Goal: Task Accomplishment & Management: Use online tool/utility

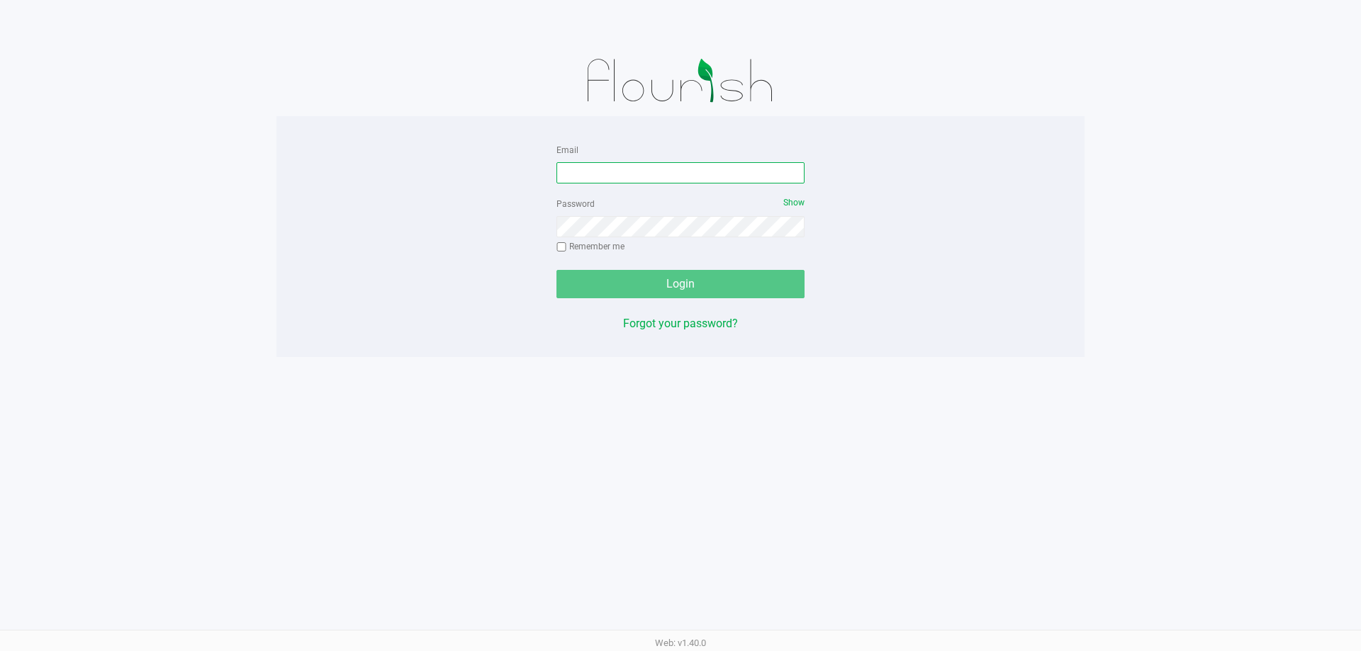
click at [656, 167] on input "Email" at bounding box center [680, 172] width 248 height 21
type input "[EMAIL_ADDRESS][DOMAIN_NAME]"
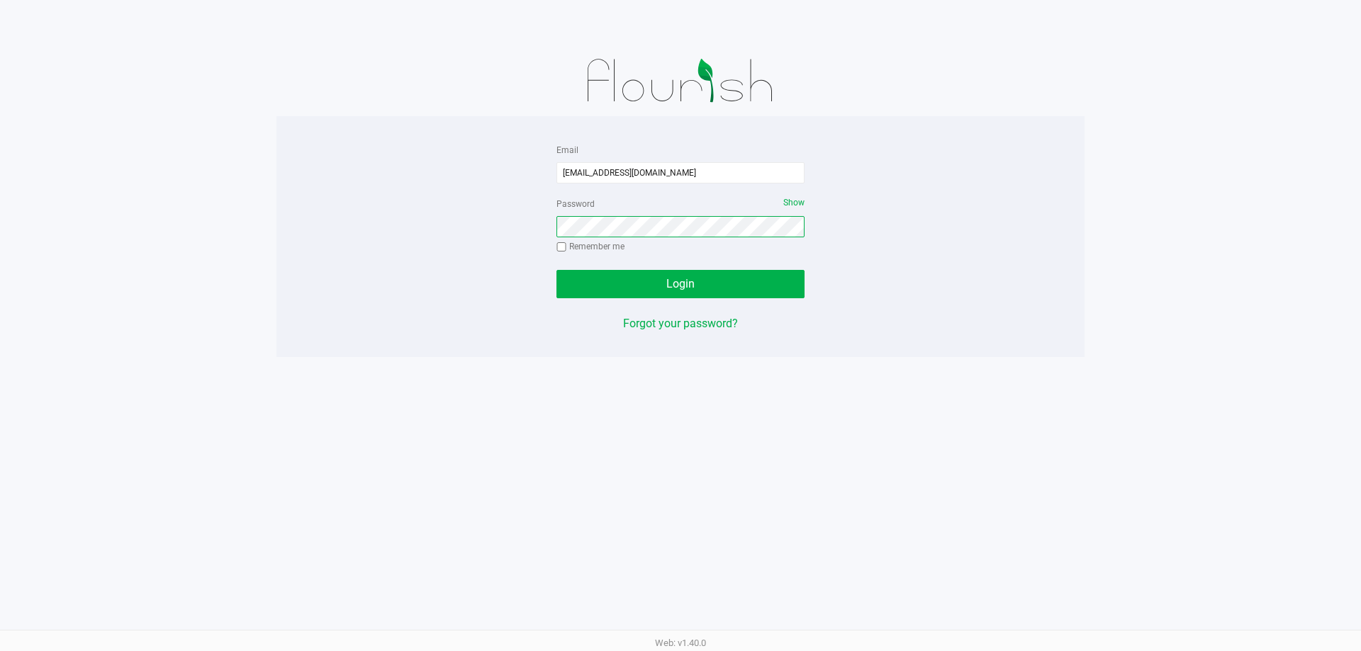
click at [556, 270] on button "Login" at bounding box center [680, 284] width 248 height 28
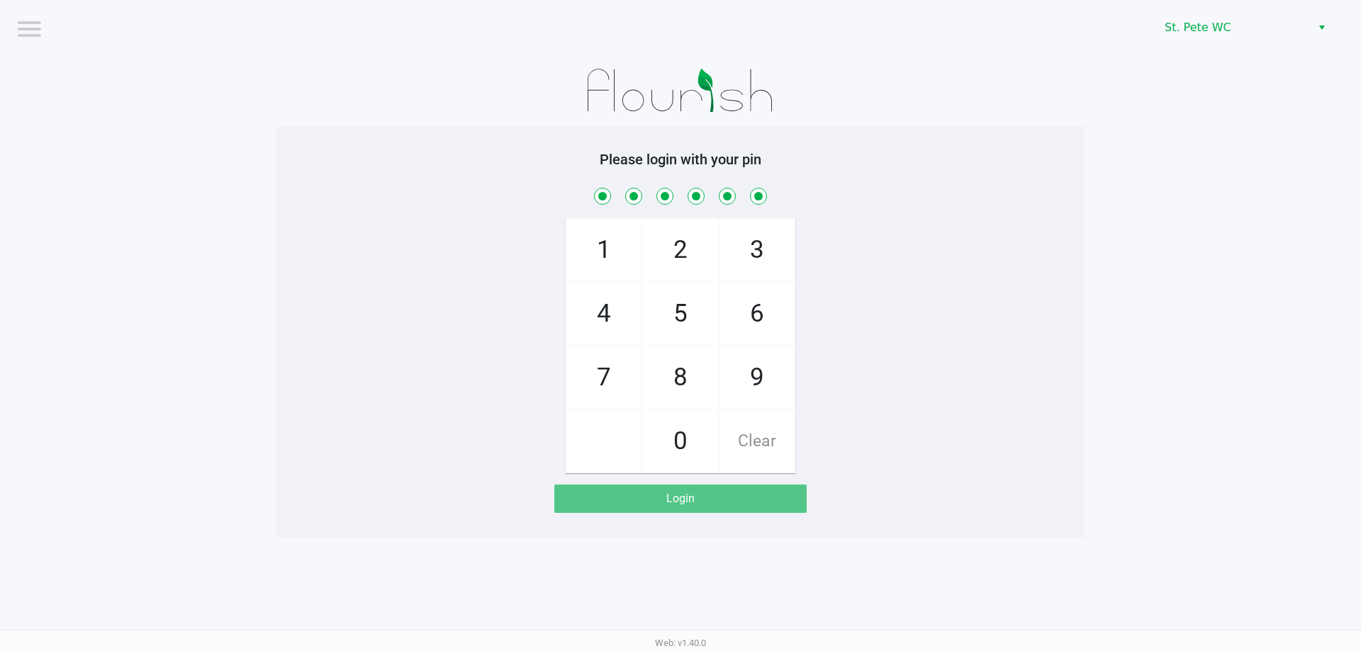
checkbox input "true"
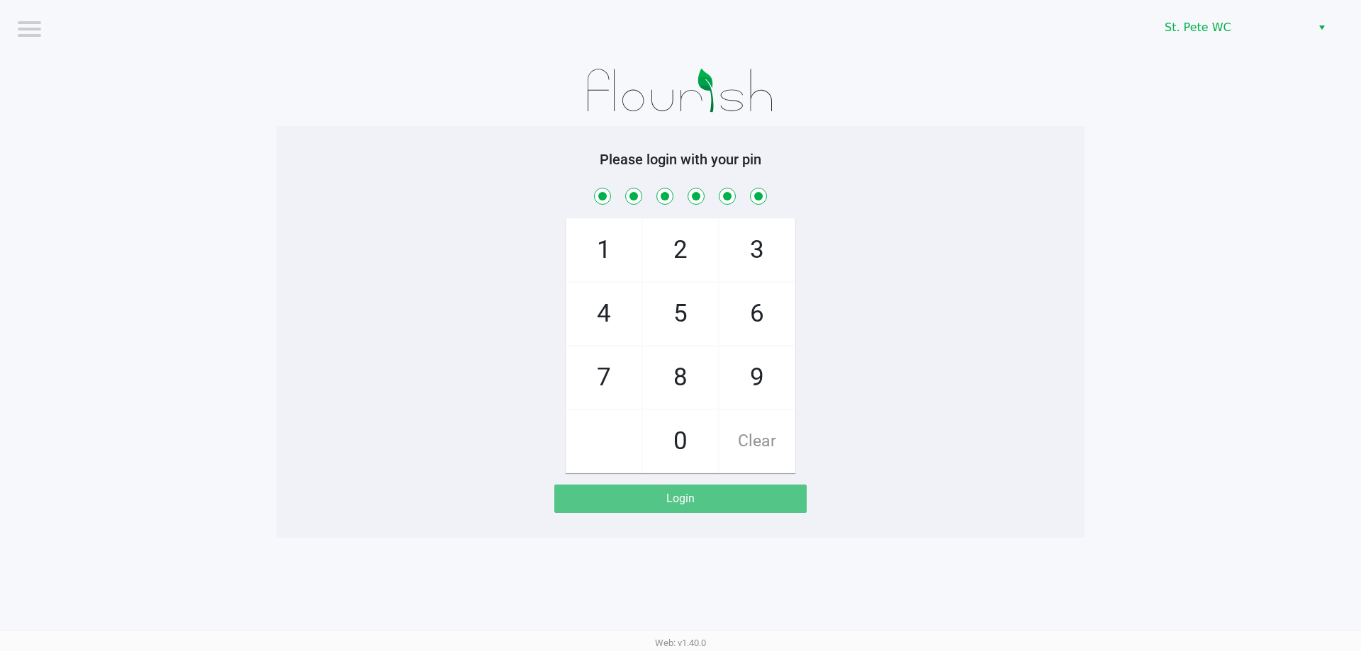
checkbox input "true"
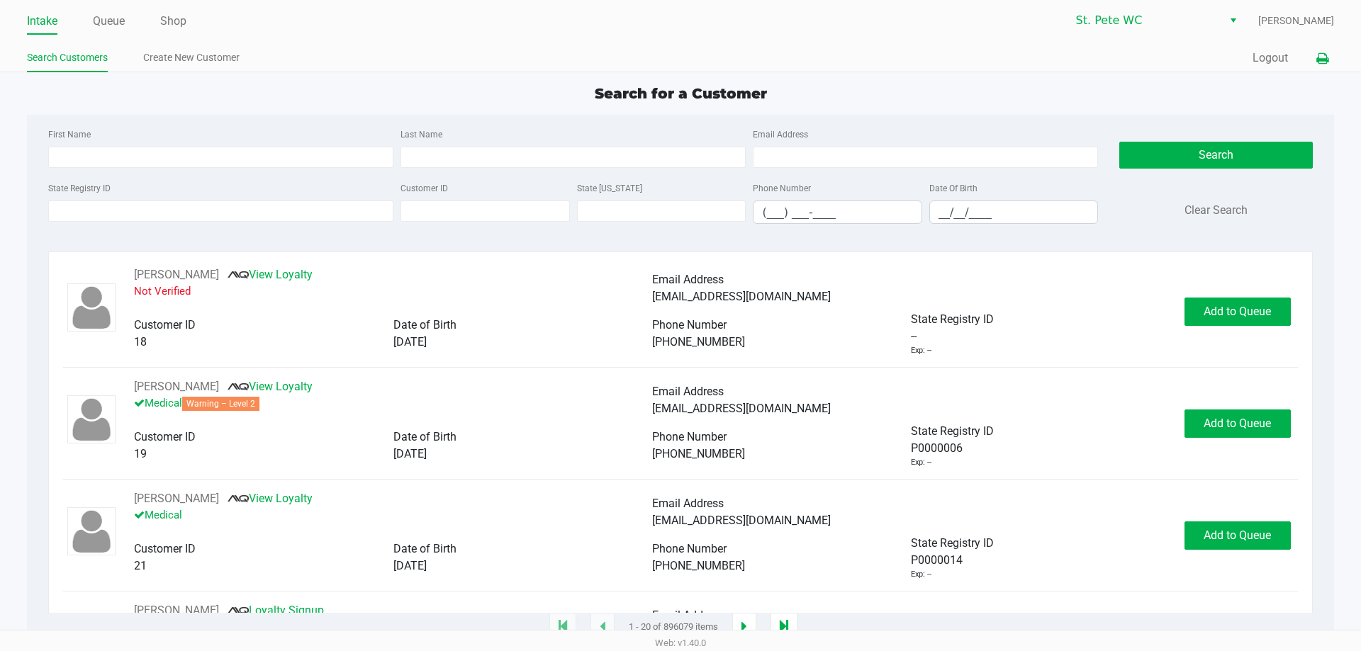
click at [1323, 54] on icon at bounding box center [1322, 59] width 12 height 10
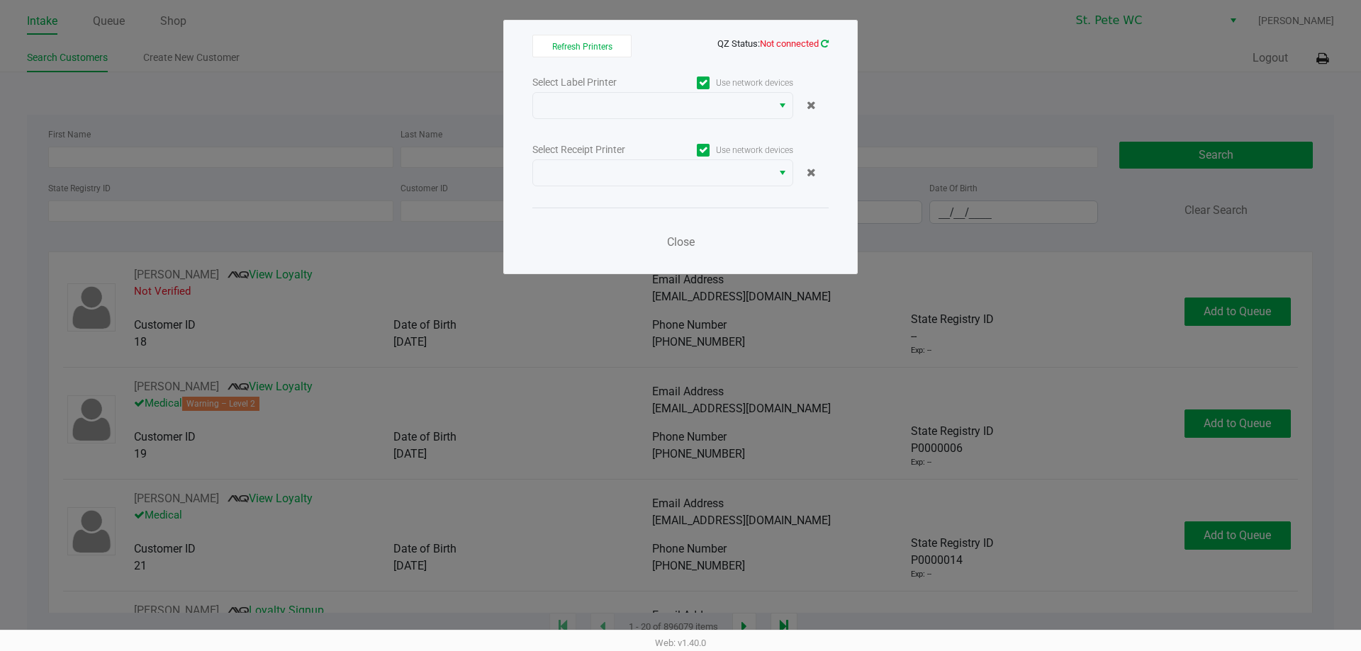
click at [824, 46] on icon at bounding box center [825, 43] width 8 height 9
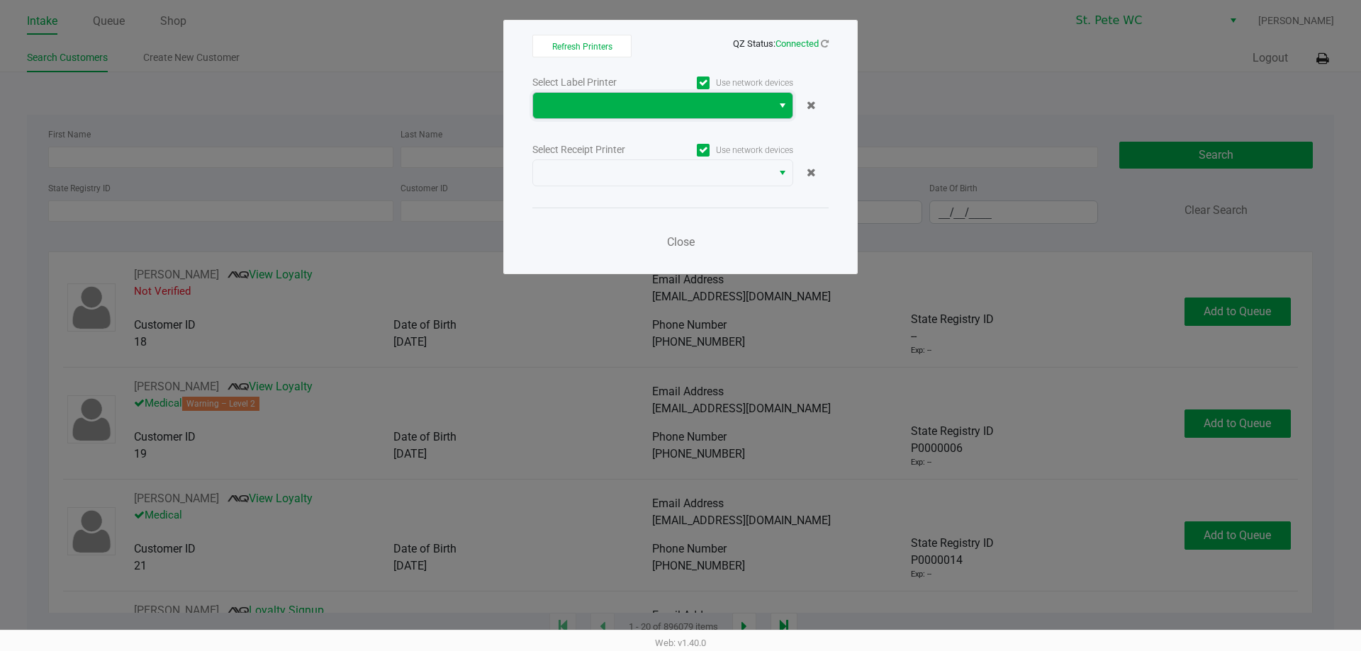
click at [680, 103] on span at bounding box center [653, 105] width 222 height 17
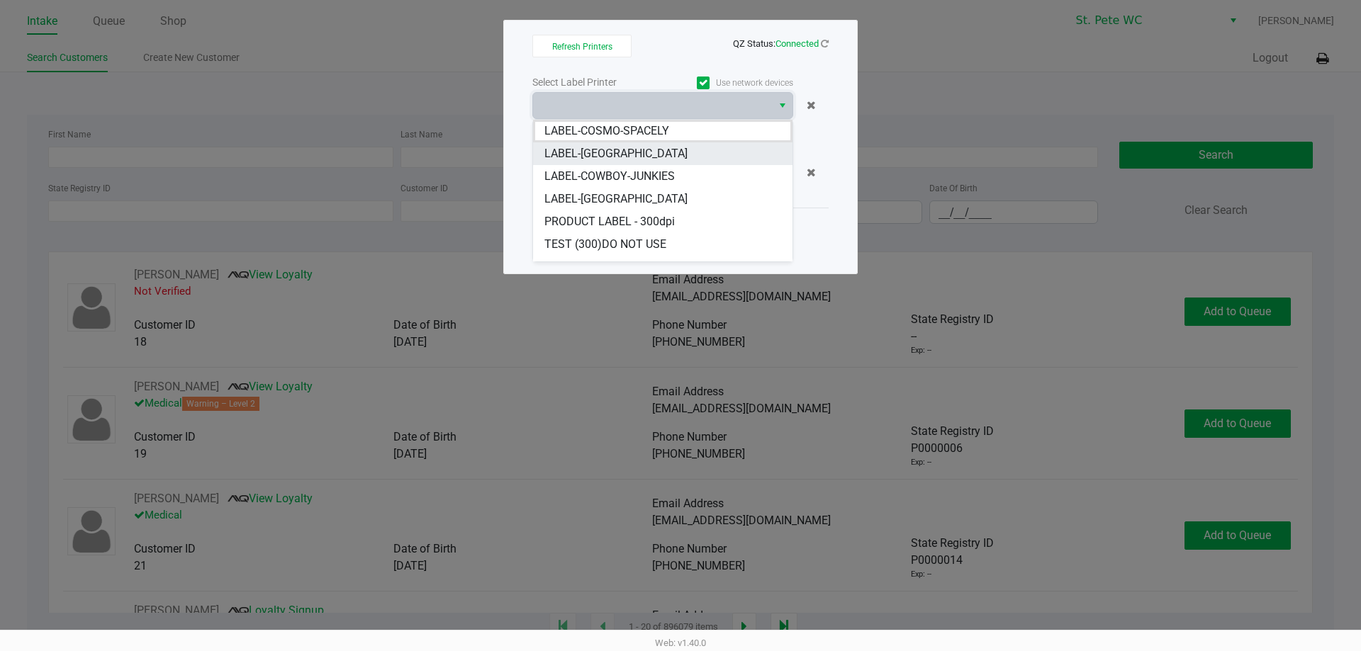
click at [671, 148] on li "LABEL-COSTA-RICA" at bounding box center [662, 153] width 259 height 23
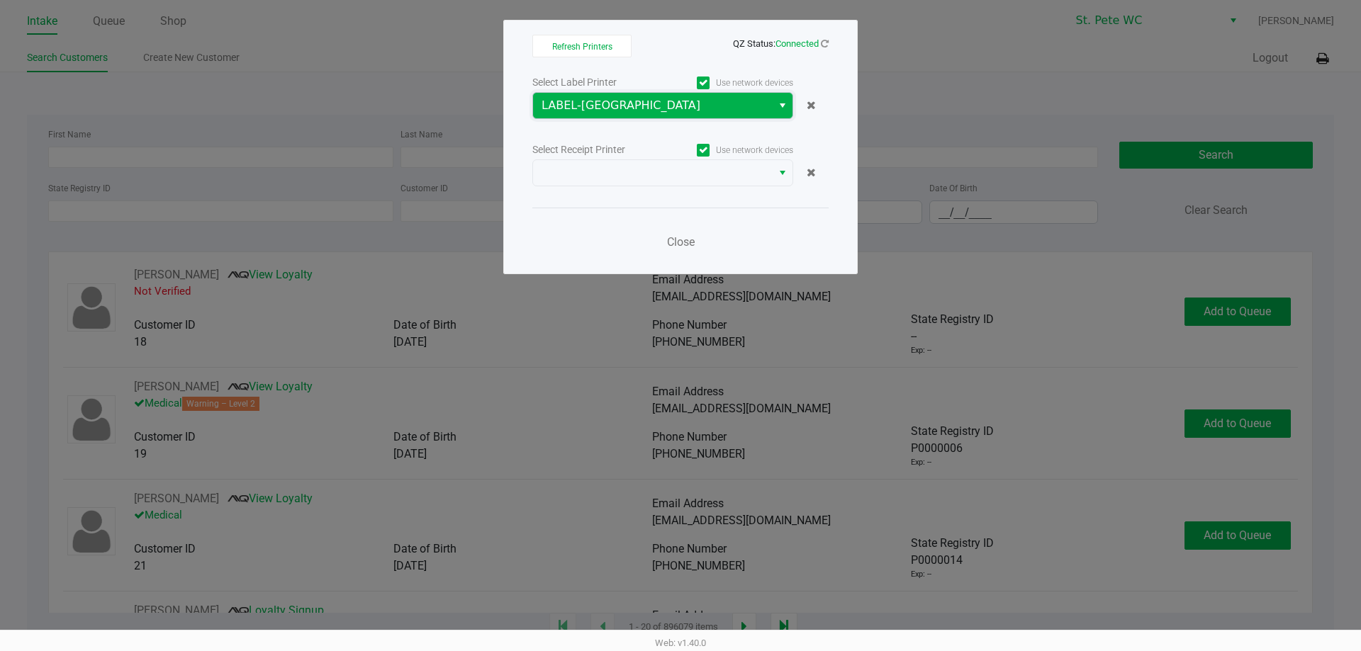
click at [698, 114] on span "LABEL-COSTA-RICA" at bounding box center [652, 106] width 239 height 26
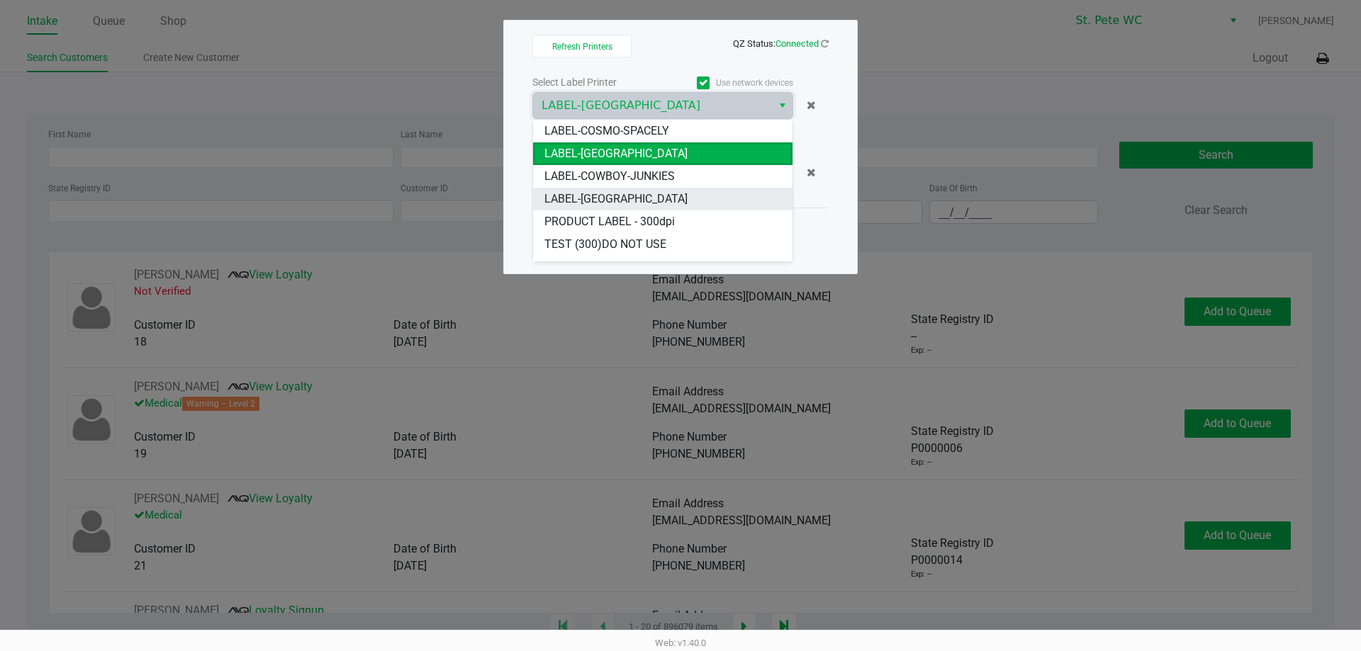
click at [668, 203] on li "LABEL-CROATIA" at bounding box center [662, 199] width 259 height 23
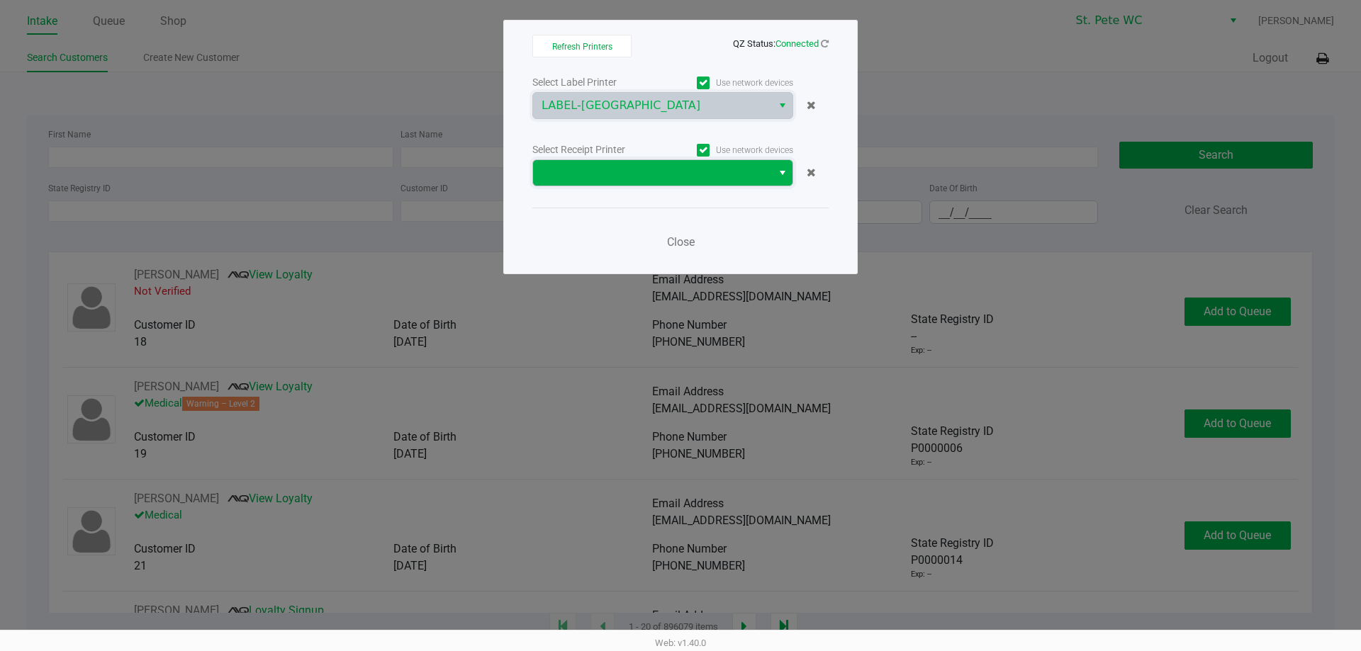
click at [667, 180] on span at bounding box center [653, 172] width 222 height 17
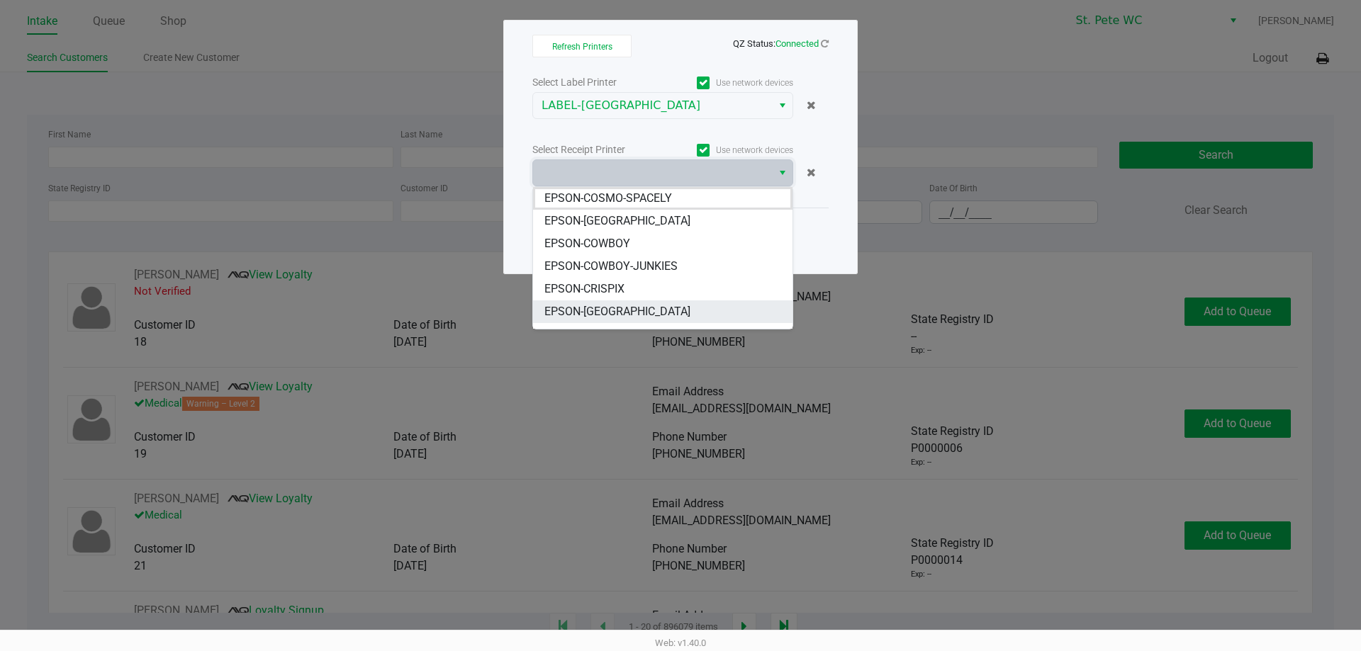
click at [668, 308] on li "EPSON-CROATIA" at bounding box center [662, 312] width 259 height 23
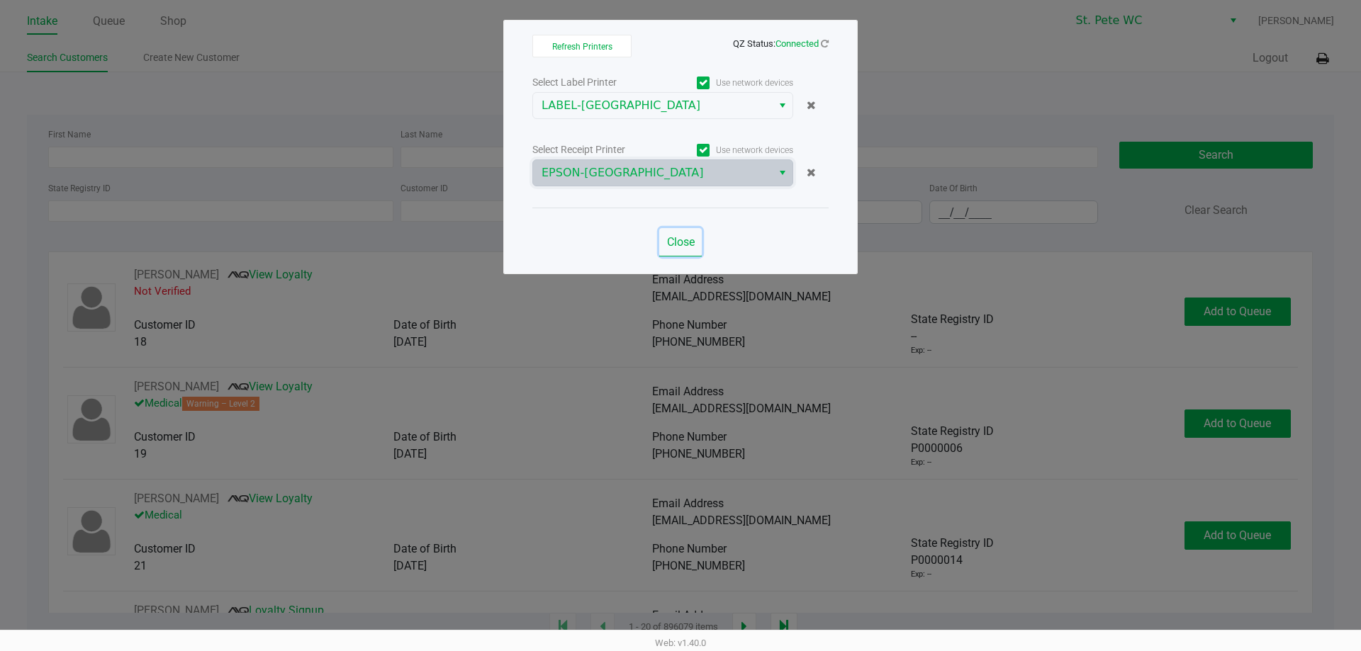
click at [674, 247] on span "Close" at bounding box center [681, 241] width 28 height 13
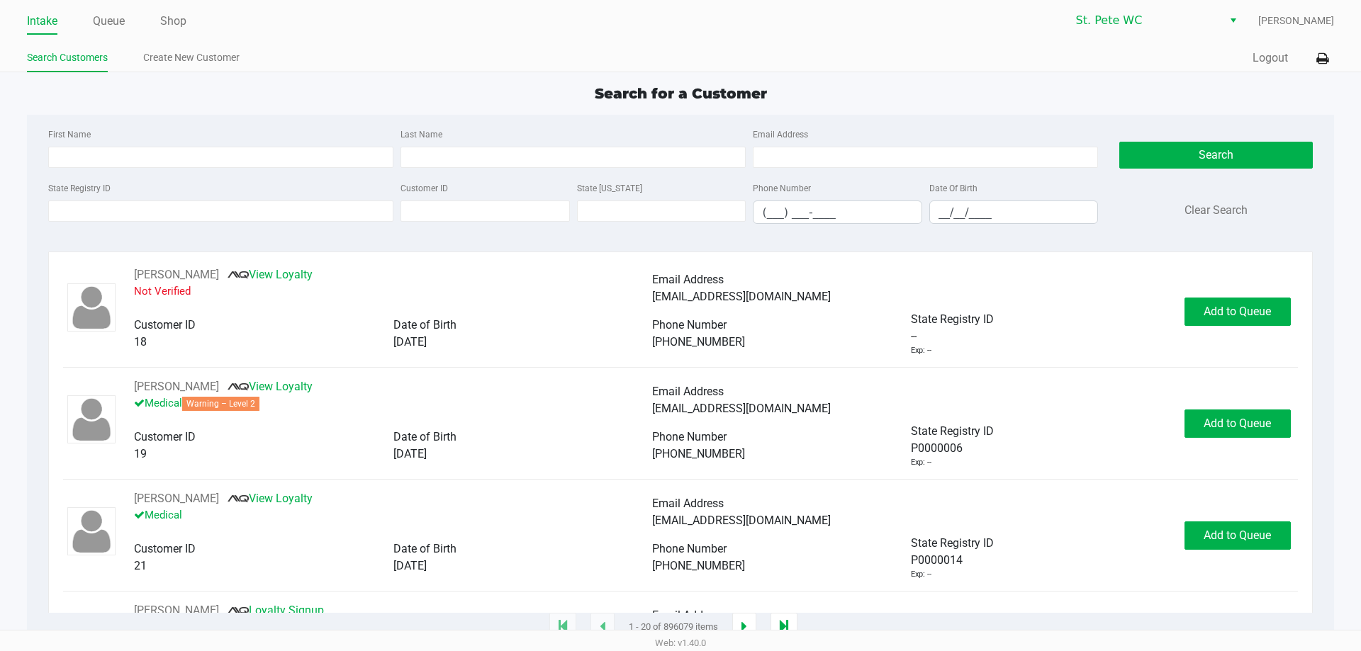
click at [277, 82] on app-point-of-sale "Intake Queue Shop St. Pete WC Micah Mayer Search Customers Create New Customer …" at bounding box center [680, 314] width 1361 height 628
click at [182, 18] on link "Shop" at bounding box center [173, 21] width 26 height 20
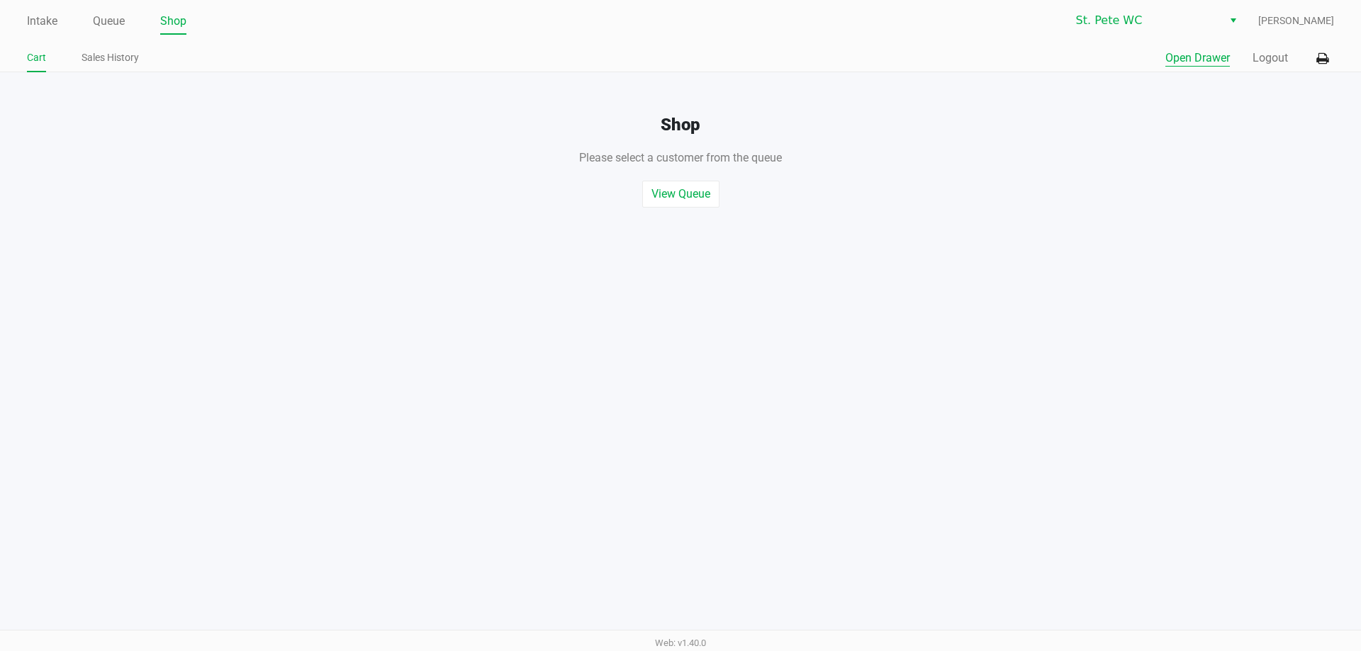
click at [1194, 53] on button "Open Drawer" at bounding box center [1197, 58] width 65 height 17
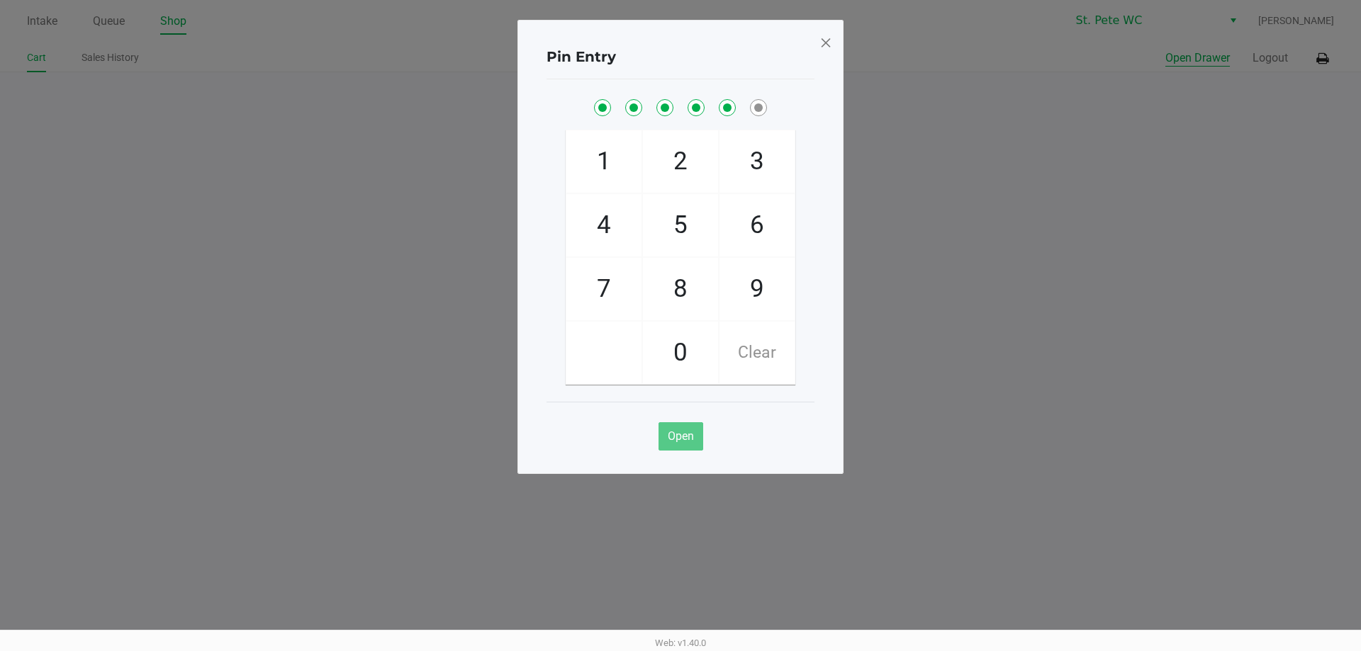
click at [1165, 50] on button "Open Drawer" at bounding box center [1197, 58] width 65 height 17
checkbox input "true"
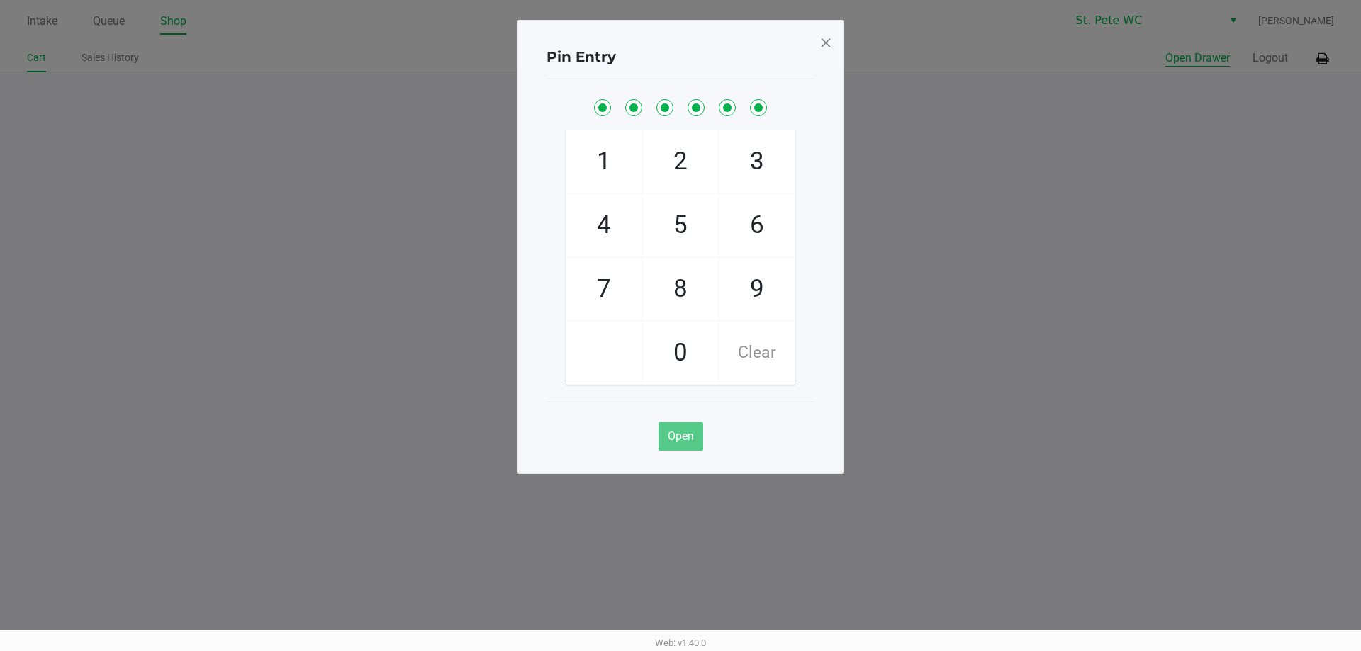
checkbox input "true"
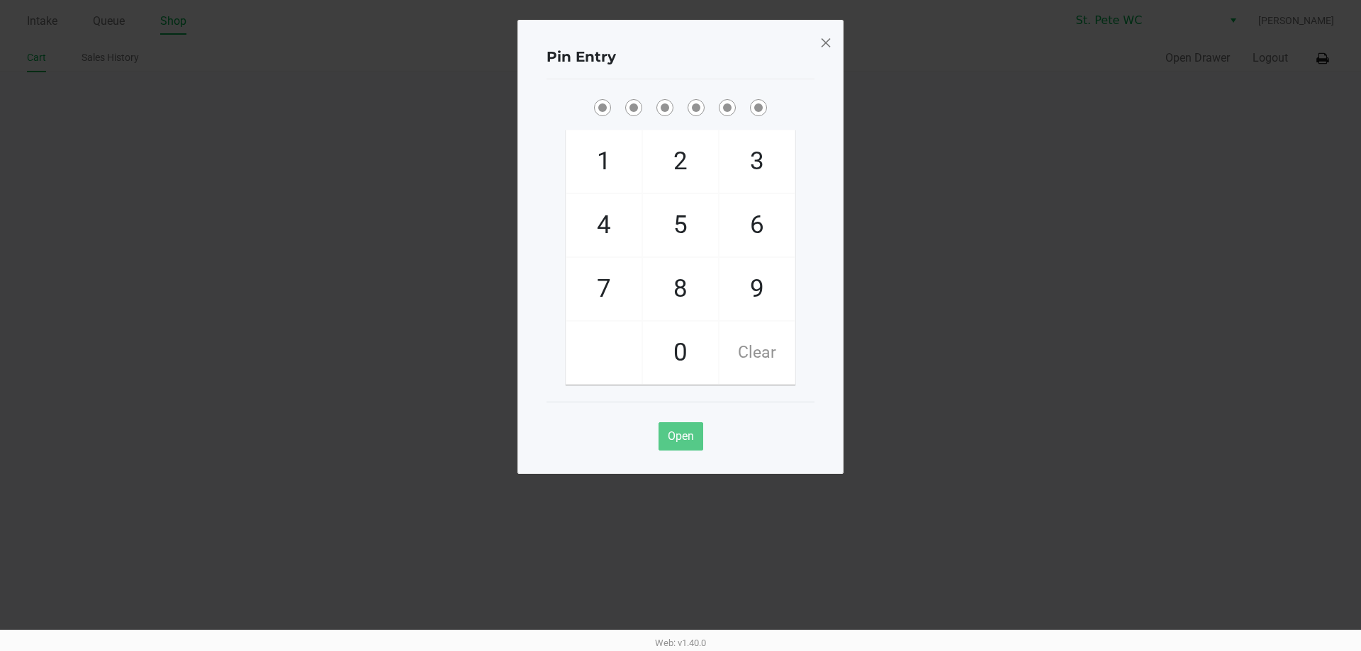
click at [830, 40] on span at bounding box center [825, 42] width 13 height 23
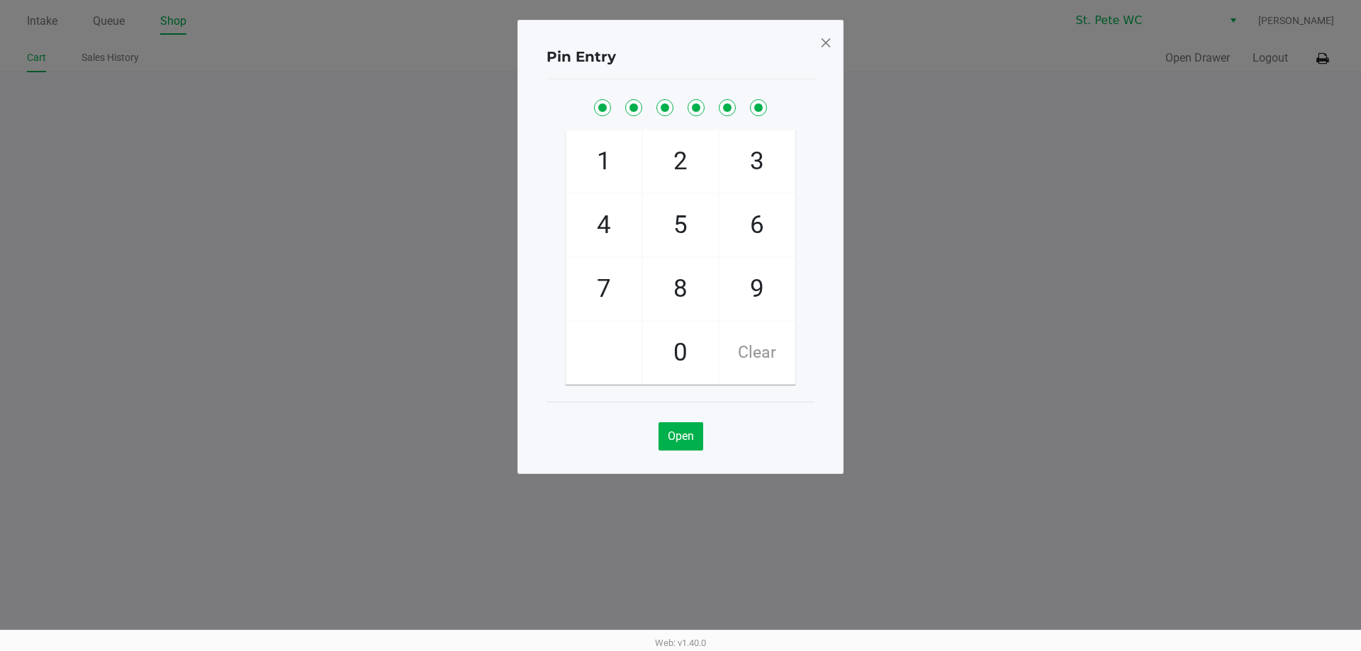
click at [823, 45] on span at bounding box center [825, 42] width 13 height 23
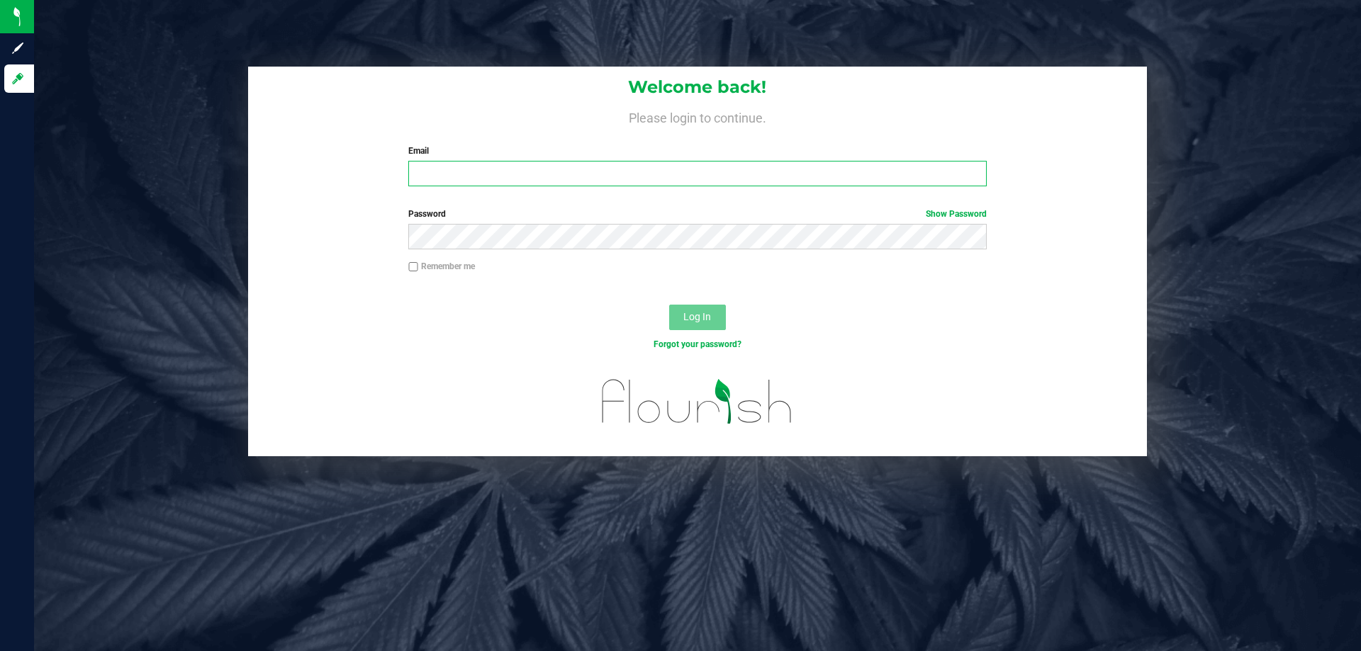
click at [513, 181] on input "Email" at bounding box center [697, 174] width 578 height 26
type input "[EMAIL_ADDRESS][DOMAIN_NAME]"
click at [669, 305] on button "Log In" at bounding box center [697, 318] width 57 height 26
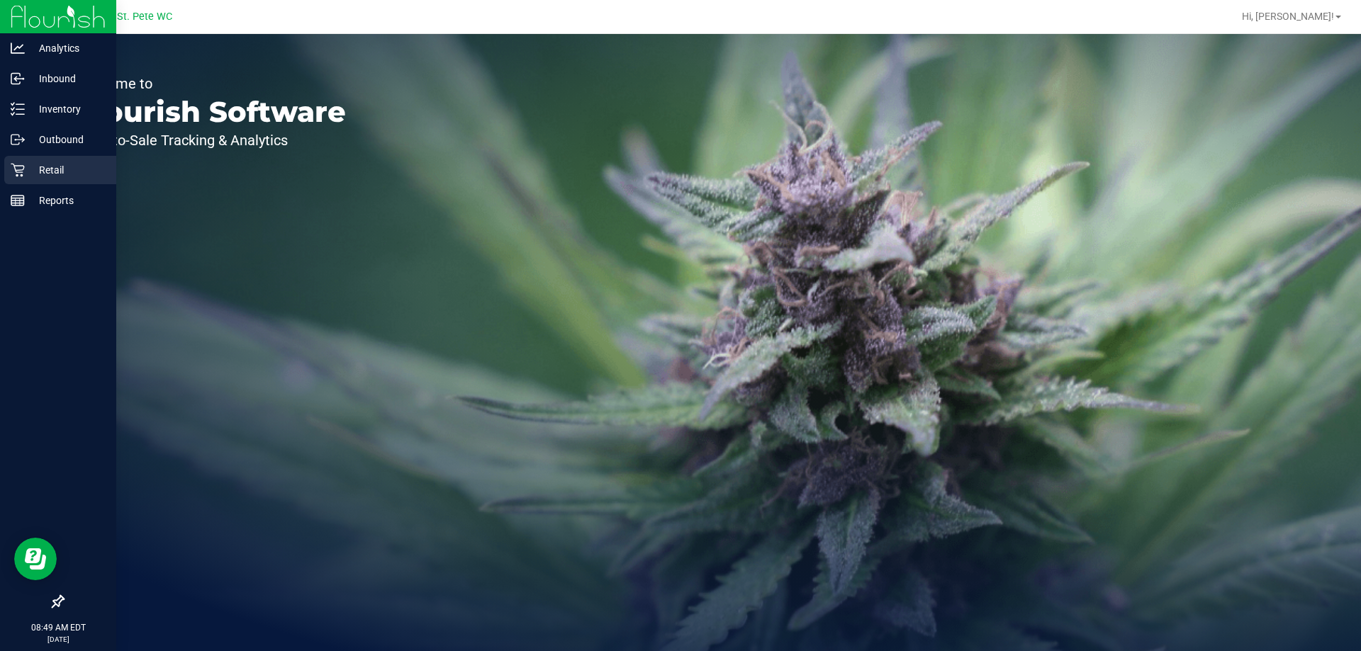
click at [33, 169] on p "Retail" at bounding box center [67, 170] width 85 height 17
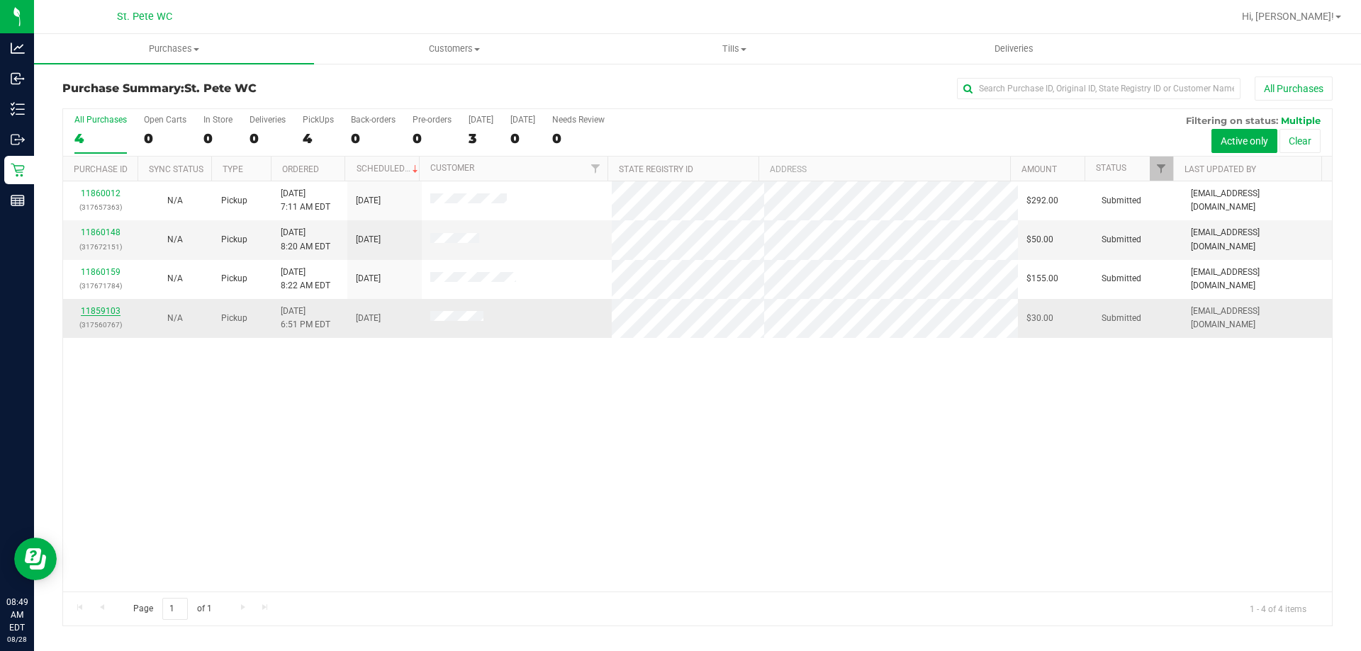
click at [105, 313] on link "11859103" at bounding box center [101, 311] width 40 height 10
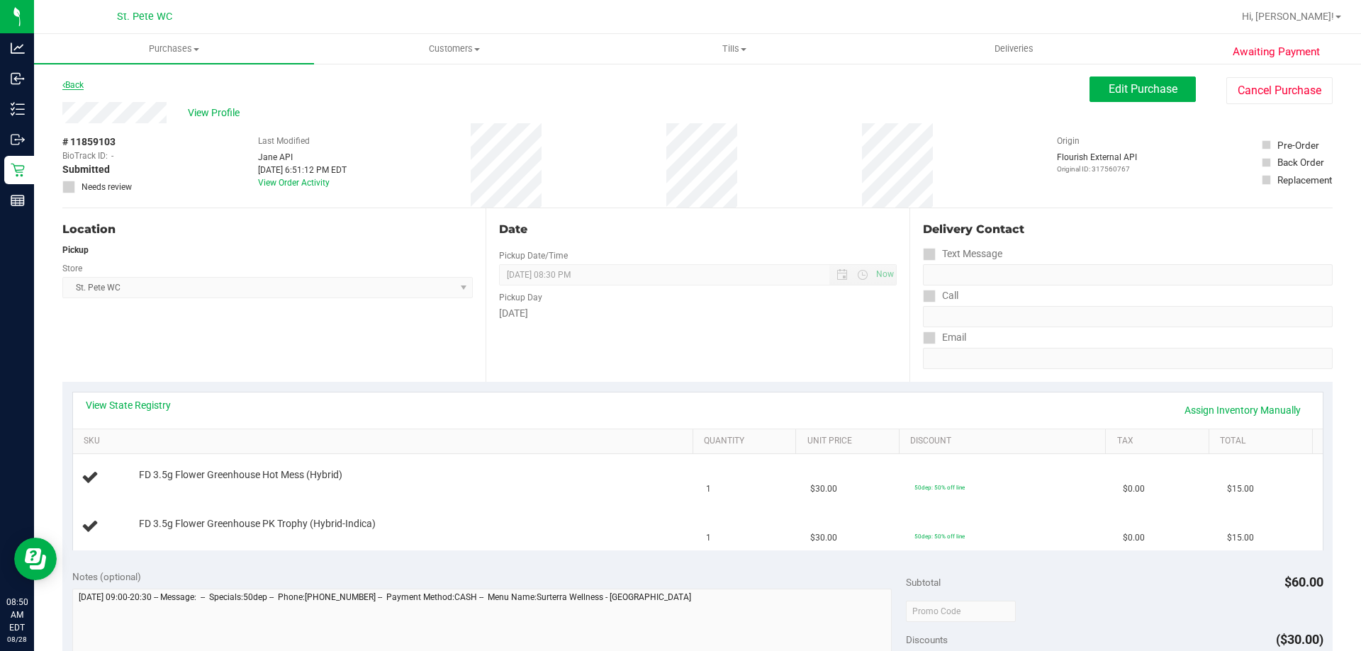
click at [82, 83] on link "Back" at bounding box center [72, 85] width 21 height 10
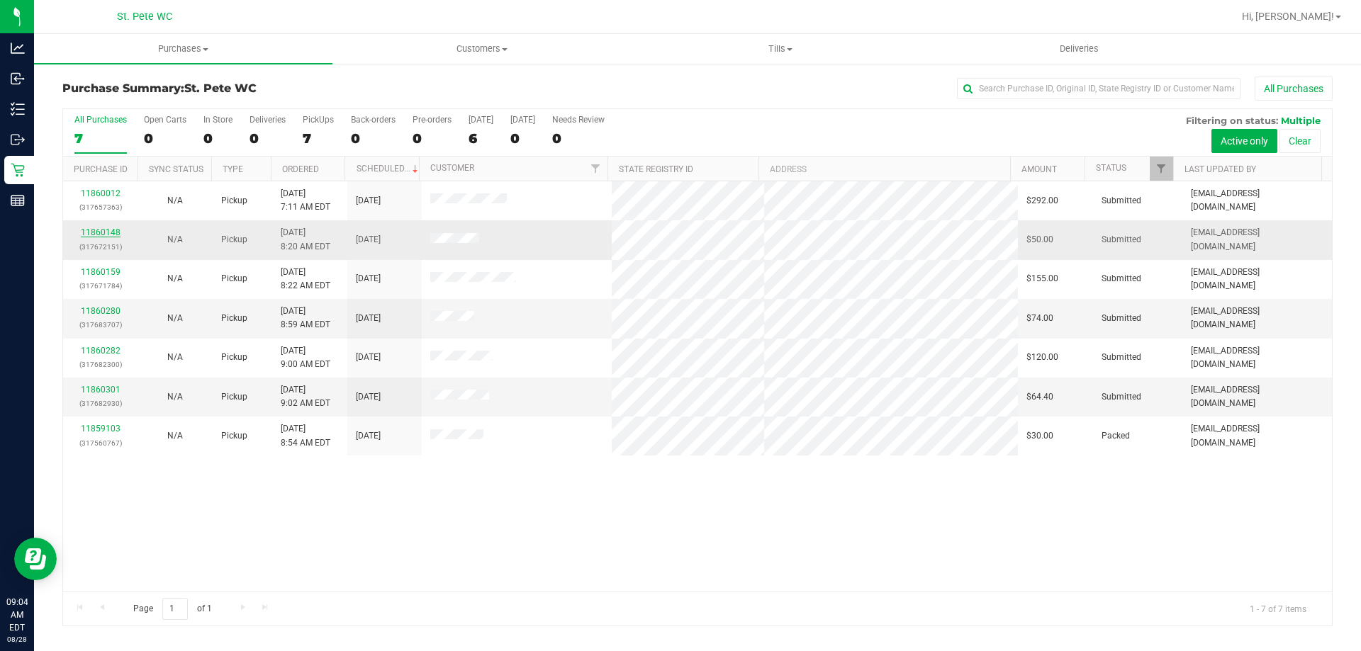
click at [103, 235] on link "11860148" at bounding box center [101, 233] width 40 height 10
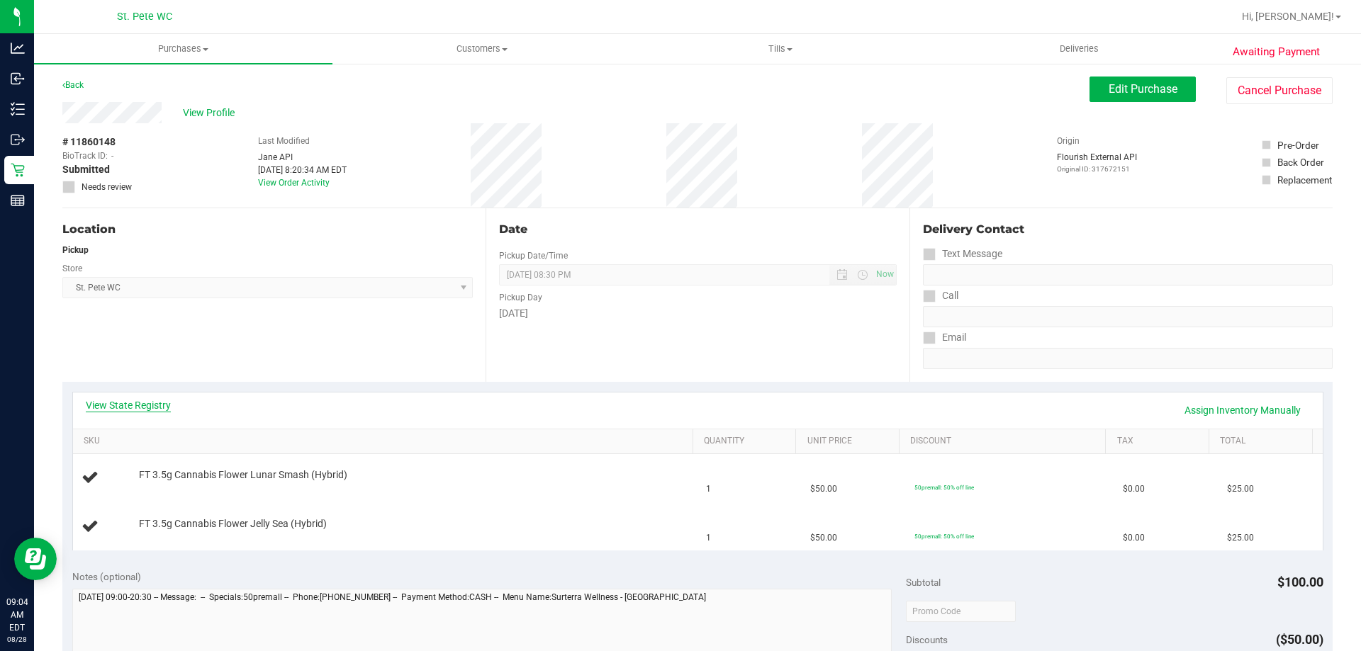
click at [147, 403] on link "View State Registry" at bounding box center [128, 405] width 85 height 14
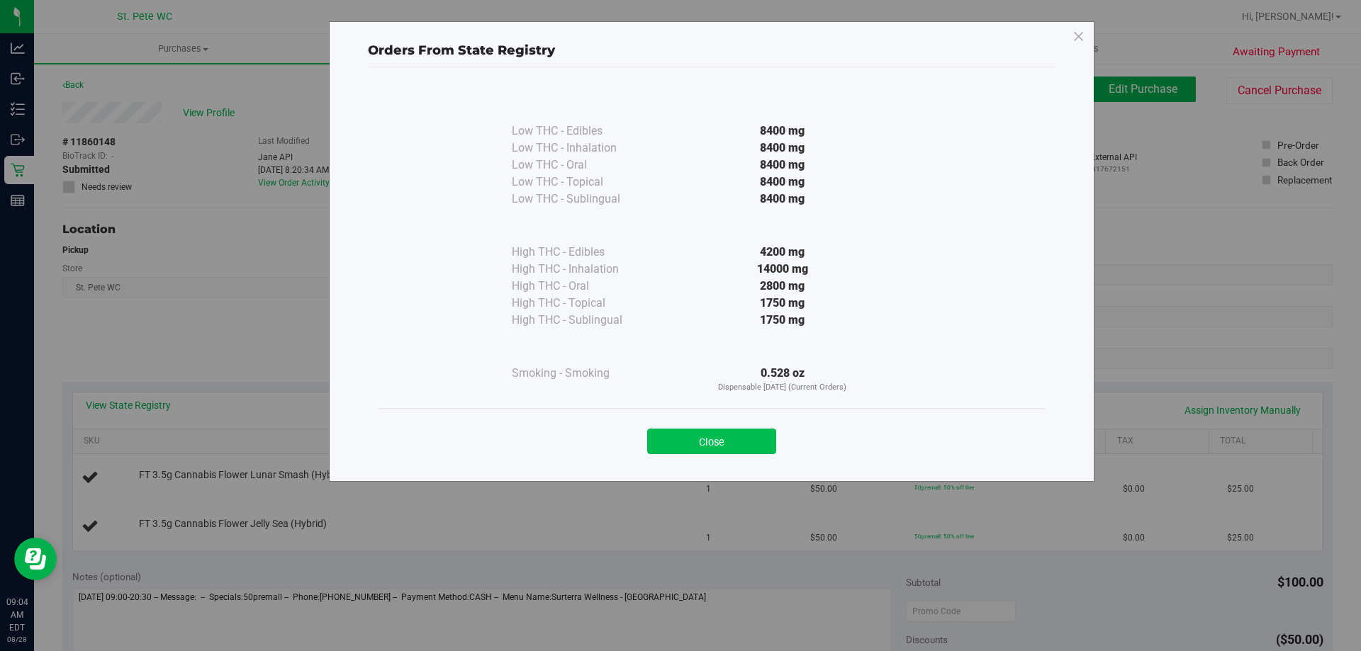
click at [702, 447] on button "Close" at bounding box center [711, 442] width 129 height 26
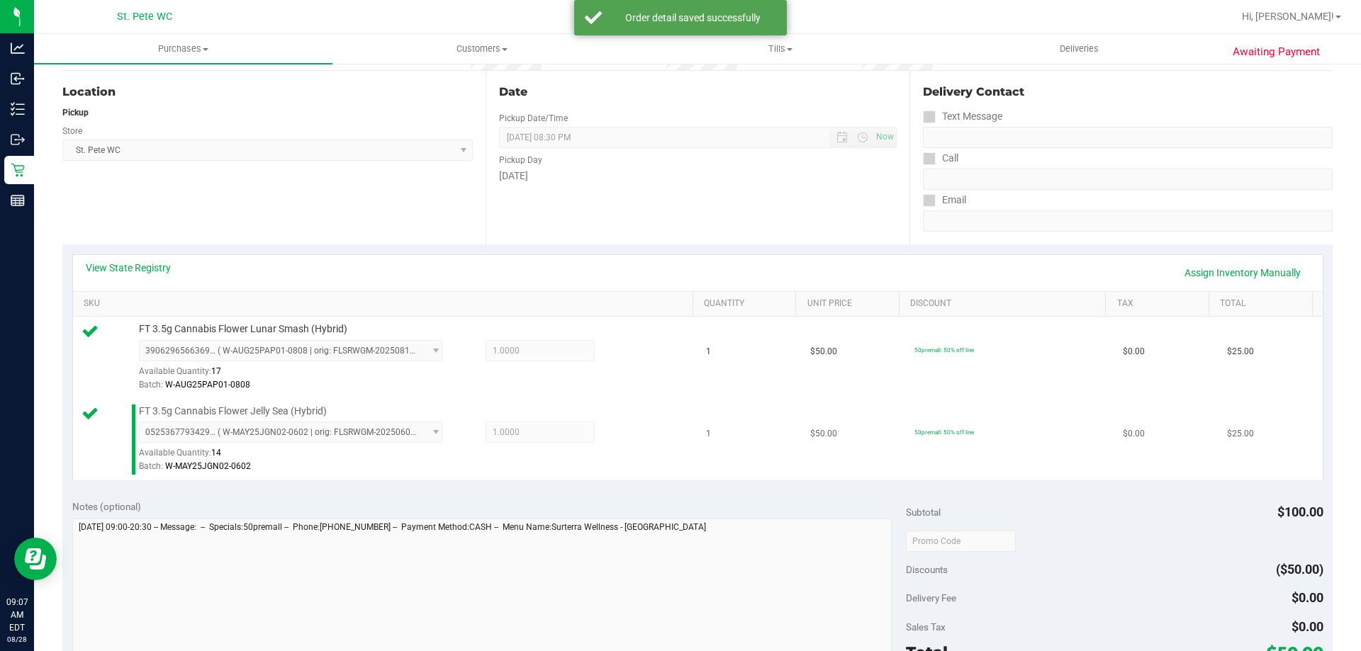
scroll to position [284, 0]
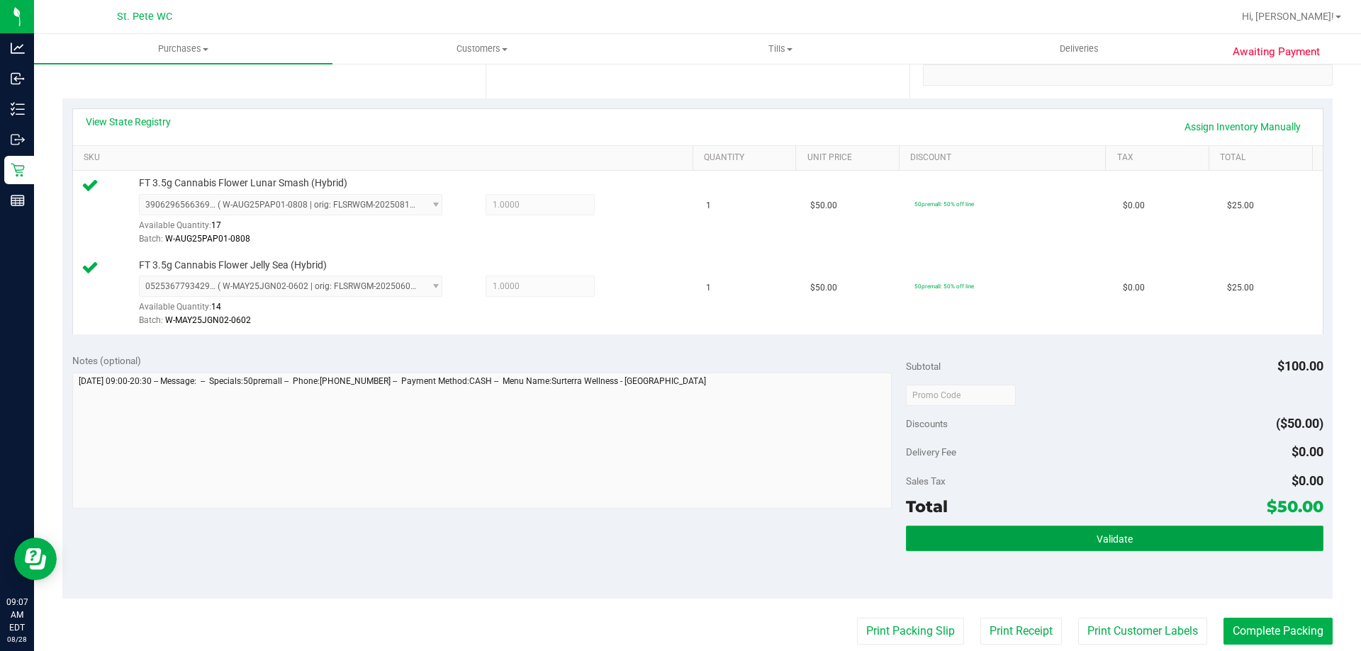
click at [1102, 538] on span "Validate" at bounding box center [1115, 539] width 36 height 11
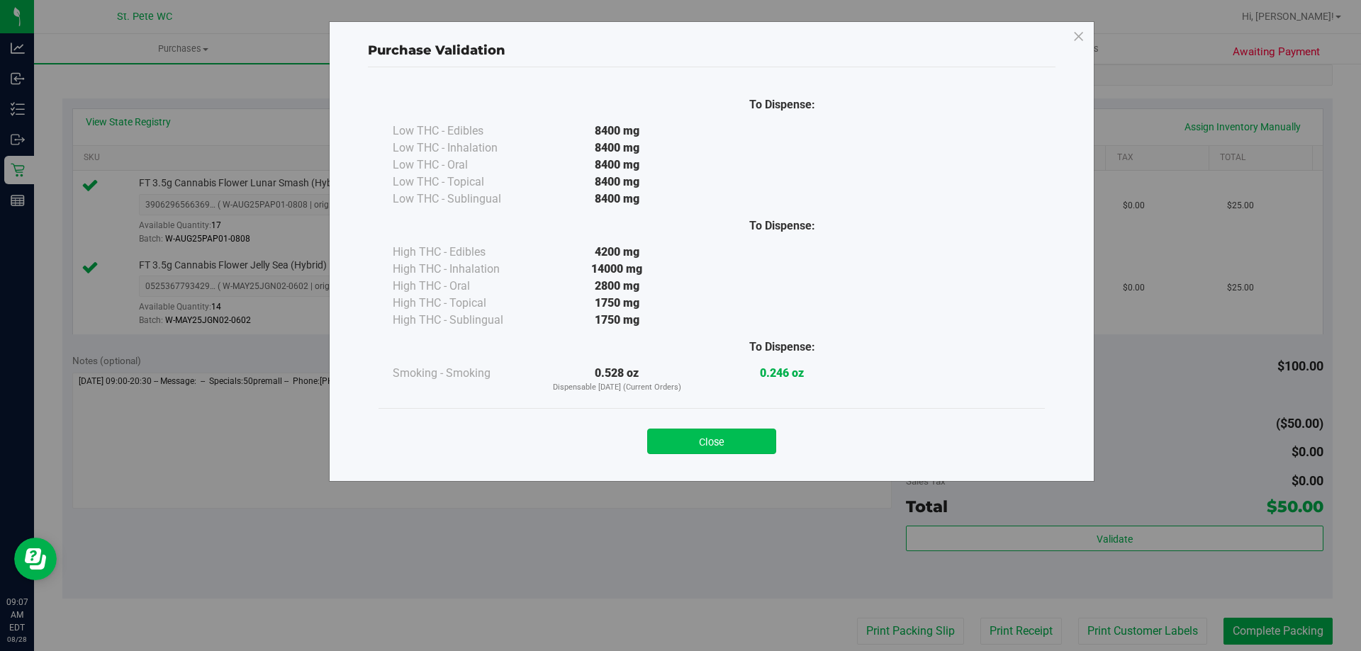
click at [695, 438] on button "Close" at bounding box center [711, 442] width 129 height 26
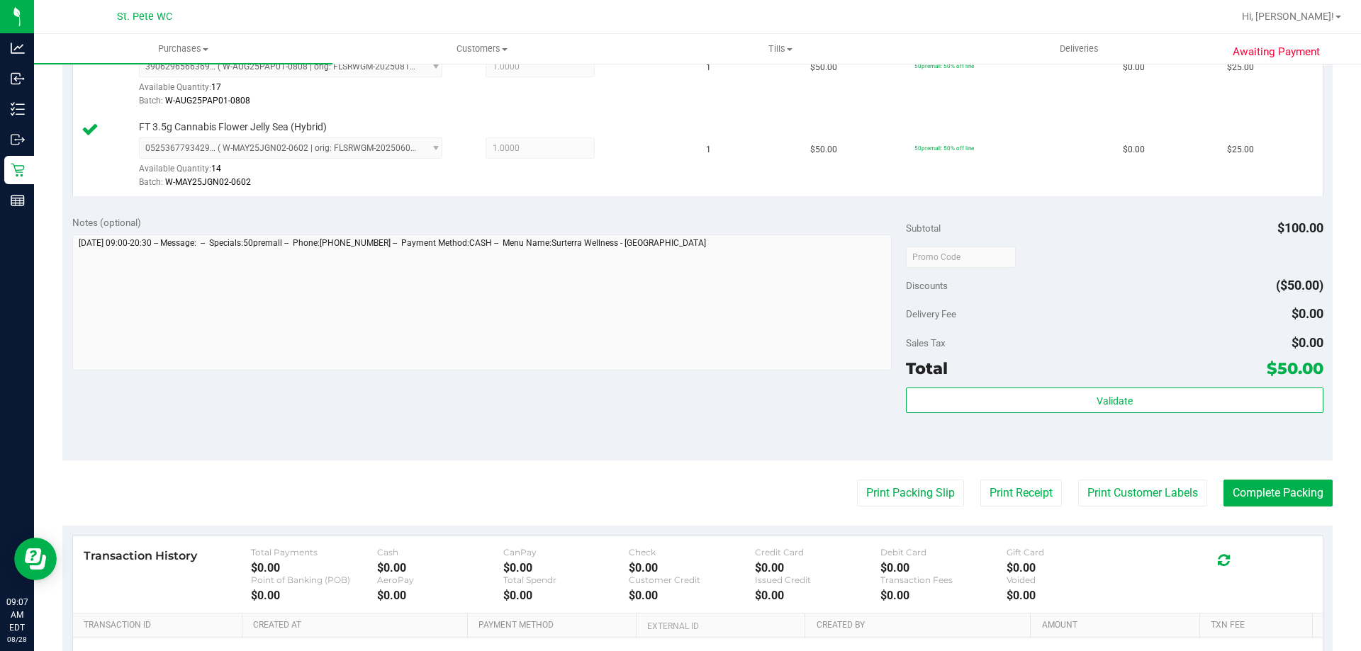
scroll to position [425, 0]
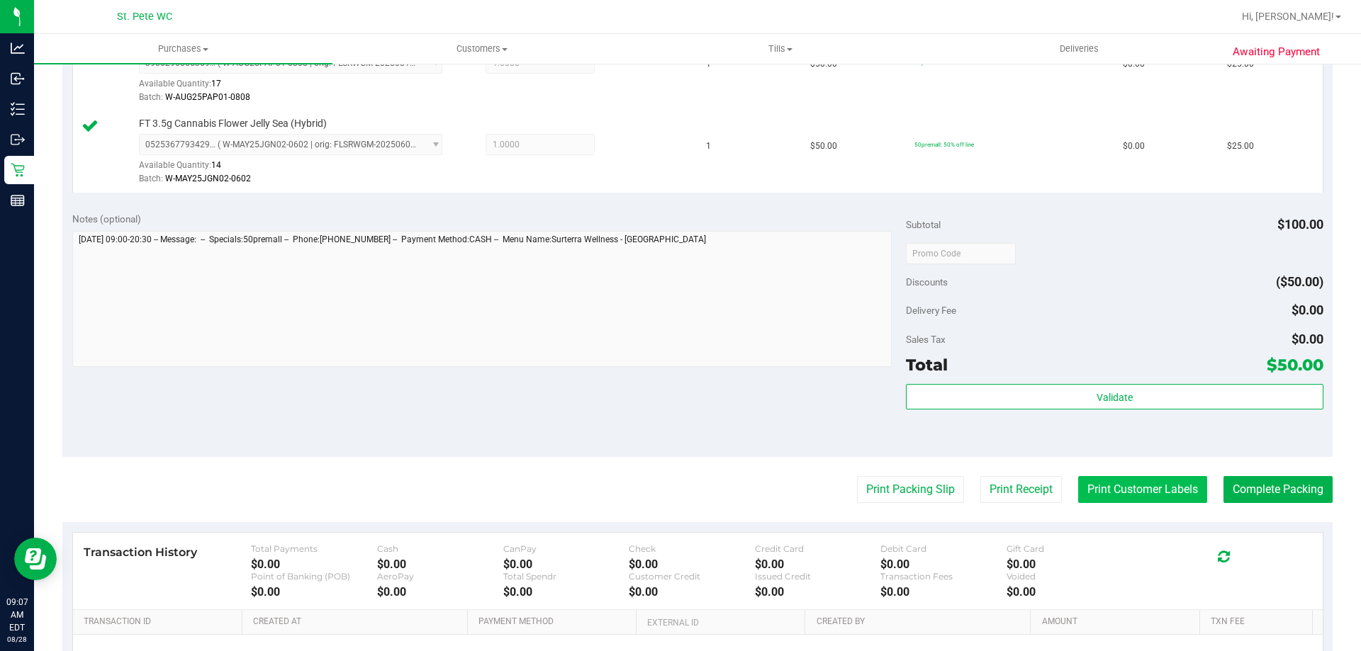
click at [1150, 500] on button "Print Customer Labels" at bounding box center [1142, 489] width 129 height 27
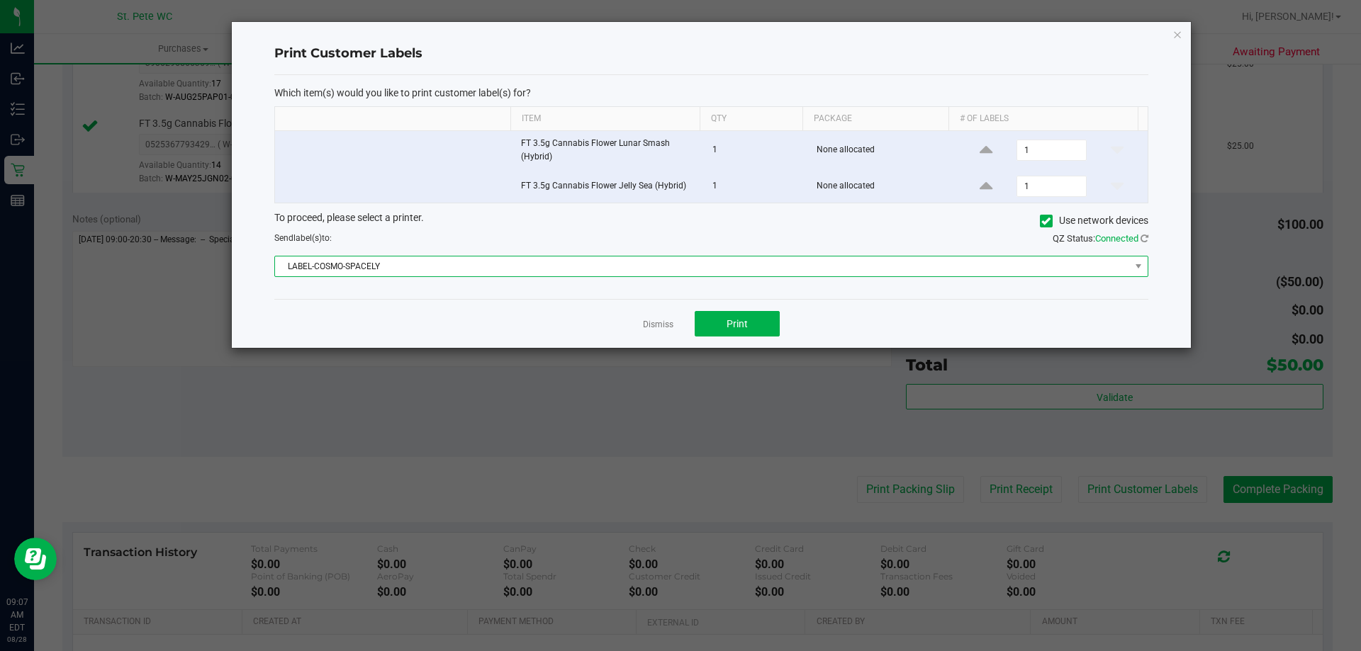
click at [669, 268] on span "LABEL-COSMO-SPACELY" at bounding box center [702, 267] width 855 height 20
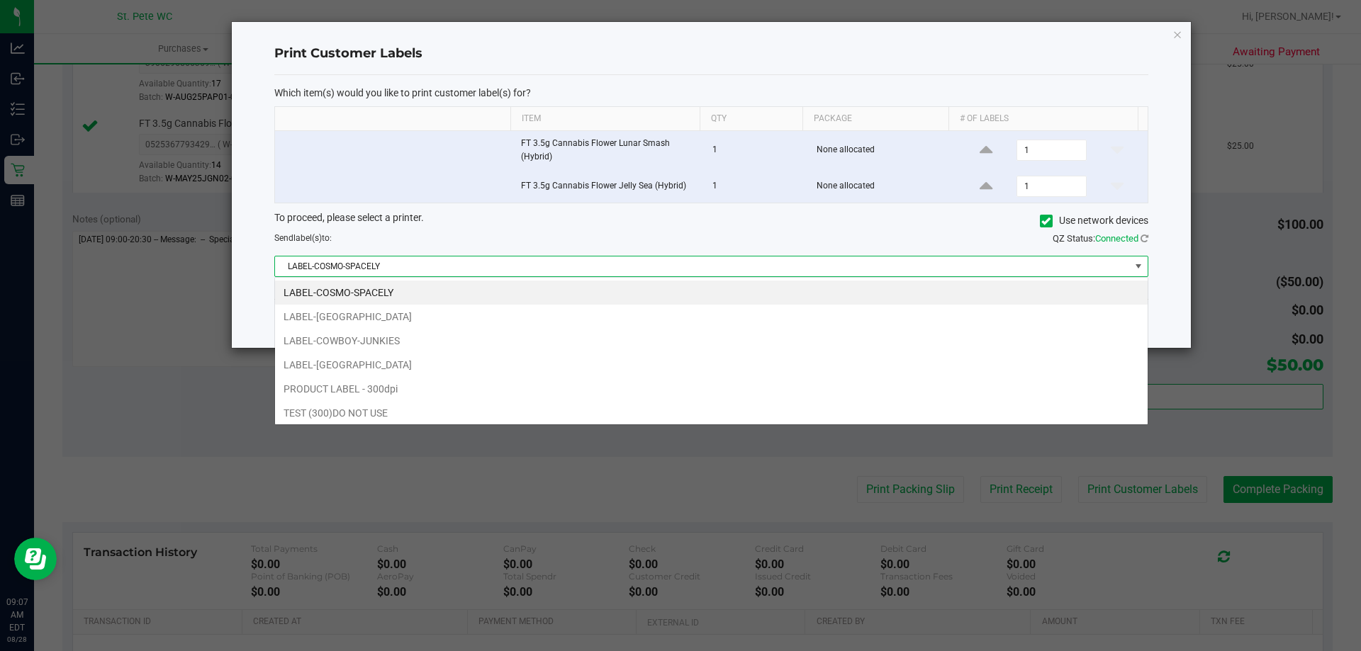
scroll to position [21, 873]
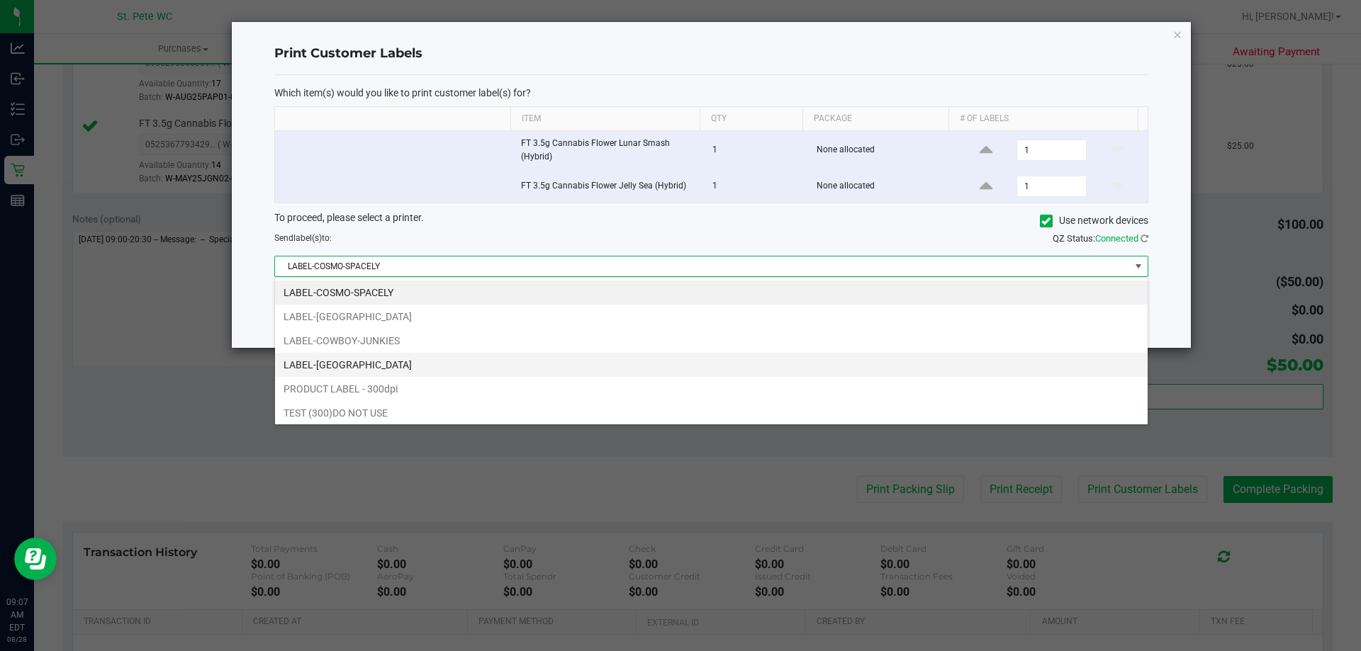
click at [656, 364] on li "LABEL-CROATIA" at bounding box center [711, 365] width 873 height 24
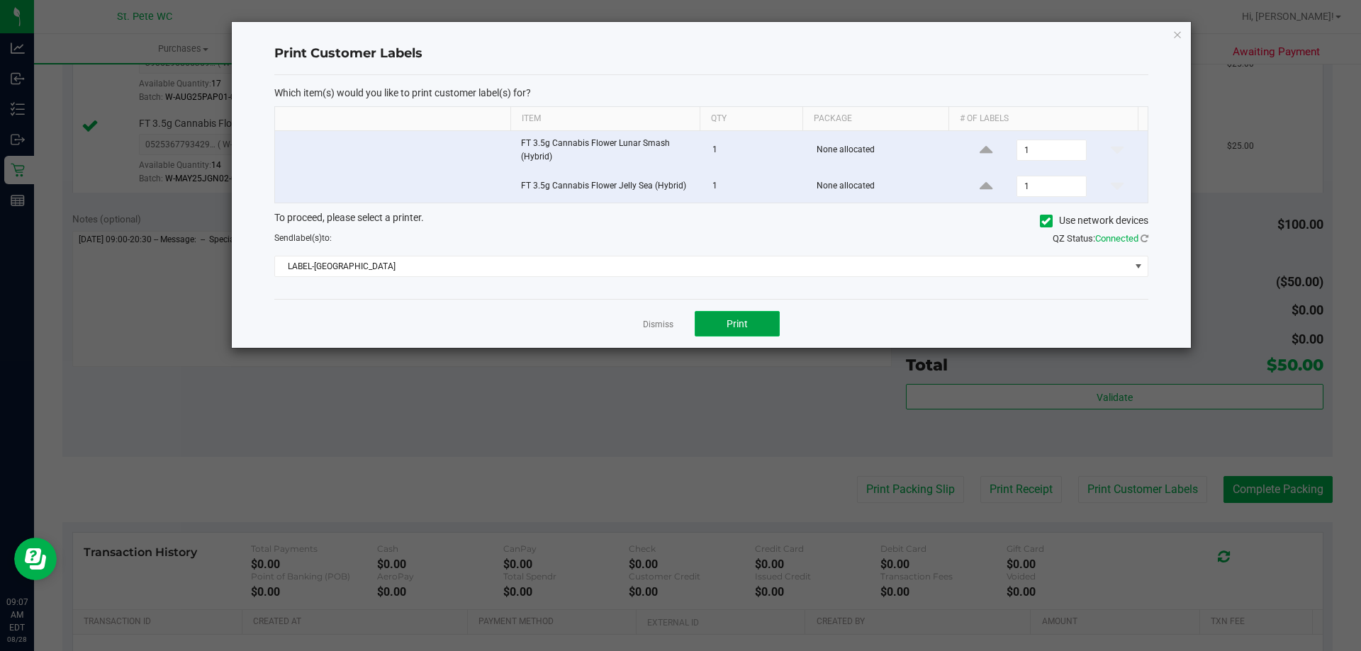
click at [739, 328] on span "Print" at bounding box center [737, 323] width 21 height 11
click at [669, 322] on link "Dismiss" at bounding box center [658, 325] width 30 height 12
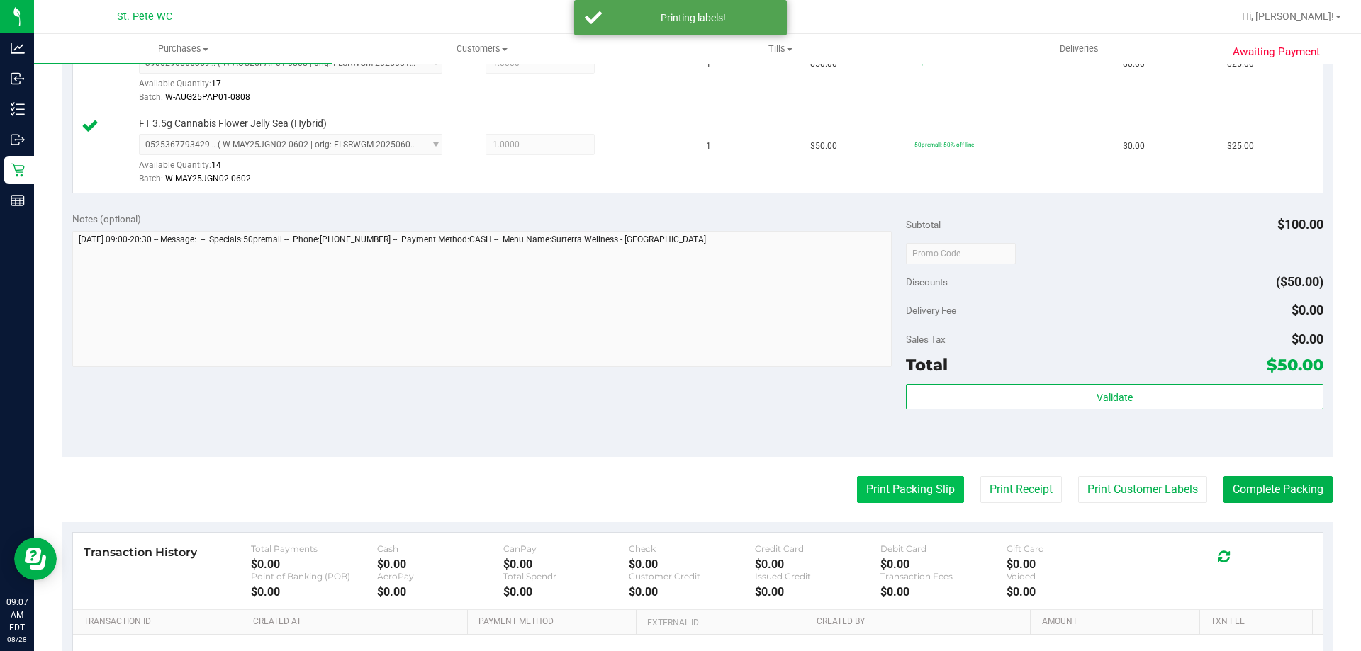
click at [864, 499] on button "Print Packing Slip" at bounding box center [910, 489] width 107 height 27
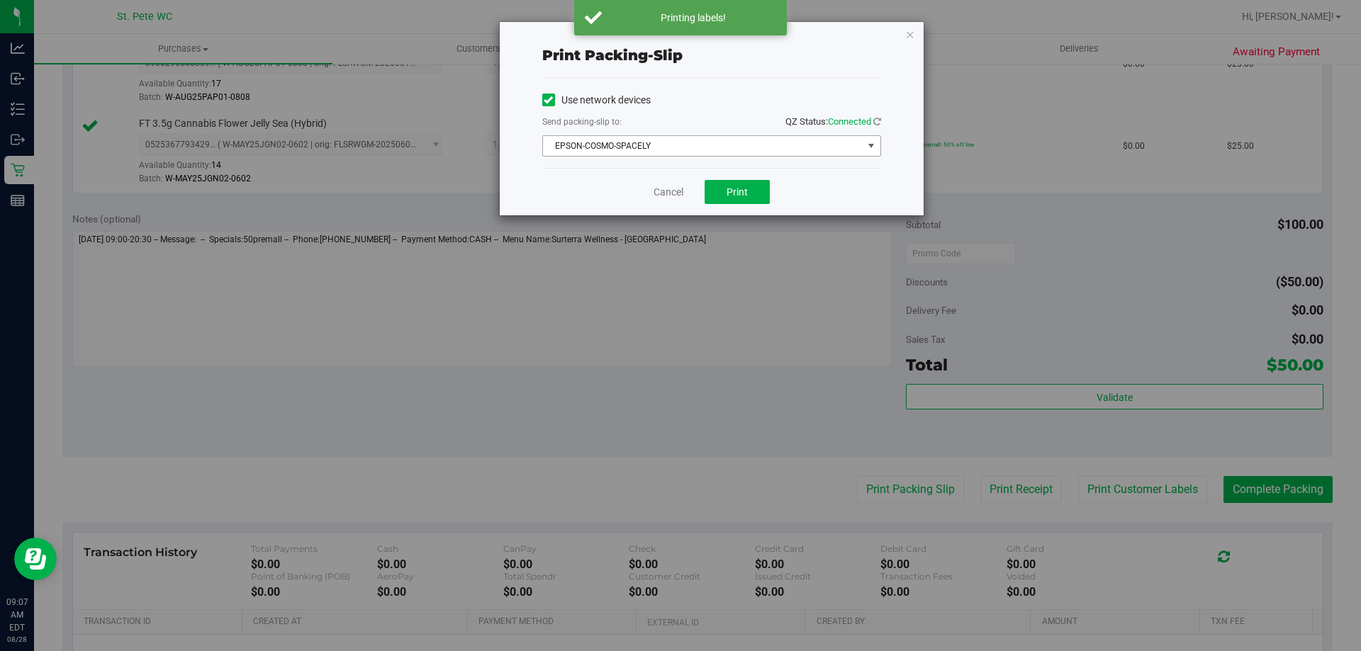
click at [685, 149] on span "EPSON-COSMO-SPACELY" at bounding box center [703, 146] width 320 height 20
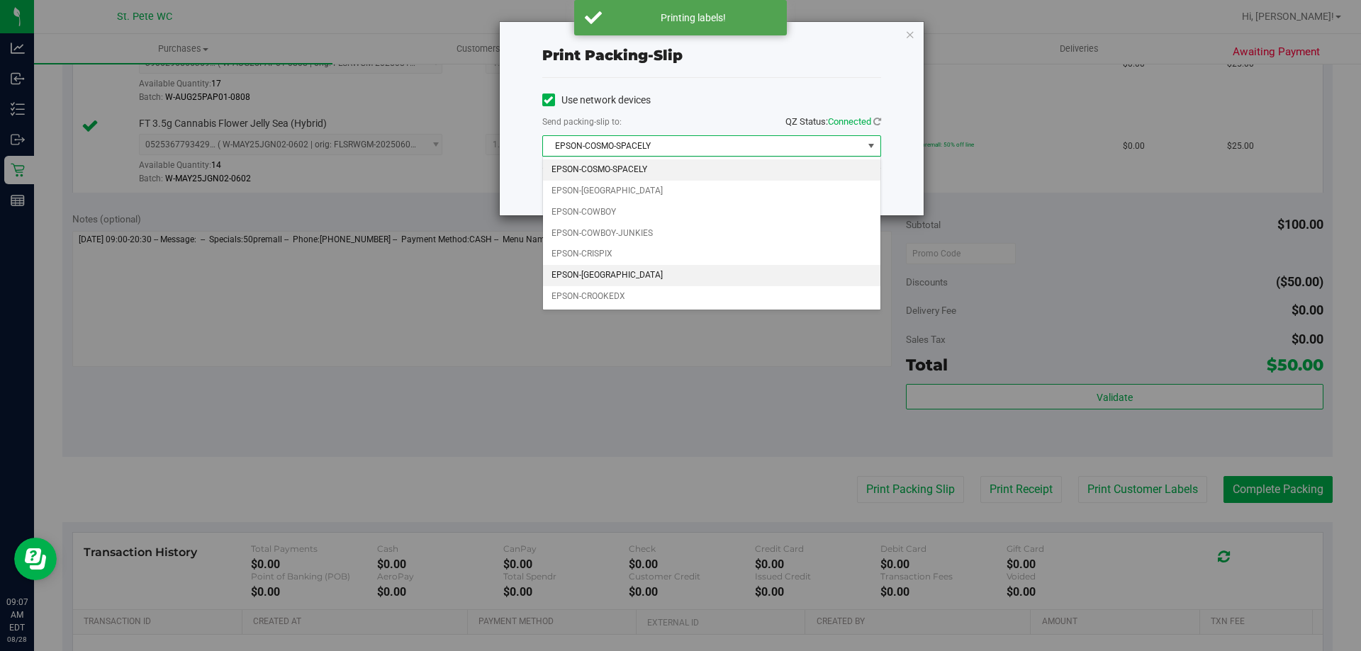
click at [669, 279] on li "EPSON-CROATIA" at bounding box center [711, 275] width 337 height 21
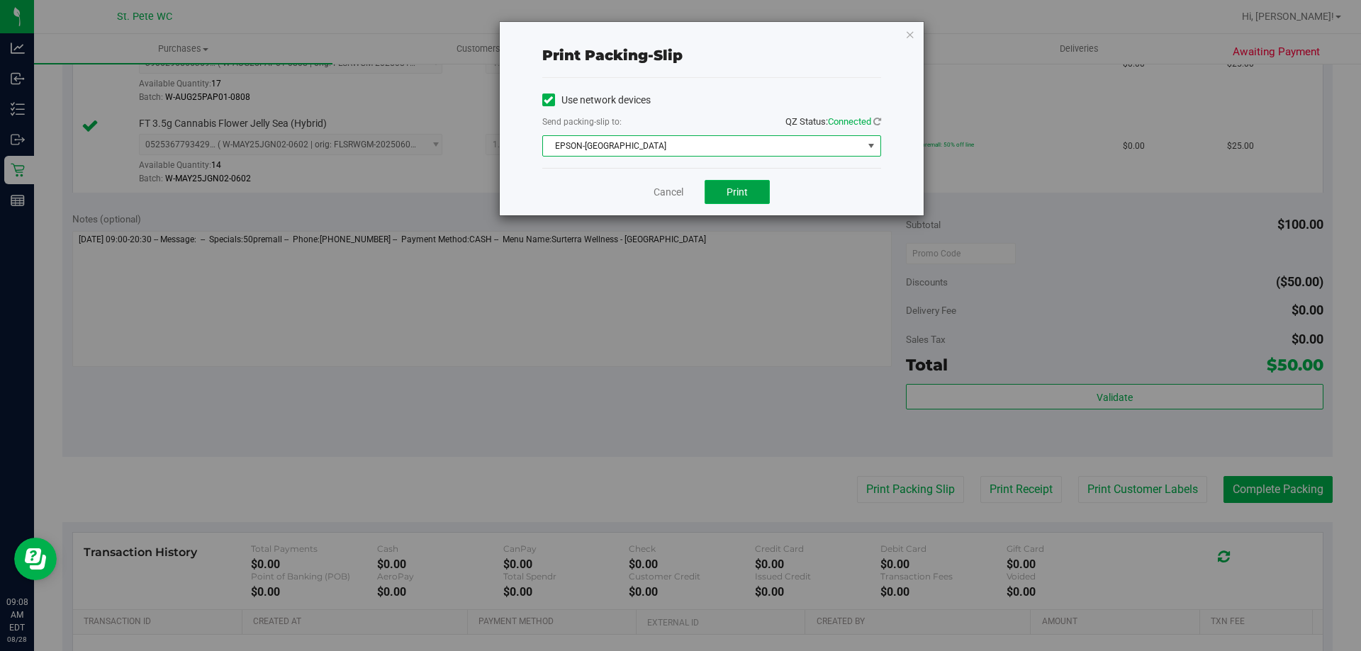
click at [749, 184] on button "Print" at bounding box center [737, 192] width 65 height 24
click at [683, 191] on link "Cancel" at bounding box center [669, 192] width 30 height 15
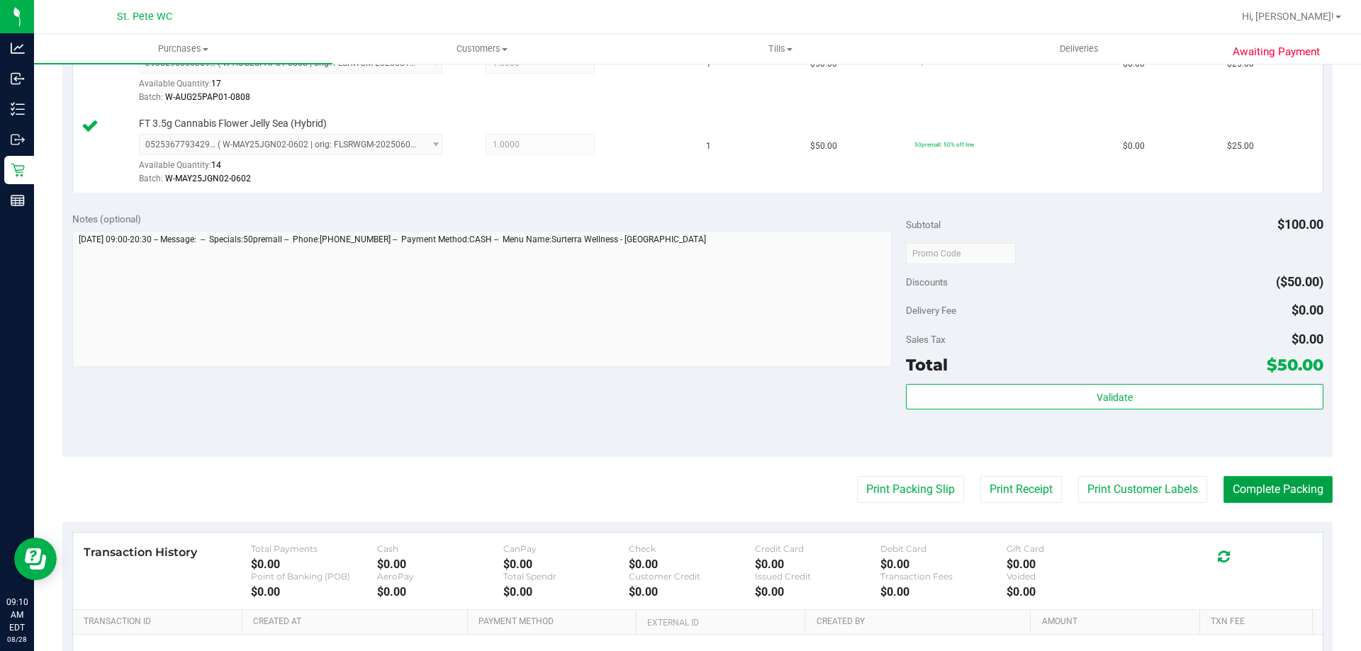
click at [1239, 485] on button "Complete Packing" at bounding box center [1277, 489] width 109 height 27
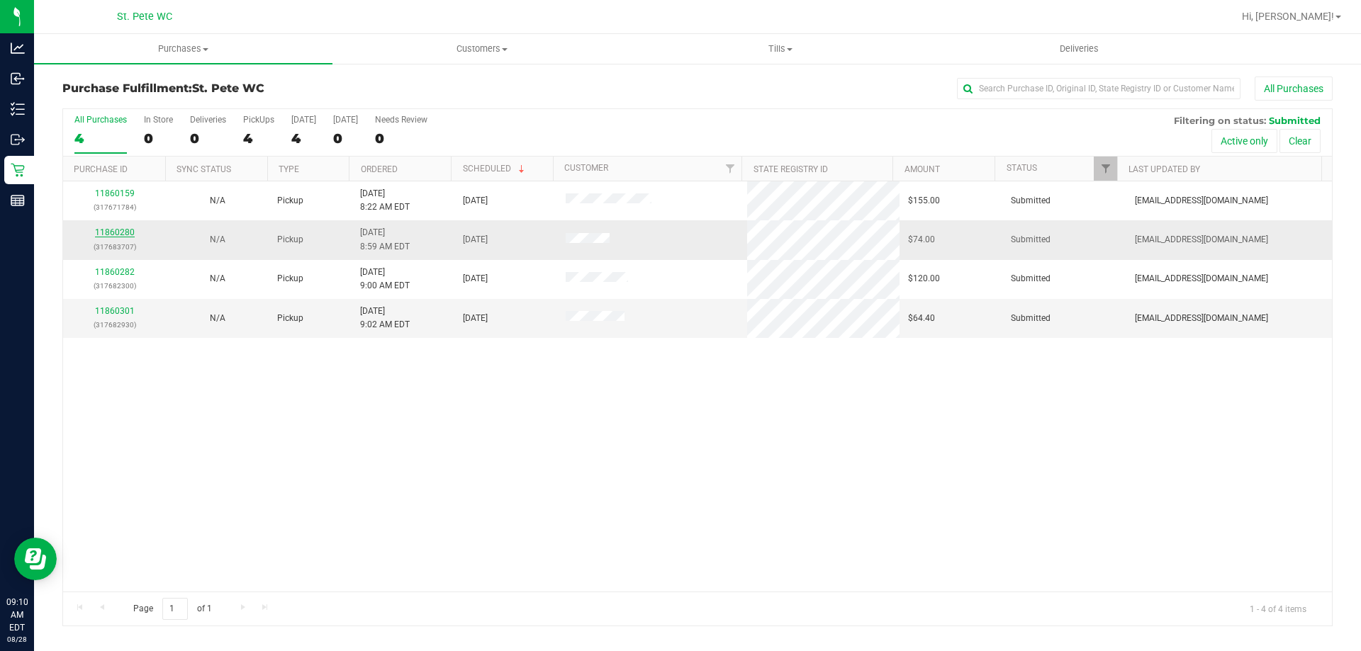
click at [126, 234] on link "11860280" at bounding box center [115, 233] width 40 height 10
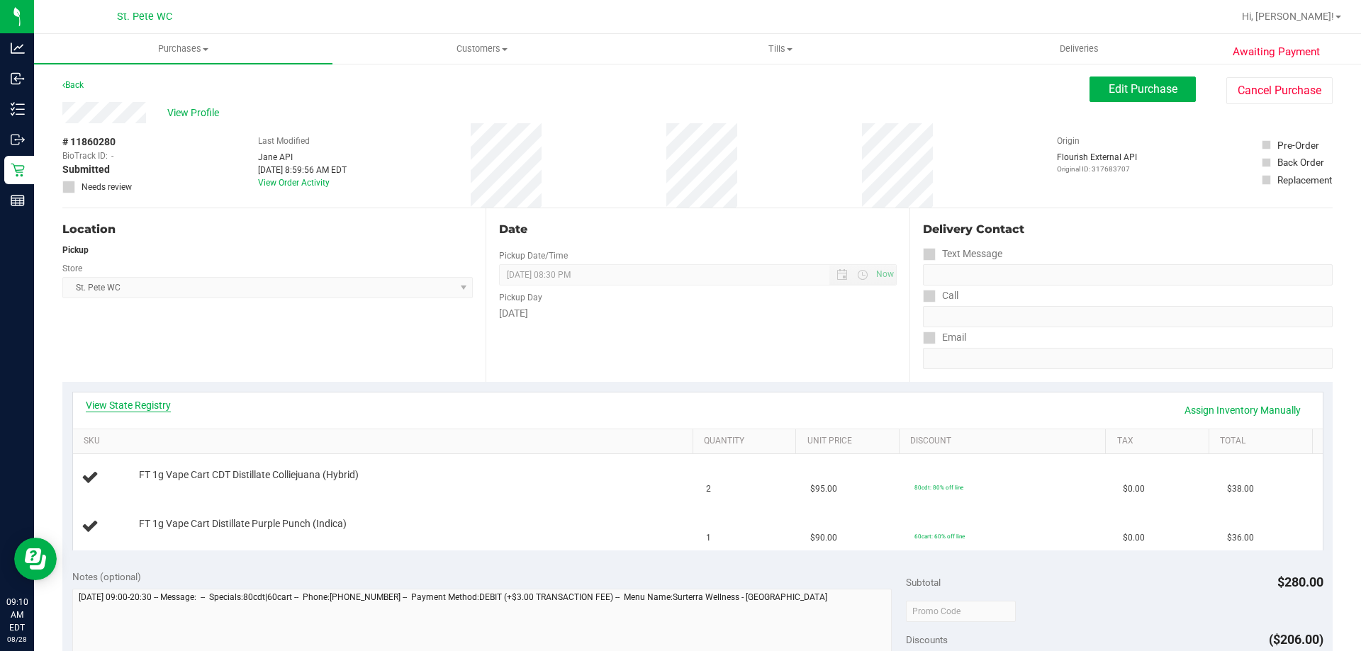
click at [159, 399] on link "View State Registry" at bounding box center [128, 405] width 85 height 14
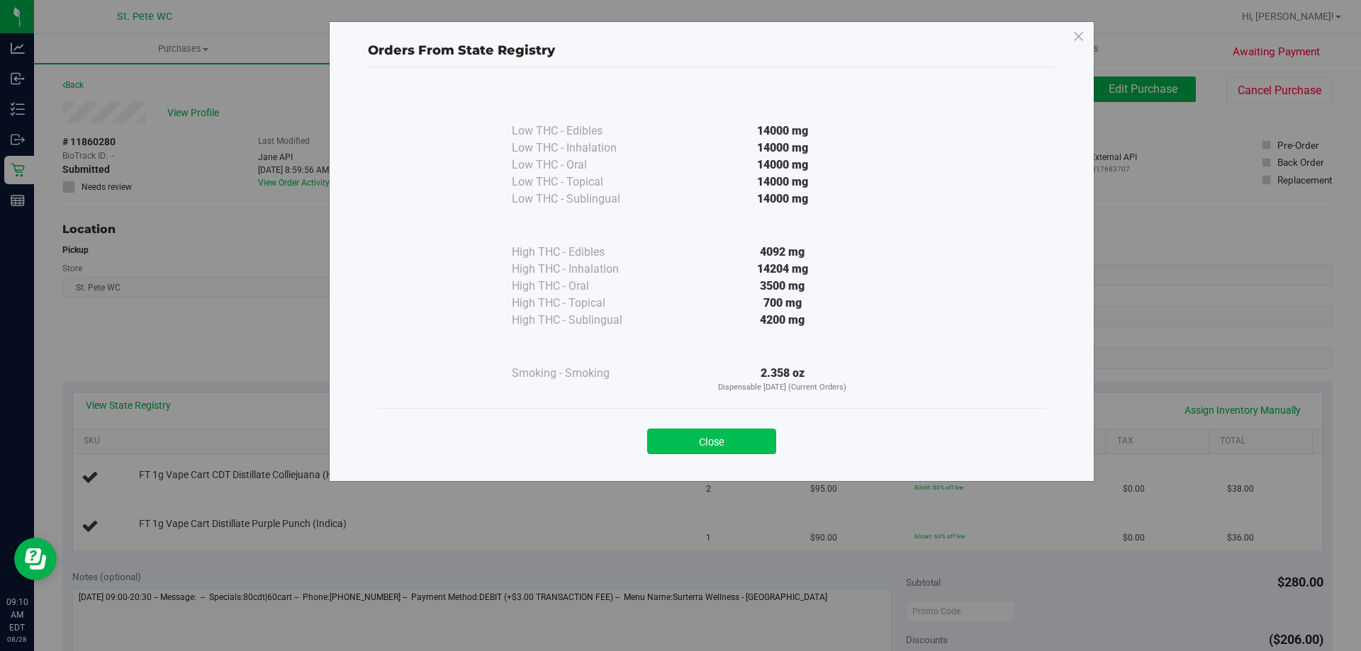
click at [681, 438] on button "Close" at bounding box center [711, 442] width 129 height 26
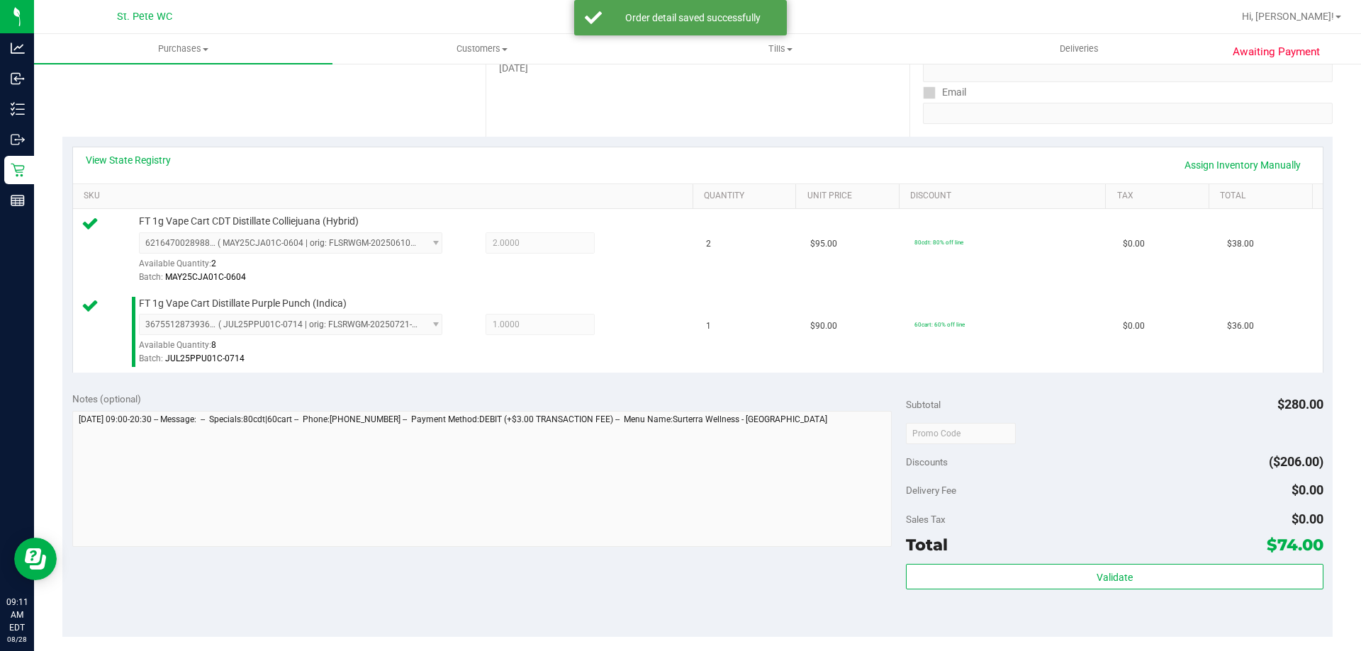
scroll to position [354, 0]
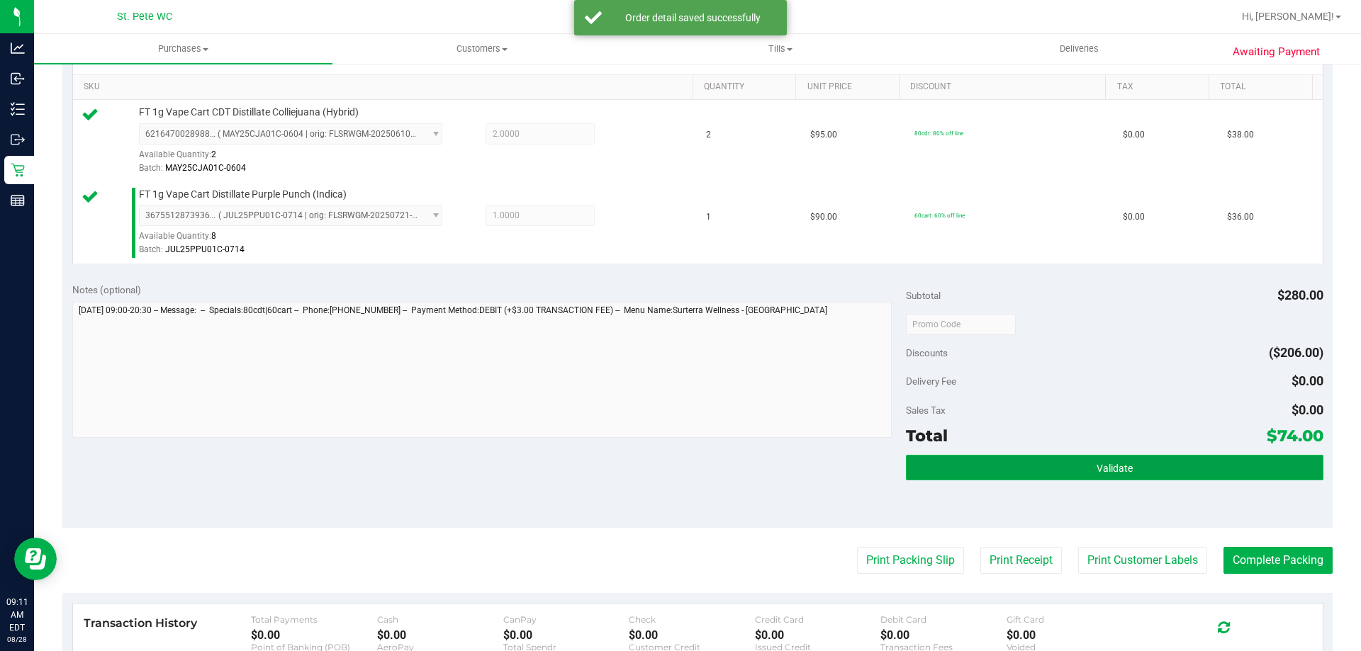
click at [1097, 469] on span "Validate" at bounding box center [1115, 468] width 36 height 11
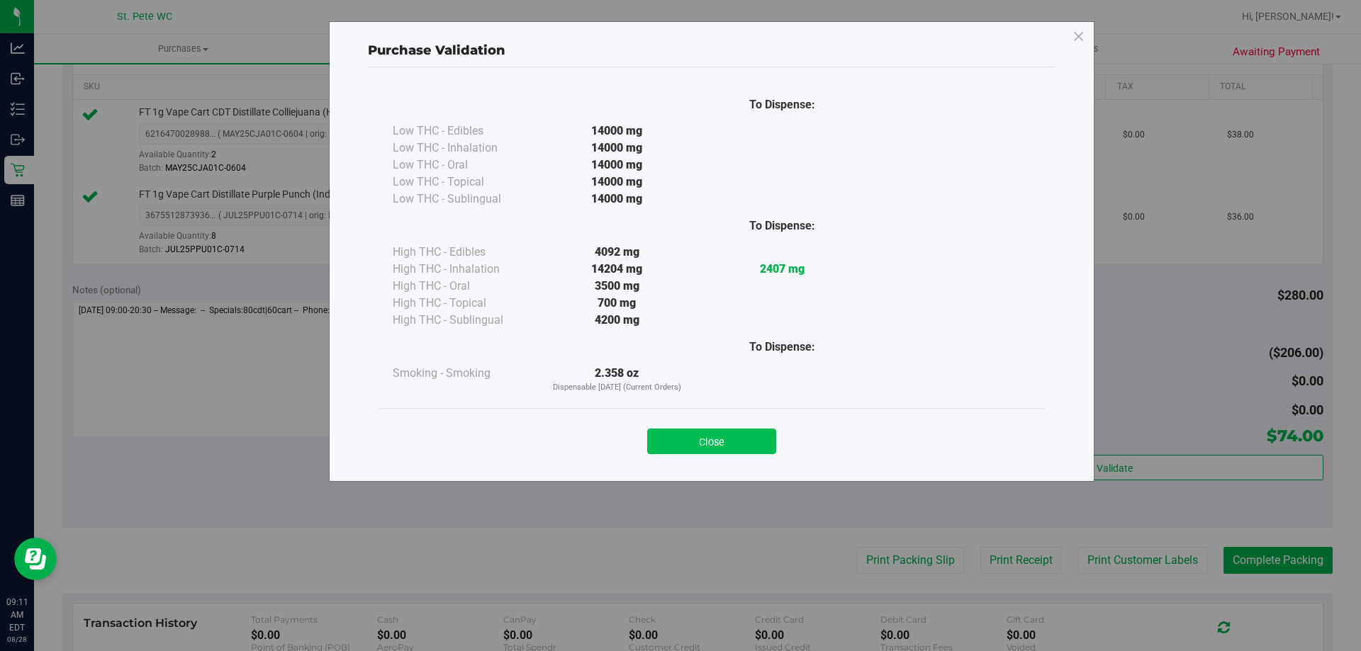
click at [692, 449] on button "Close" at bounding box center [711, 442] width 129 height 26
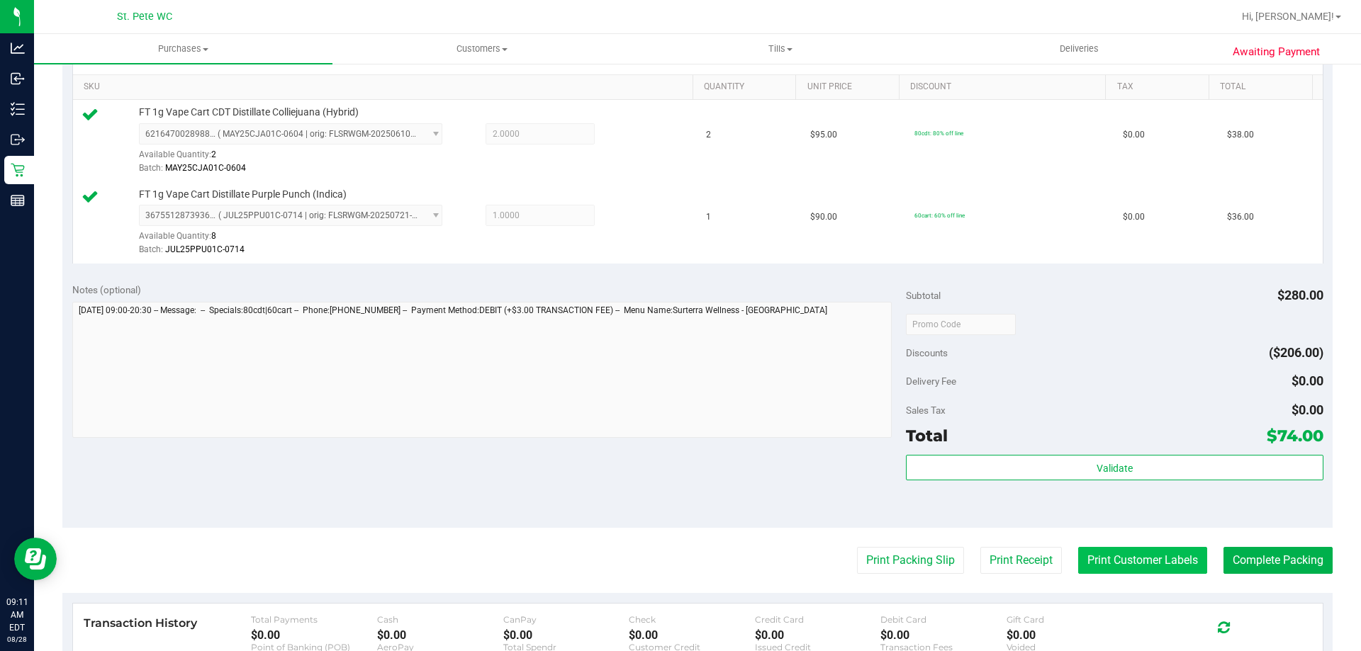
click at [1090, 572] on button "Print Customer Labels" at bounding box center [1142, 560] width 129 height 27
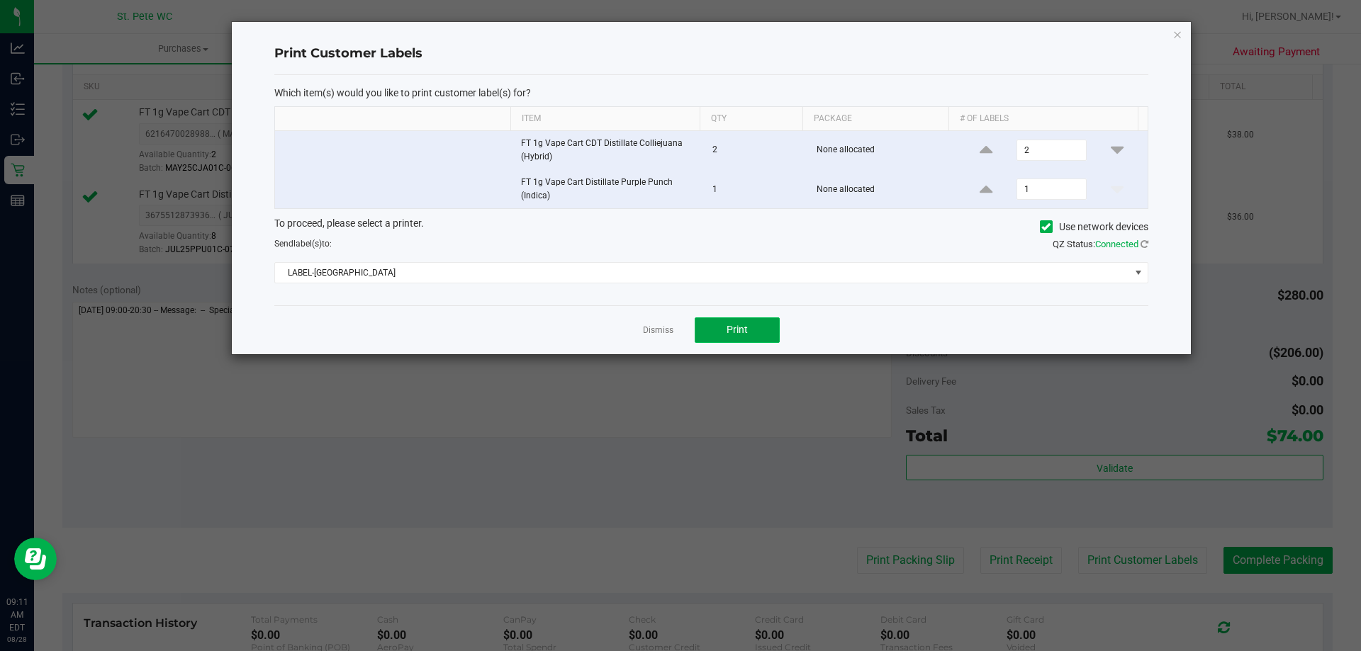
click at [711, 337] on button "Print" at bounding box center [737, 331] width 85 height 26
click at [646, 330] on link "Dismiss" at bounding box center [658, 331] width 30 height 12
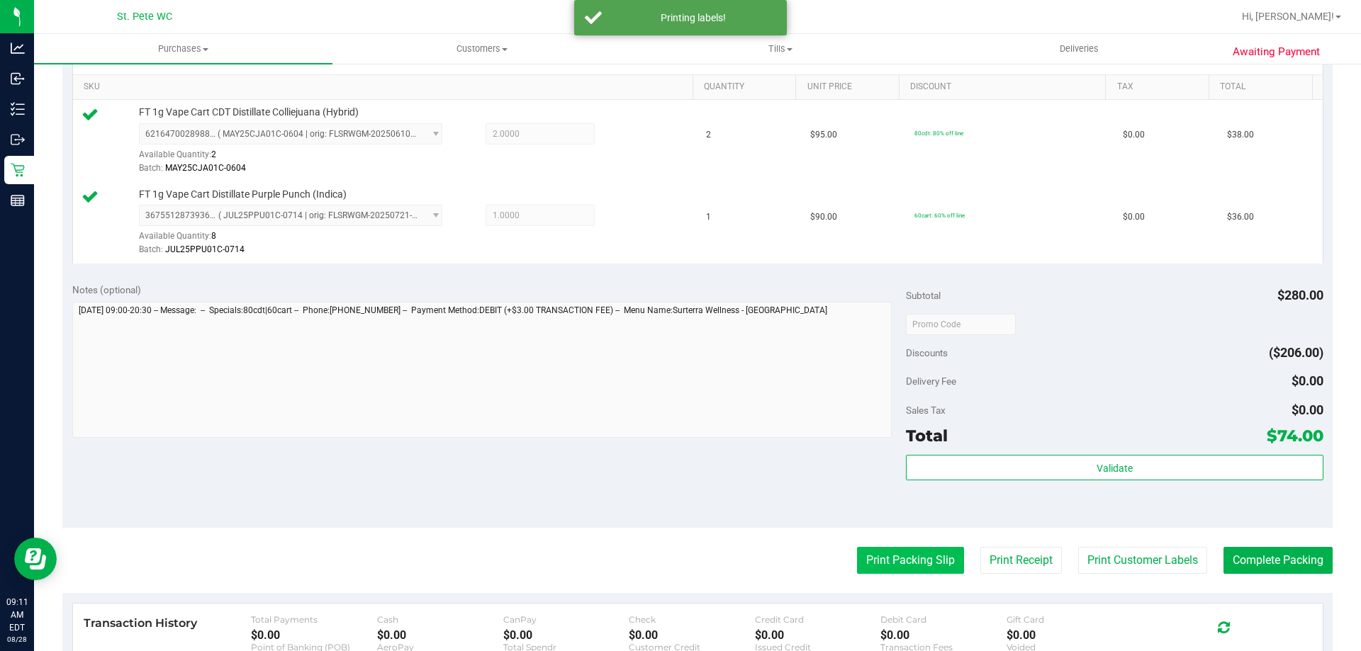
click at [866, 568] on button "Print Packing Slip" at bounding box center [910, 560] width 107 height 27
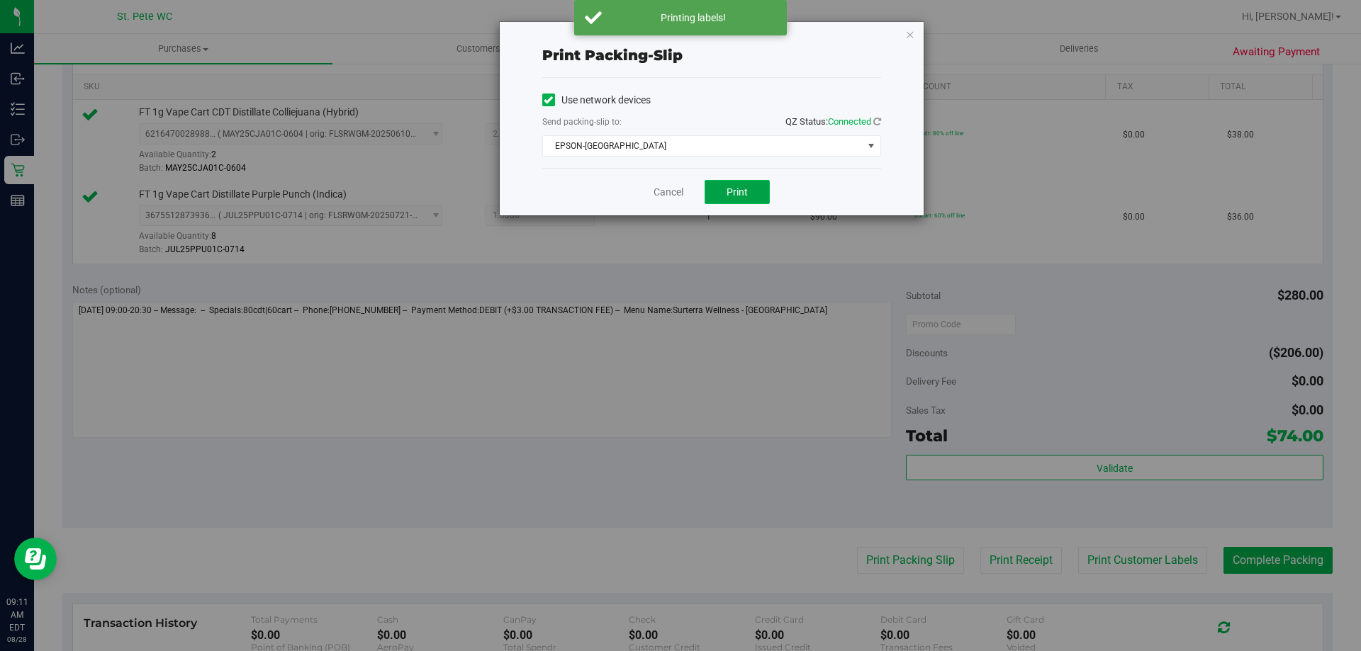
click at [742, 195] on span "Print" at bounding box center [737, 191] width 21 height 11
click at [673, 196] on link "Cancel" at bounding box center [669, 192] width 30 height 15
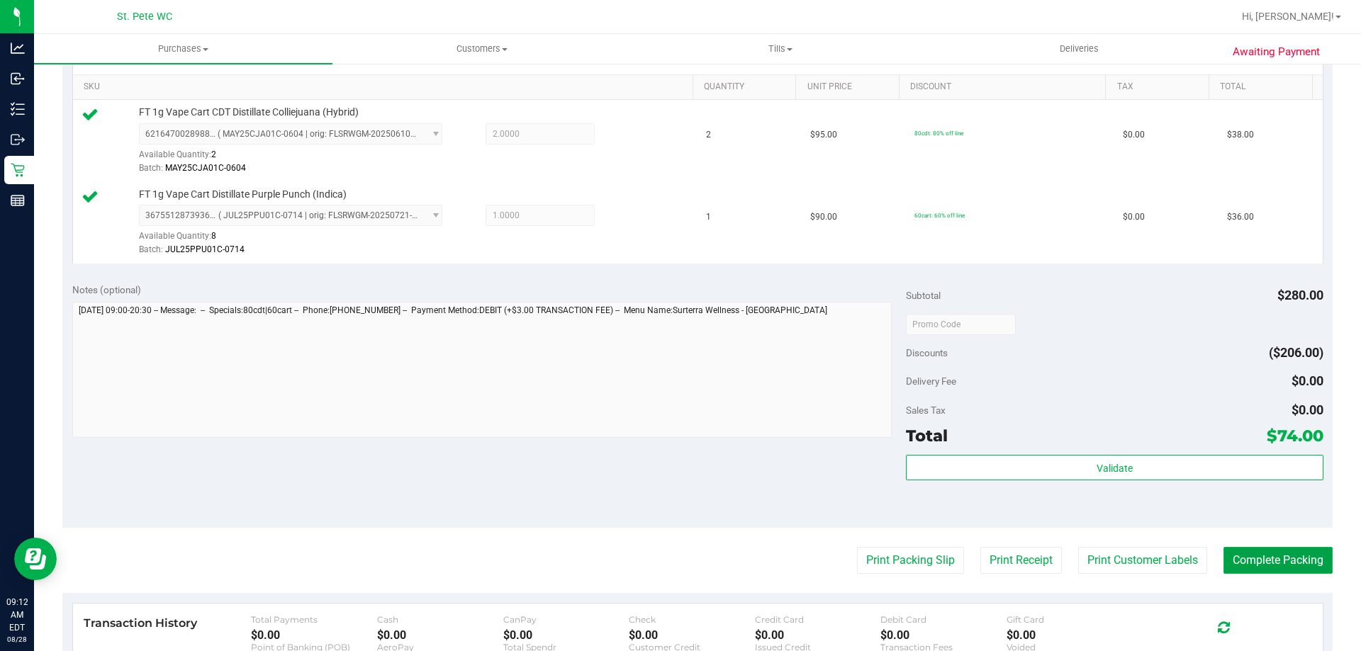
click at [1267, 566] on button "Complete Packing" at bounding box center [1277, 560] width 109 height 27
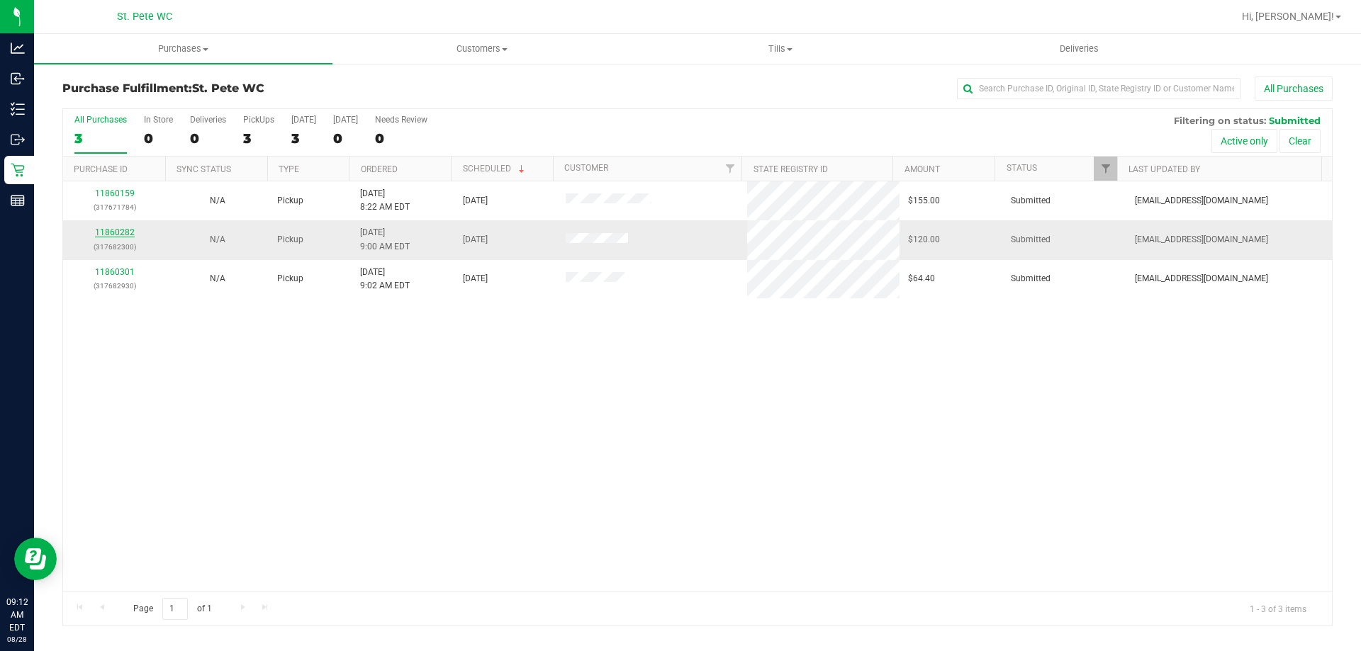
click at [127, 230] on link "11860282" at bounding box center [115, 233] width 40 height 10
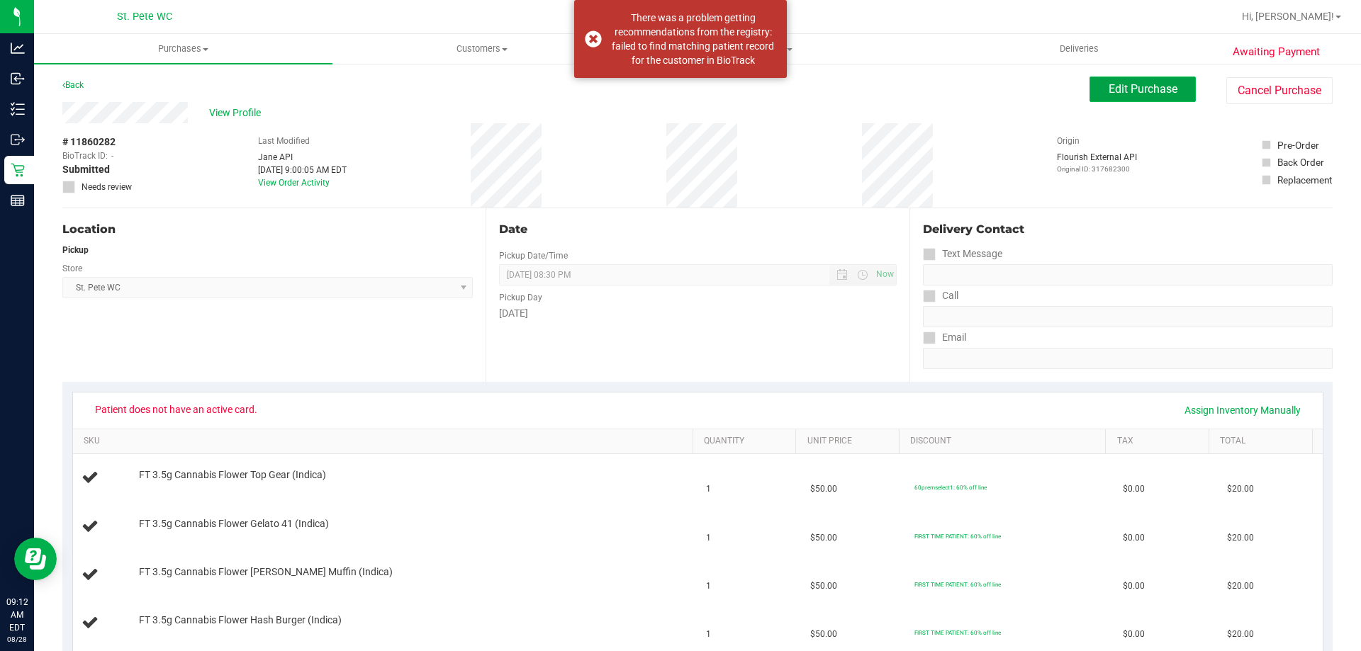
click at [1099, 96] on button "Edit Purchase" at bounding box center [1142, 90] width 106 height 26
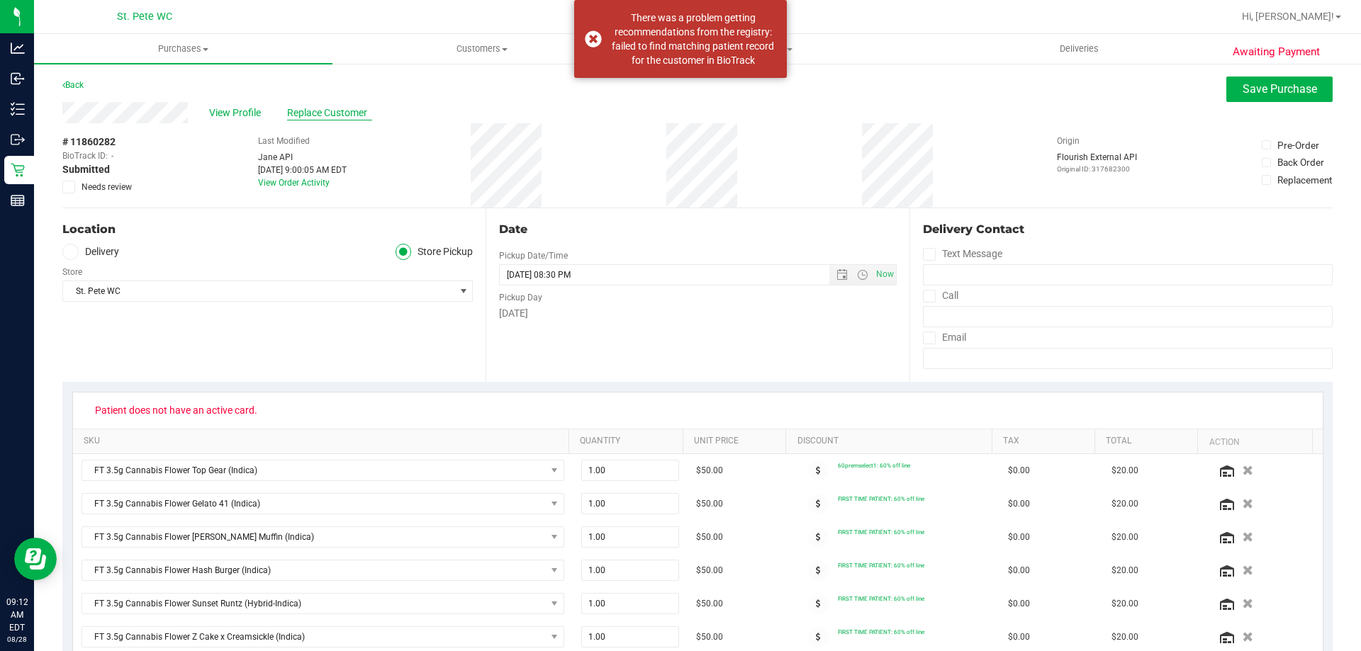
click at [320, 115] on span "Replace Customer" at bounding box center [329, 113] width 85 height 15
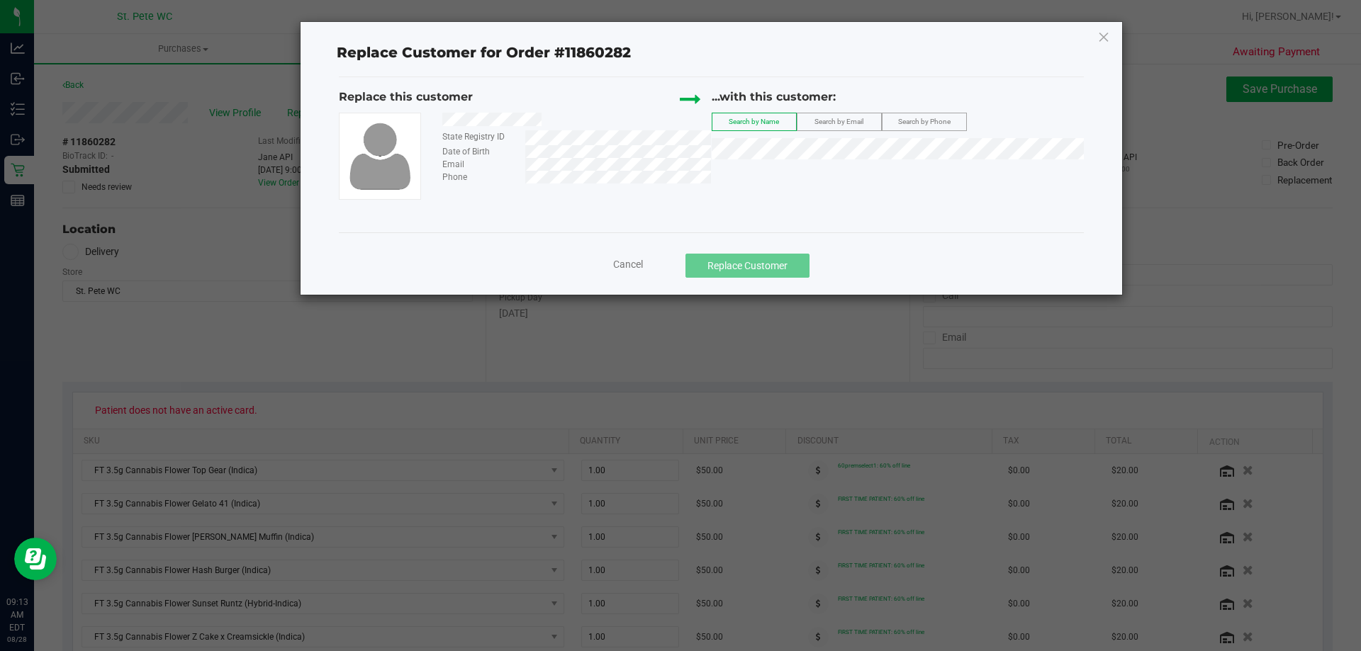
click at [846, 128] on label "Search by Email" at bounding box center [839, 121] width 84 height 17
click at [738, 172] on span "Margaret (Maggie) Hrubar" at bounding box center [799, 174] width 157 height 11
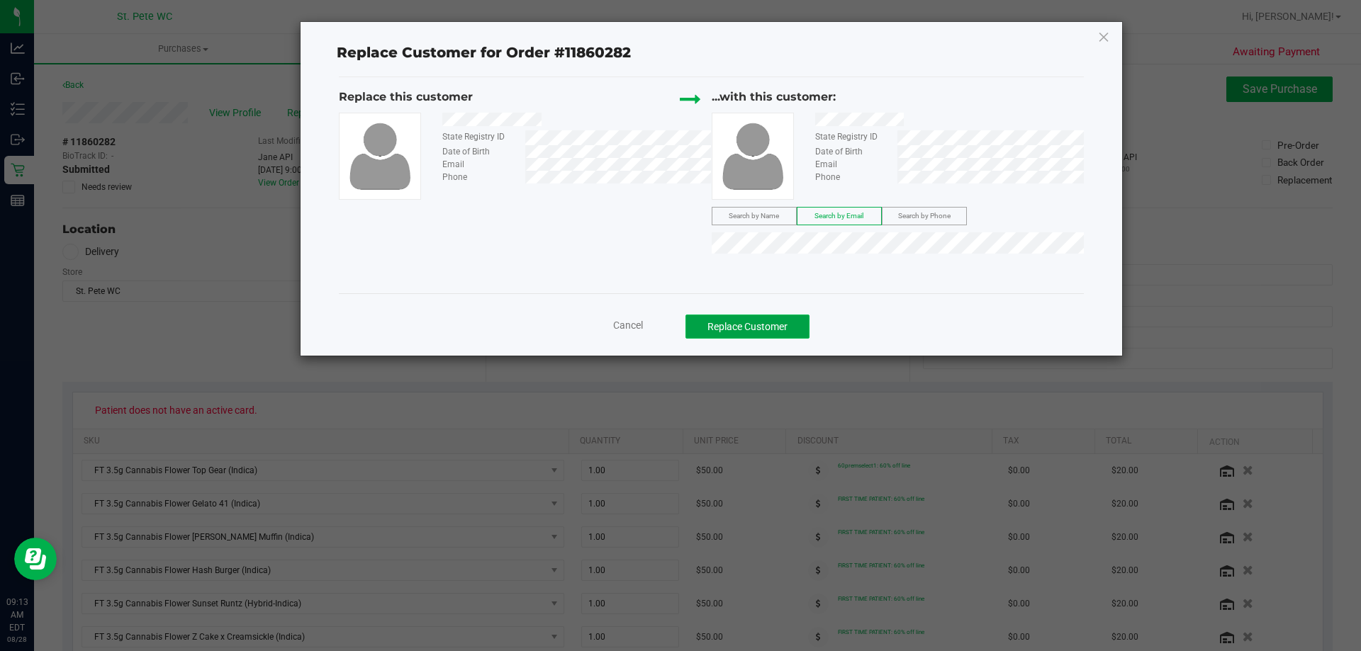
click at [734, 330] on button "Replace Customer" at bounding box center [747, 327] width 124 height 24
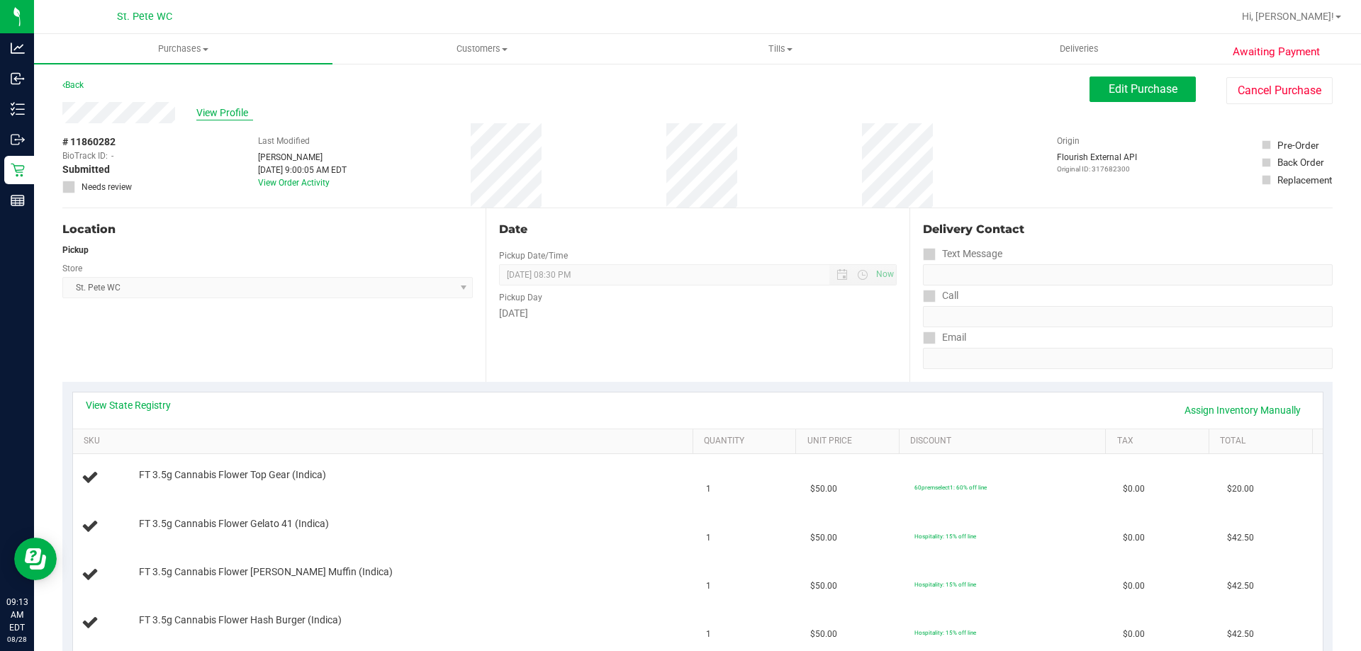
click at [207, 112] on span "View Profile" at bounding box center [224, 113] width 57 height 15
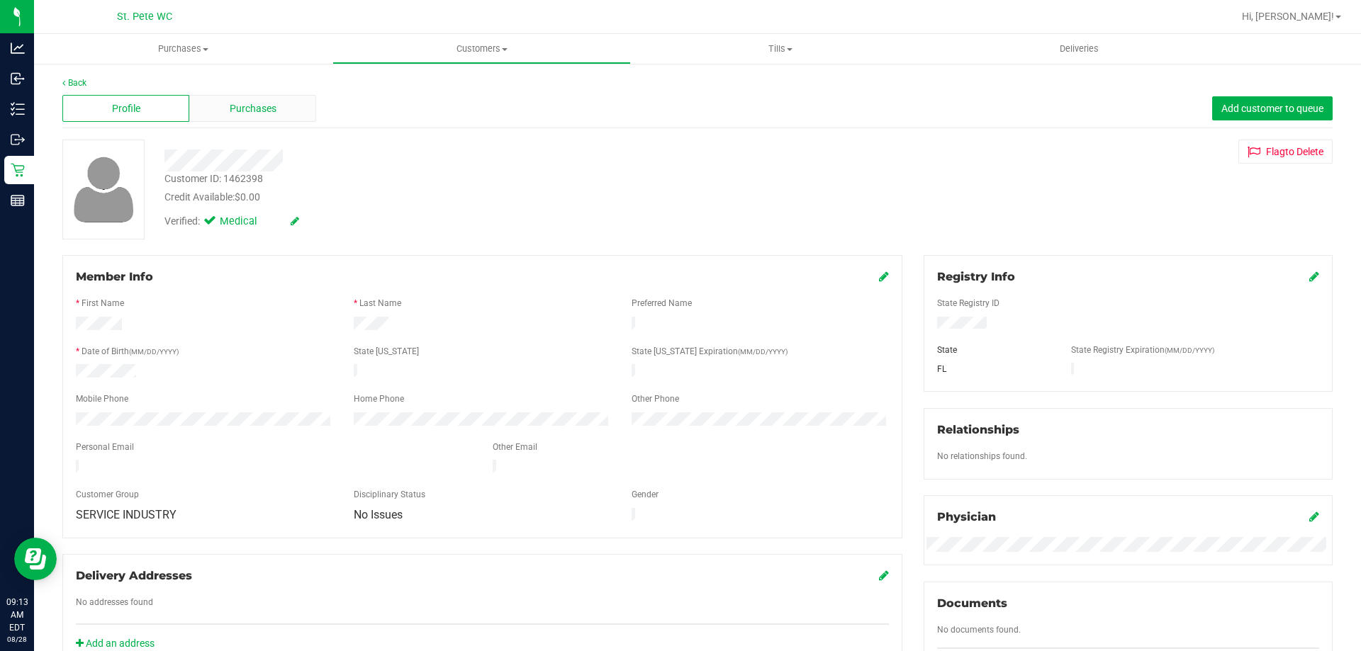
click at [283, 109] on div "Purchases" at bounding box center [252, 108] width 127 height 27
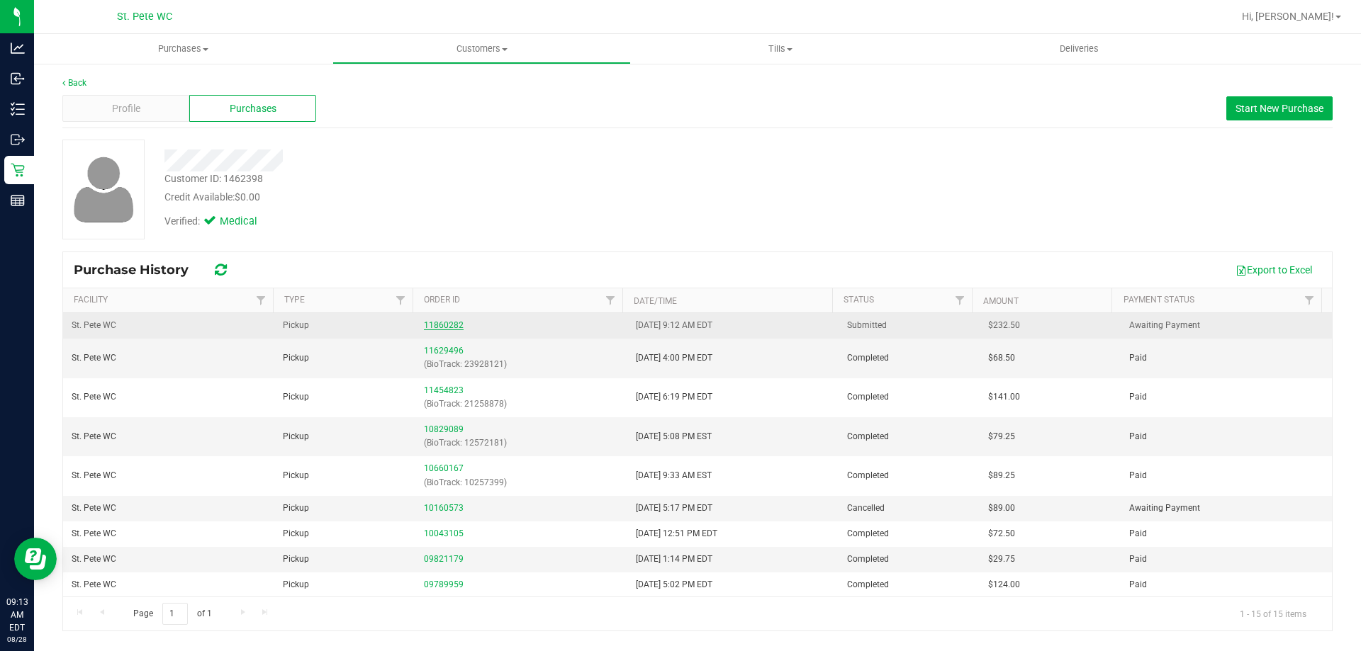
click at [452, 329] on link "11860282" at bounding box center [444, 325] width 40 height 10
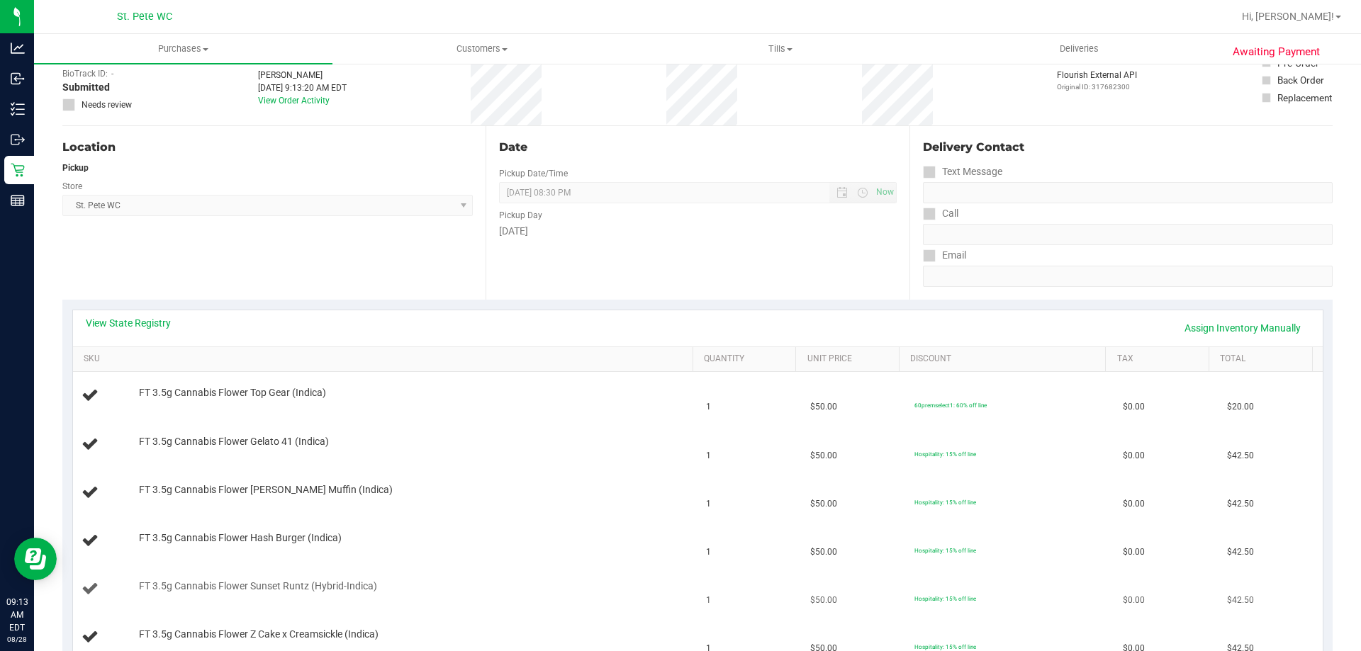
scroll to position [213, 0]
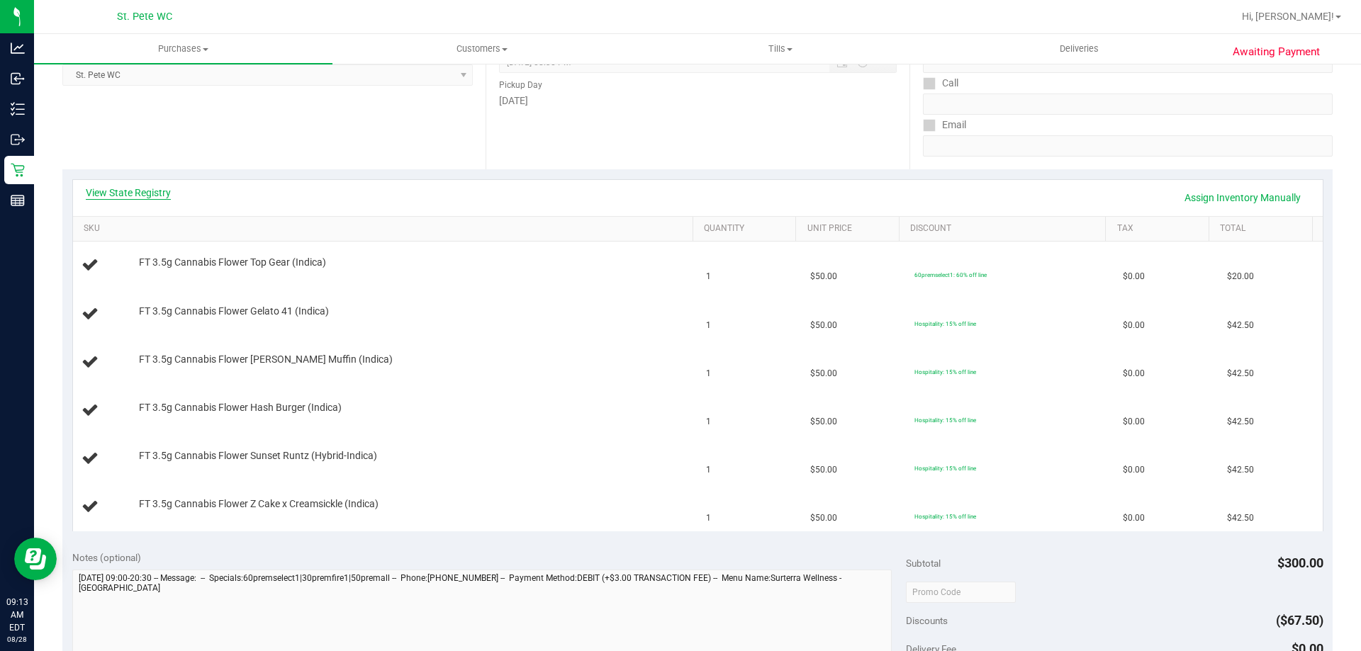
click at [123, 194] on link "View State Registry" at bounding box center [128, 193] width 85 height 14
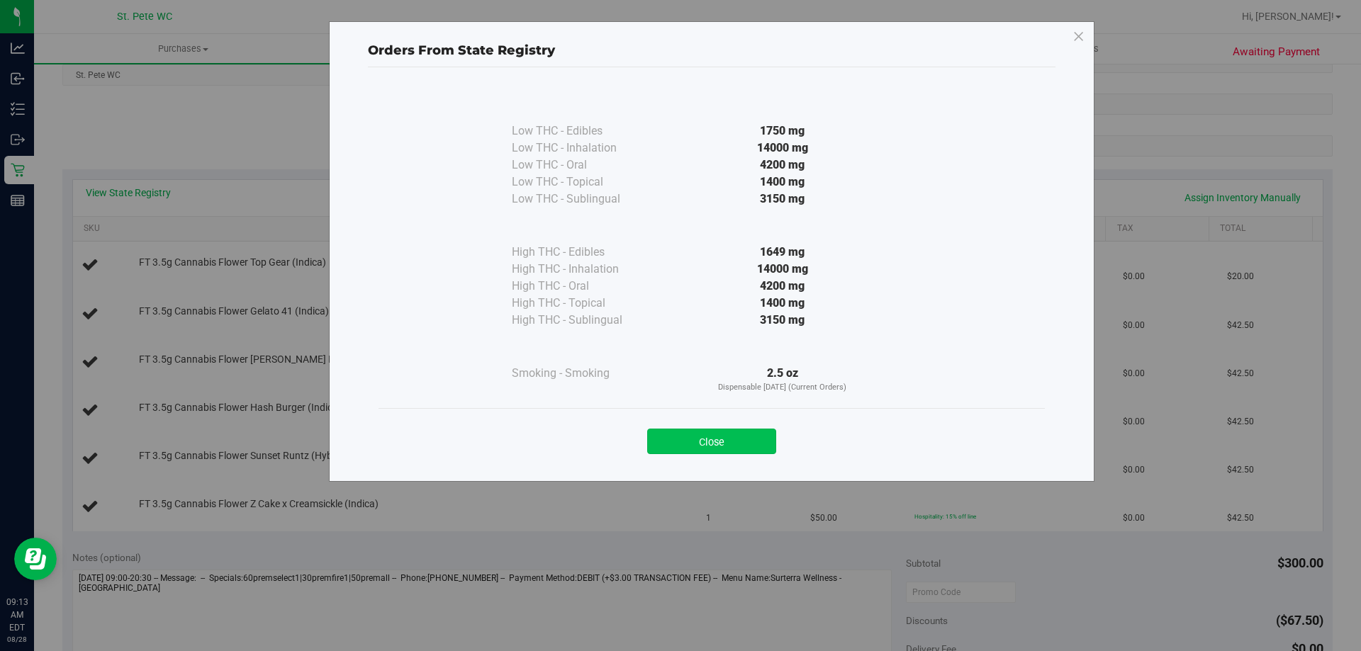
click at [672, 432] on button "Close" at bounding box center [711, 442] width 129 height 26
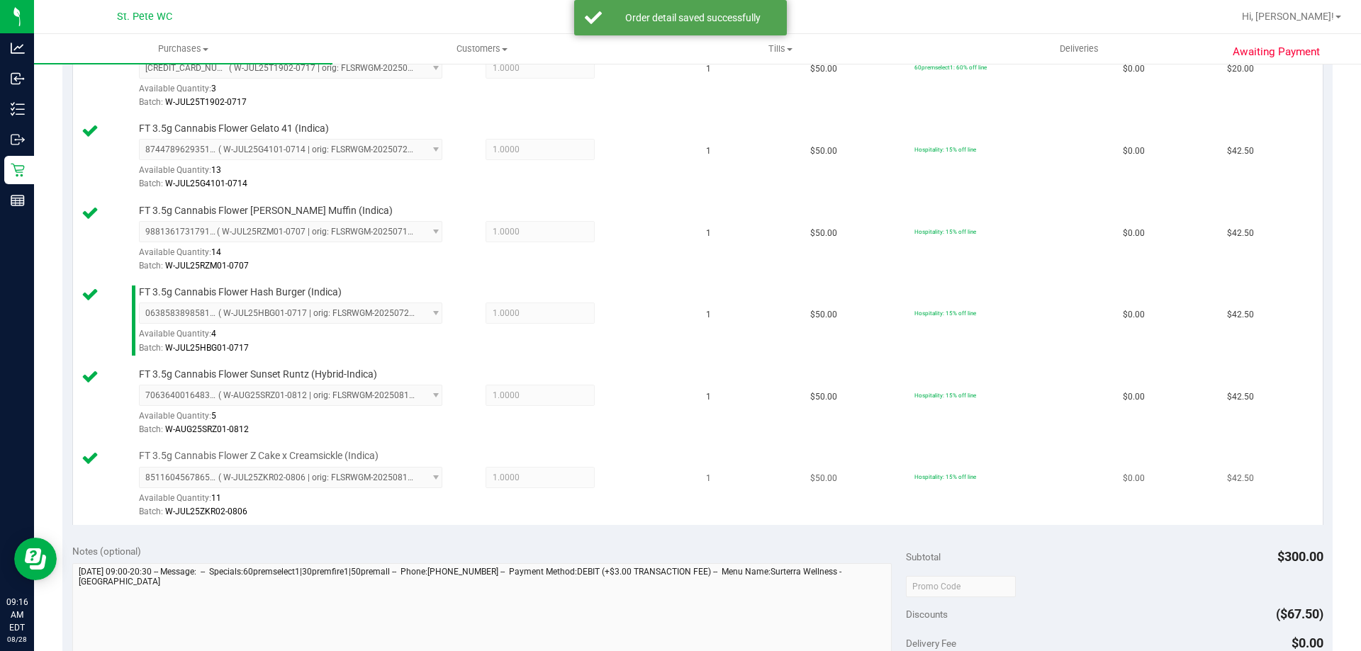
scroll to position [567, 0]
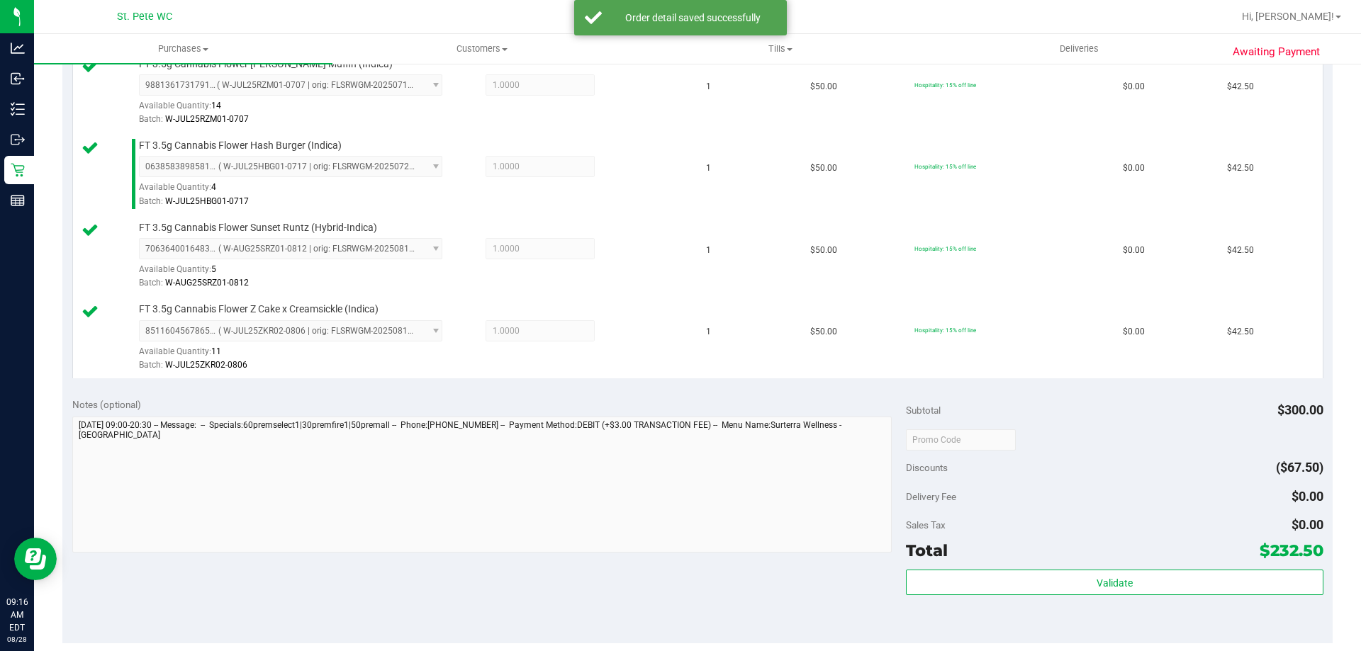
click at [1105, 596] on div "Validate" at bounding box center [1114, 602] width 417 height 64
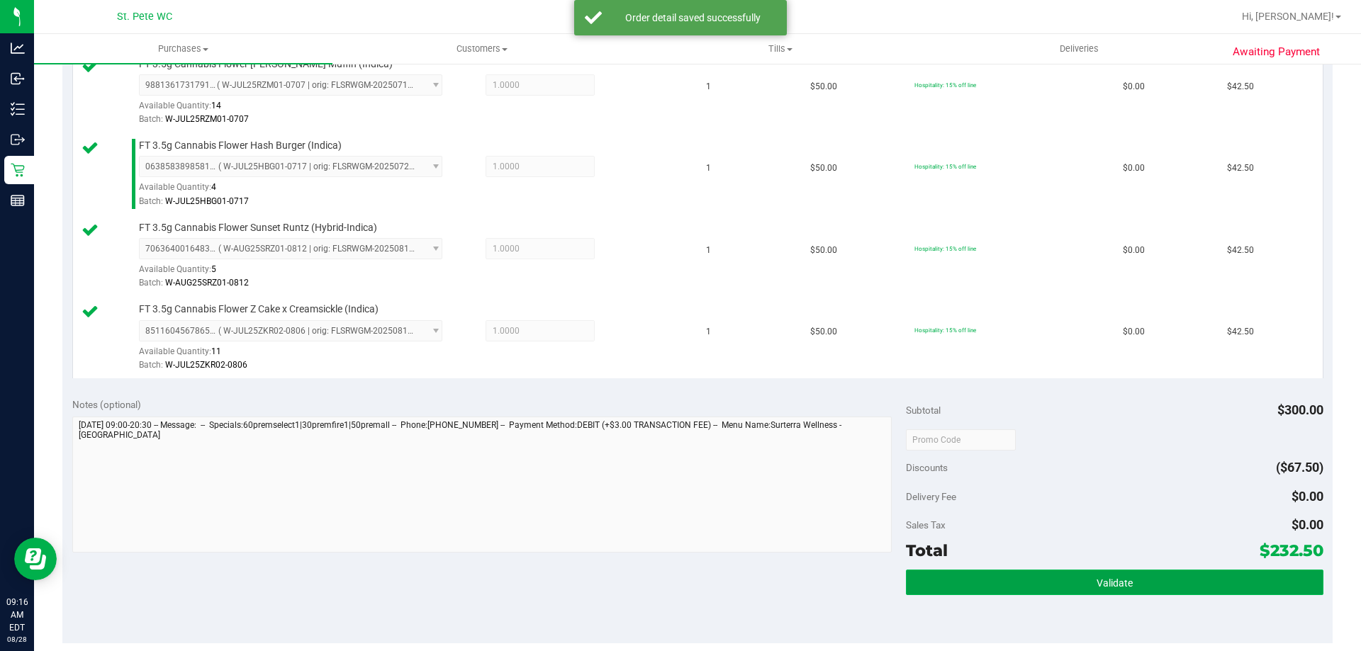
click at [1102, 586] on span "Validate" at bounding box center [1115, 583] width 36 height 11
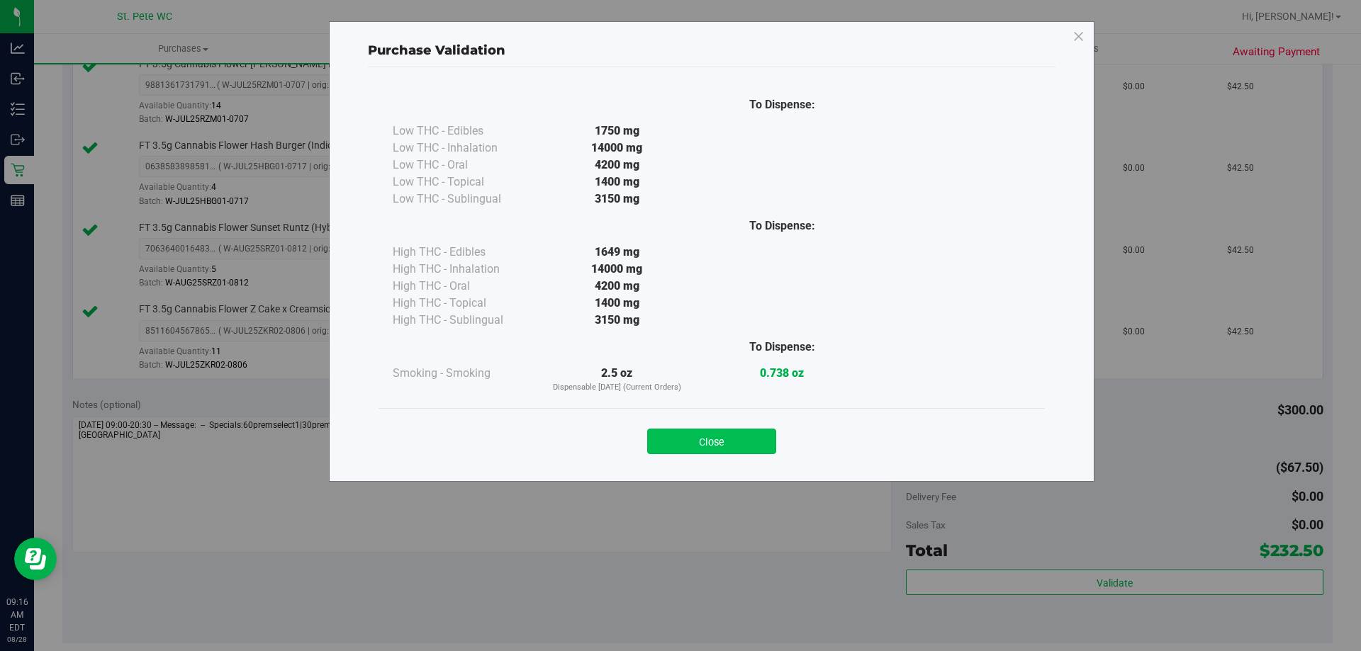
click at [711, 450] on button "Close" at bounding box center [711, 442] width 129 height 26
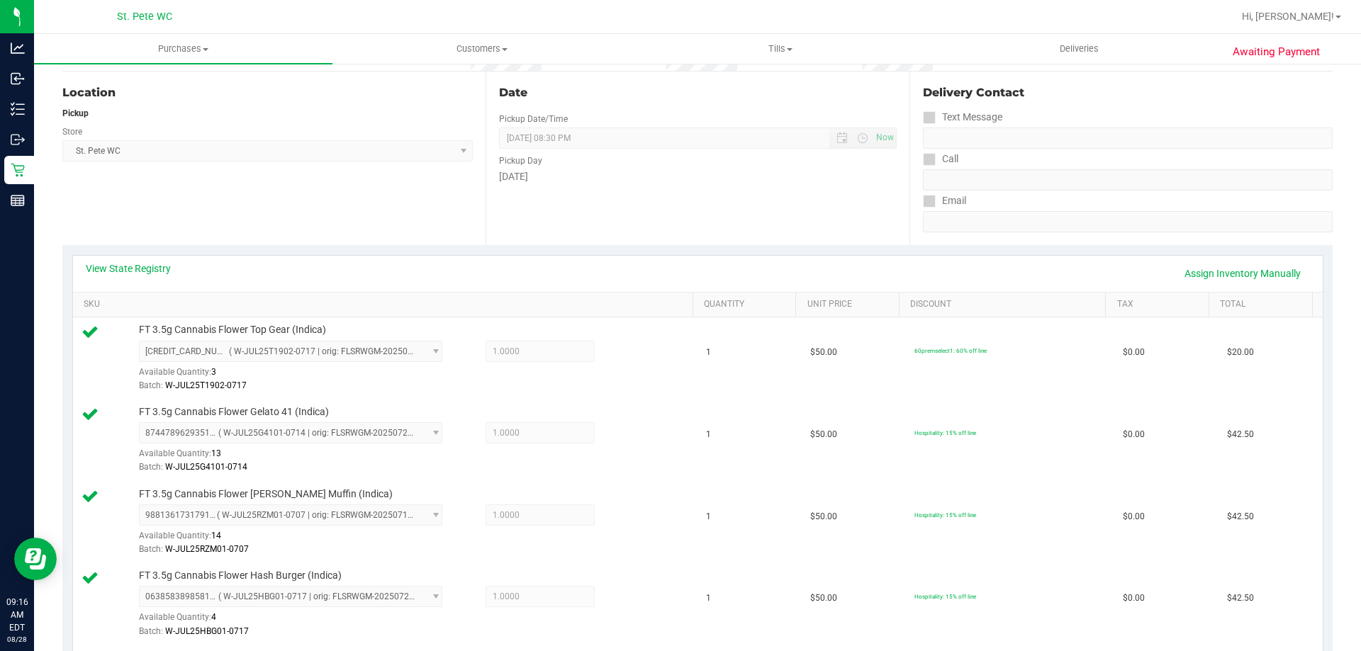
scroll to position [0, 0]
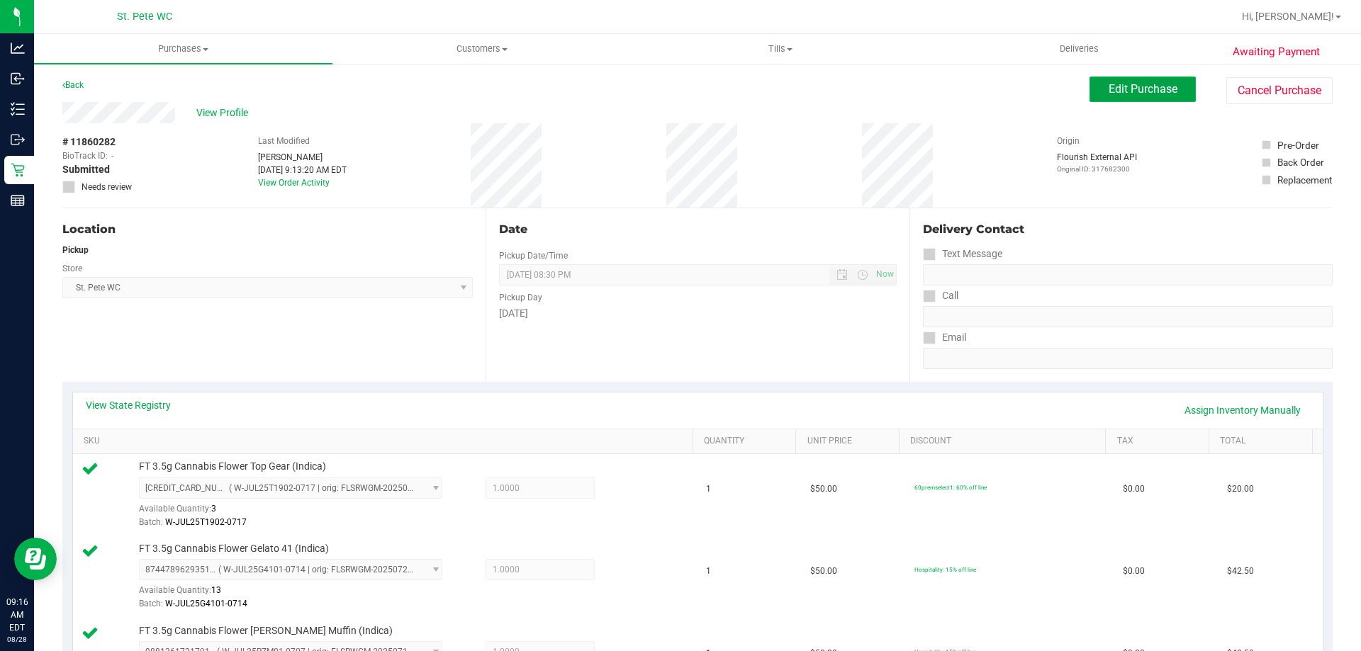
click at [1114, 95] on span "Edit Purchase" at bounding box center [1143, 88] width 69 height 13
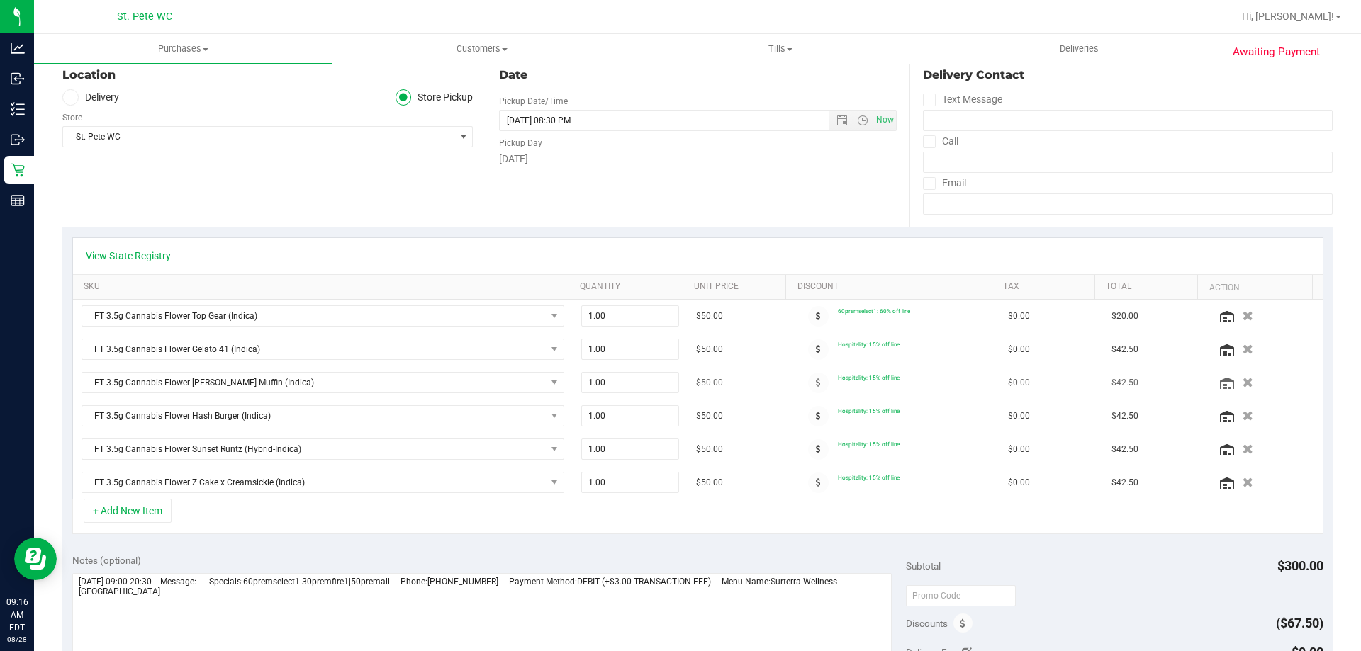
scroll to position [213, 0]
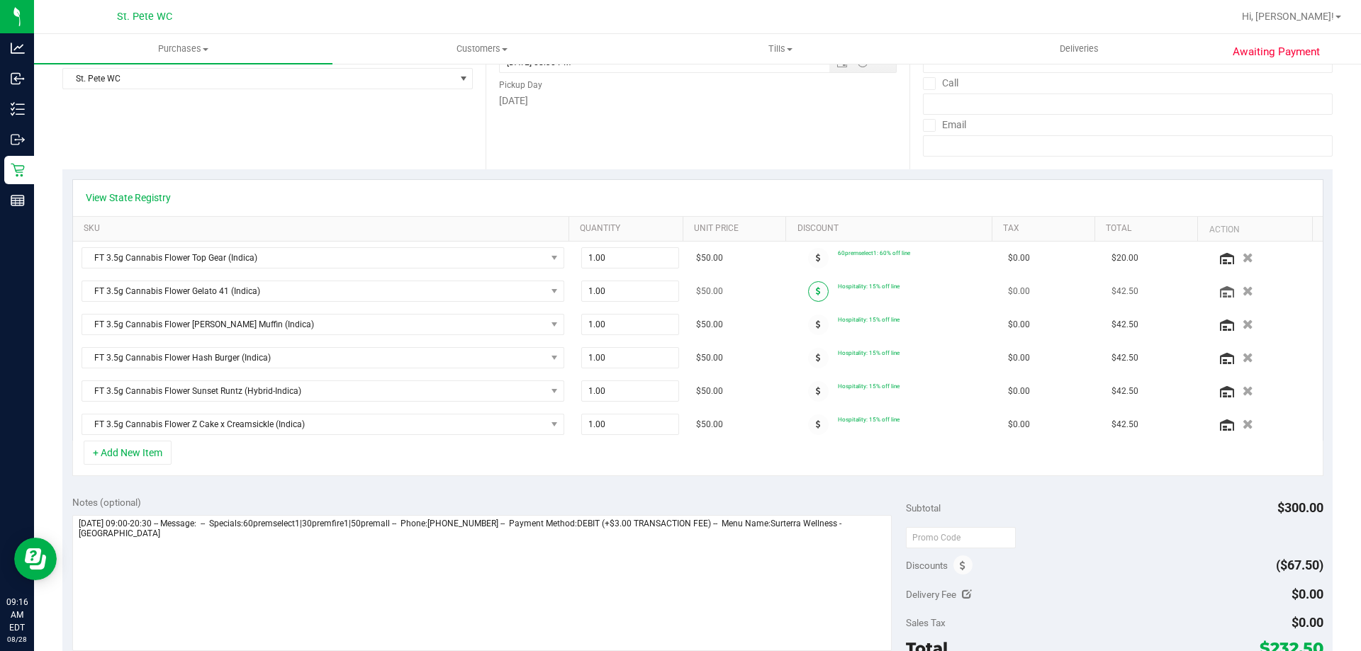
click at [808, 298] on span at bounding box center [818, 291] width 21 height 21
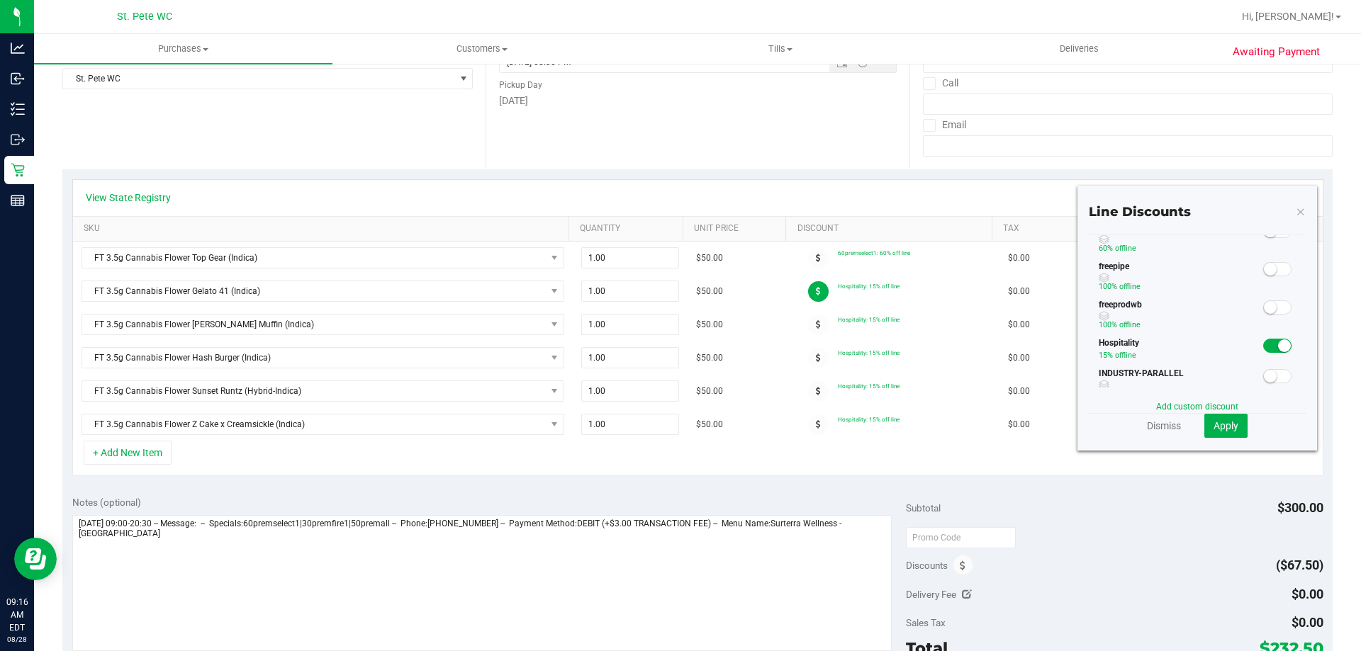
scroll to position [142, 0]
click at [1278, 336] on small at bounding box center [1284, 332] width 13 height 13
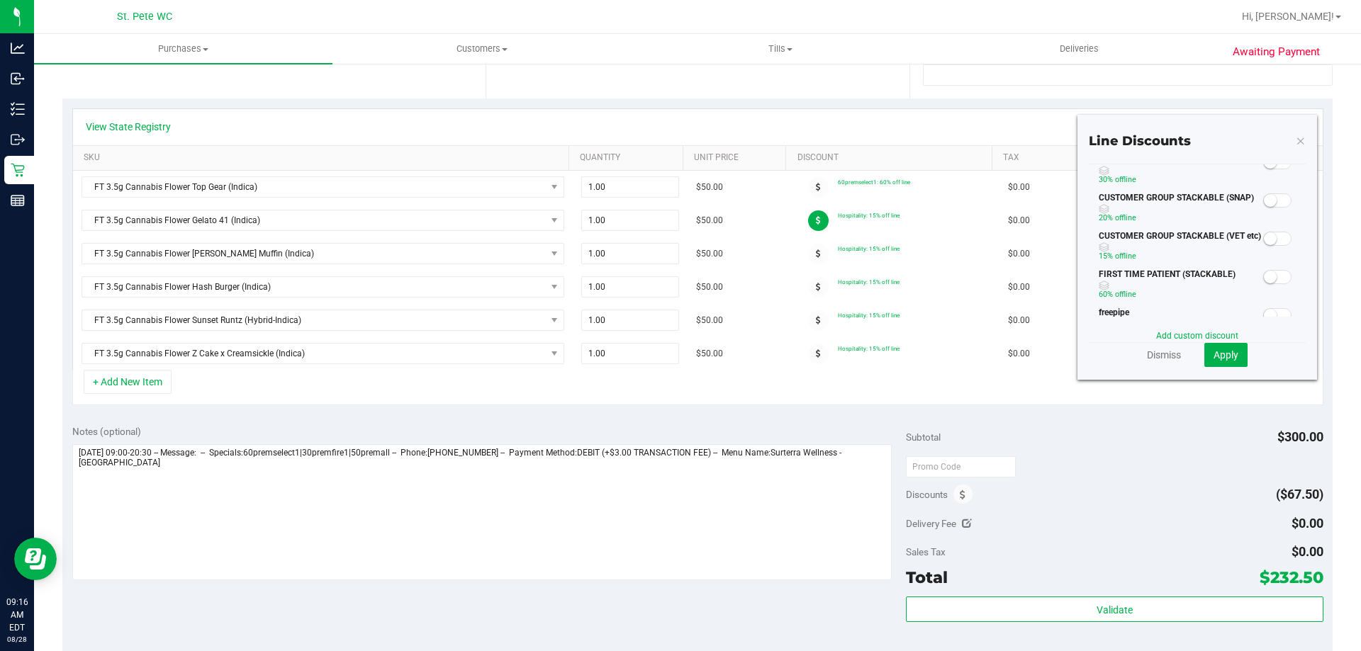
scroll to position [0, 0]
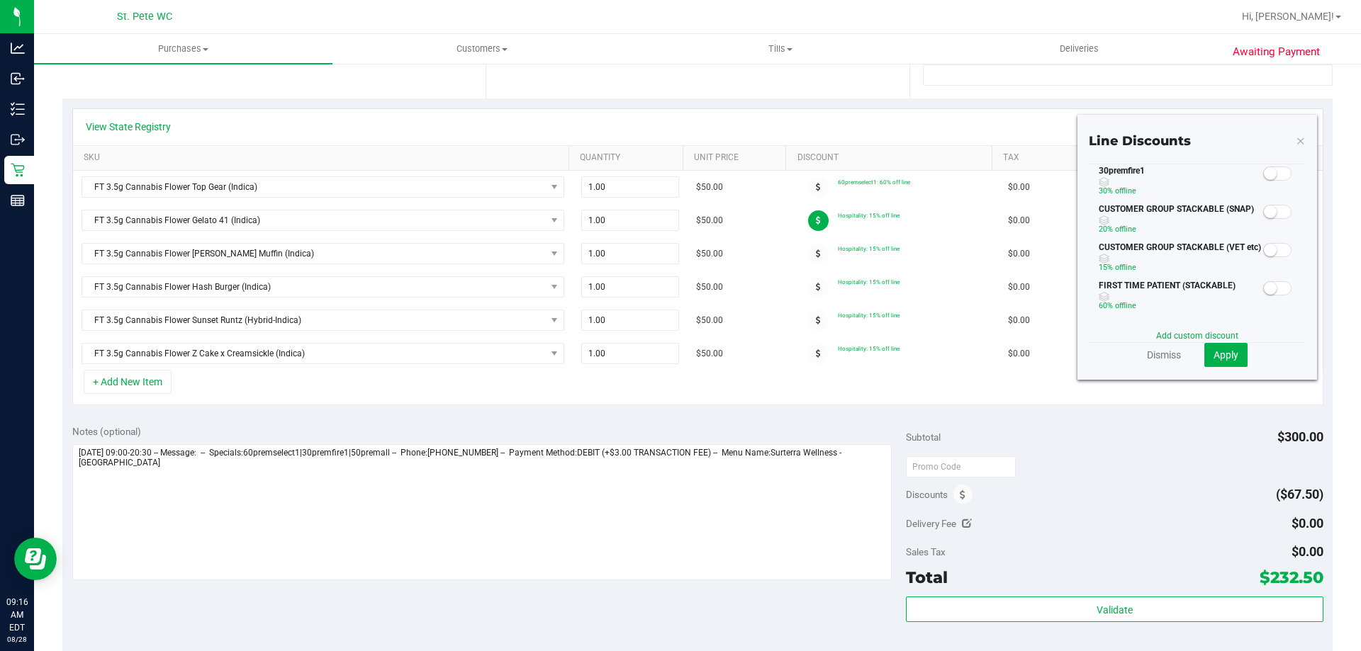
click at [1264, 179] on small at bounding box center [1270, 173] width 13 height 13
click at [1210, 361] on button "Apply" at bounding box center [1225, 355] width 43 height 24
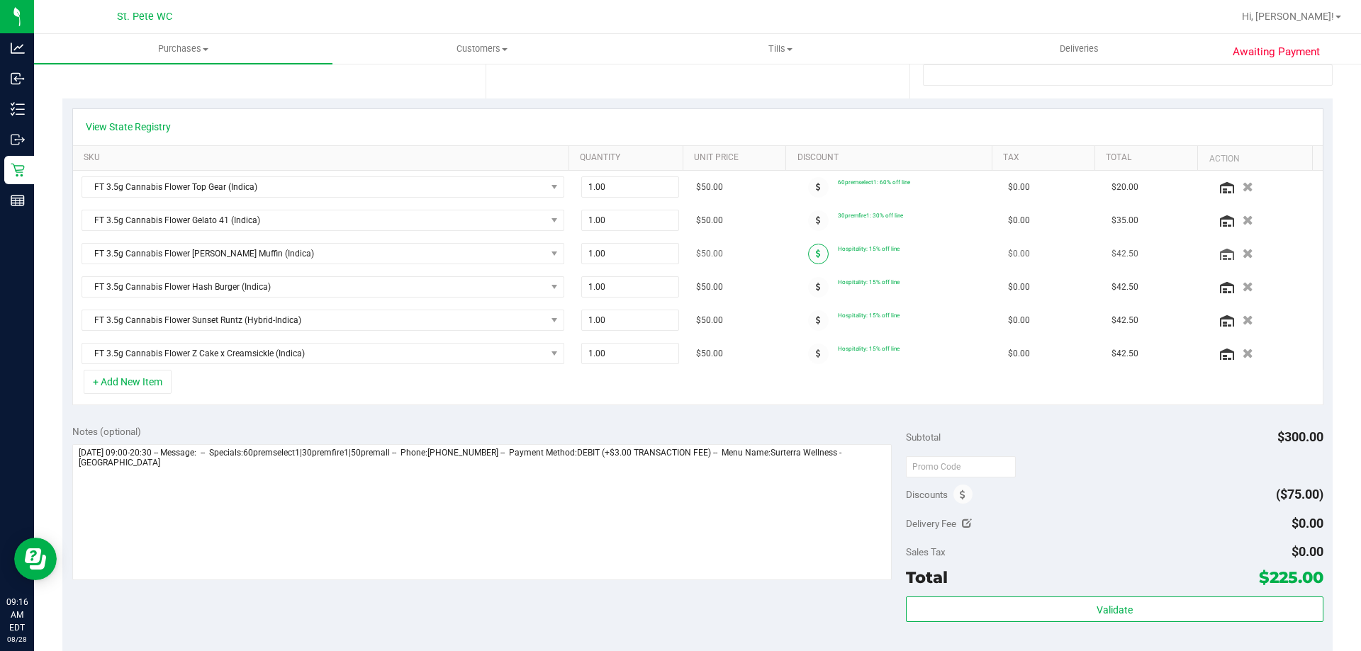
click at [808, 255] on span at bounding box center [818, 254] width 21 height 21
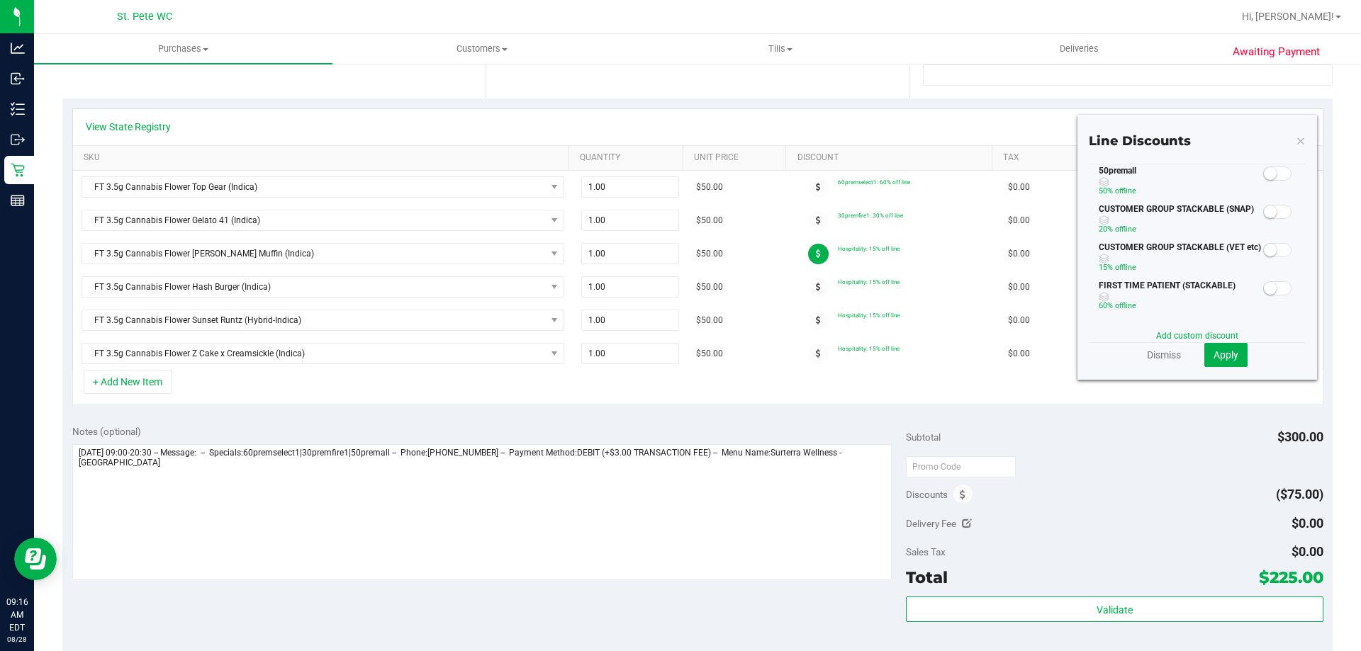
click at [1265, 174] on small at bounding box center [1270, 173] width 13 height 13
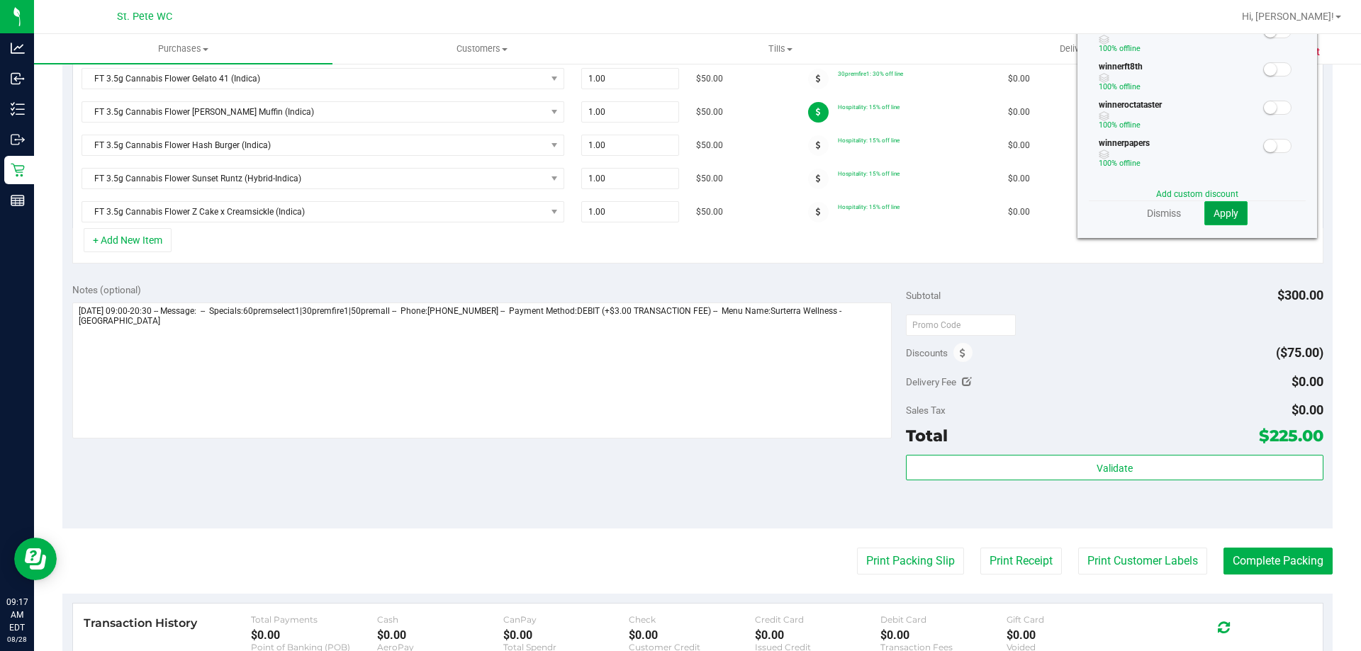
click at [1214, 218] on span "Apply" at bounding box center [1226, 213] width 25 height 11
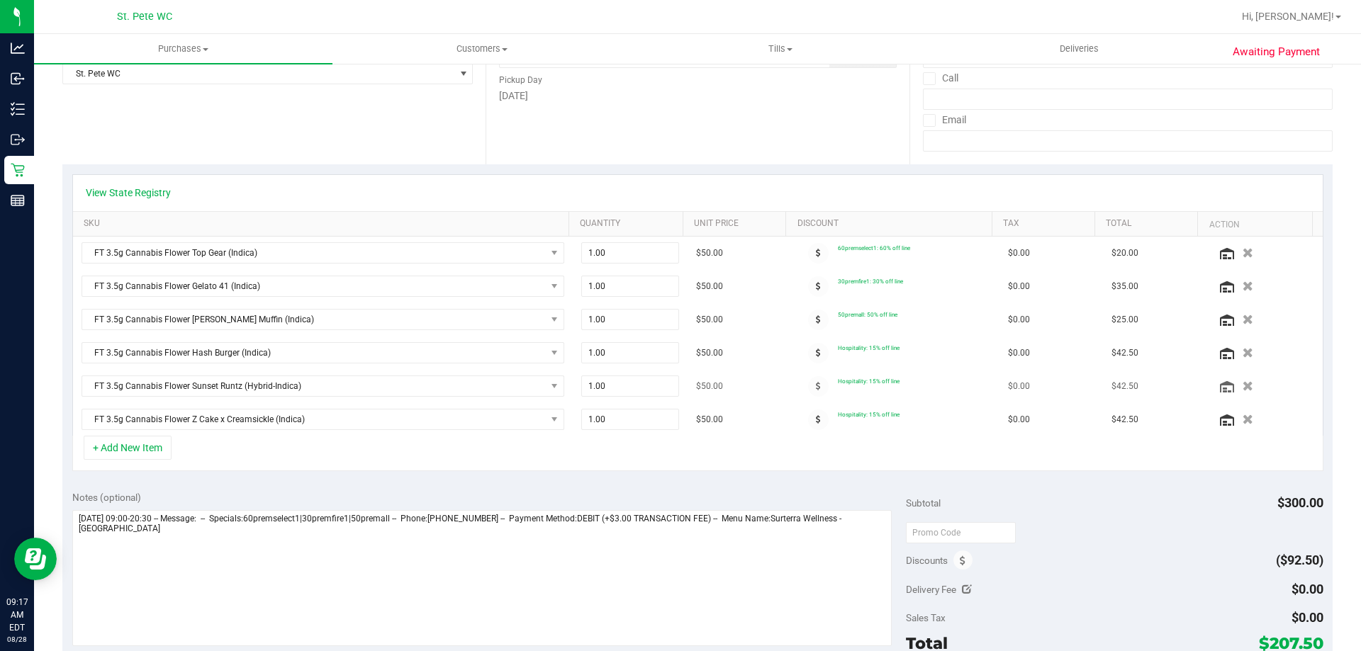
scroll to position [191, 0]
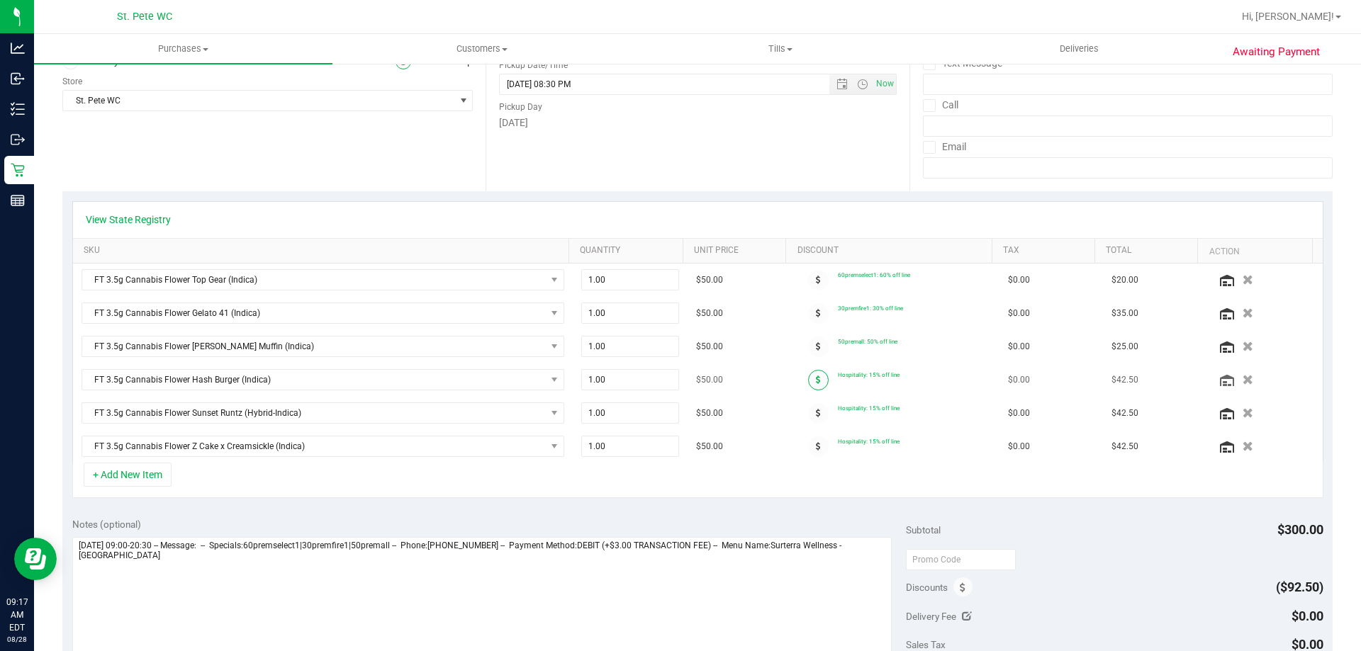
click at [814, 376] on span at bounding box center [818, 380] width 21 height 21
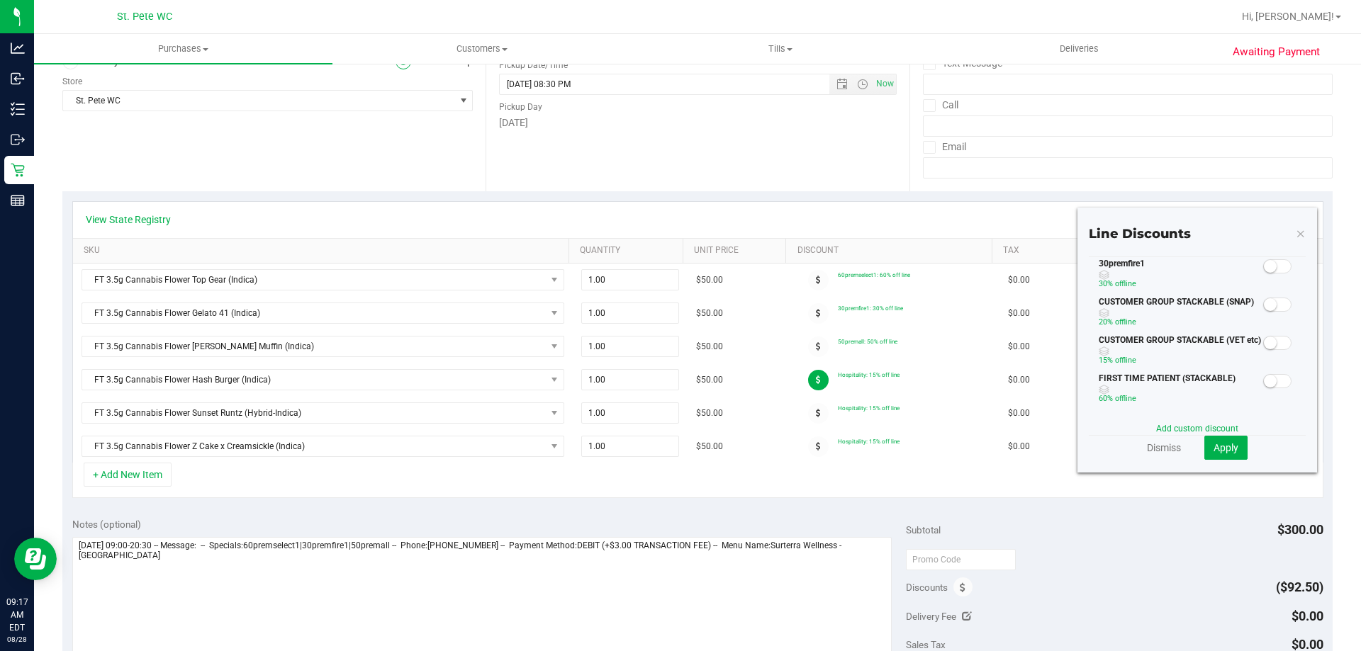
click at [1264, 269] on small at bounding box center [1270, 266] width 13 height 13
click at [1221, 453] on span "Apply" at bounding box center [1226, 447] width 25 height 11
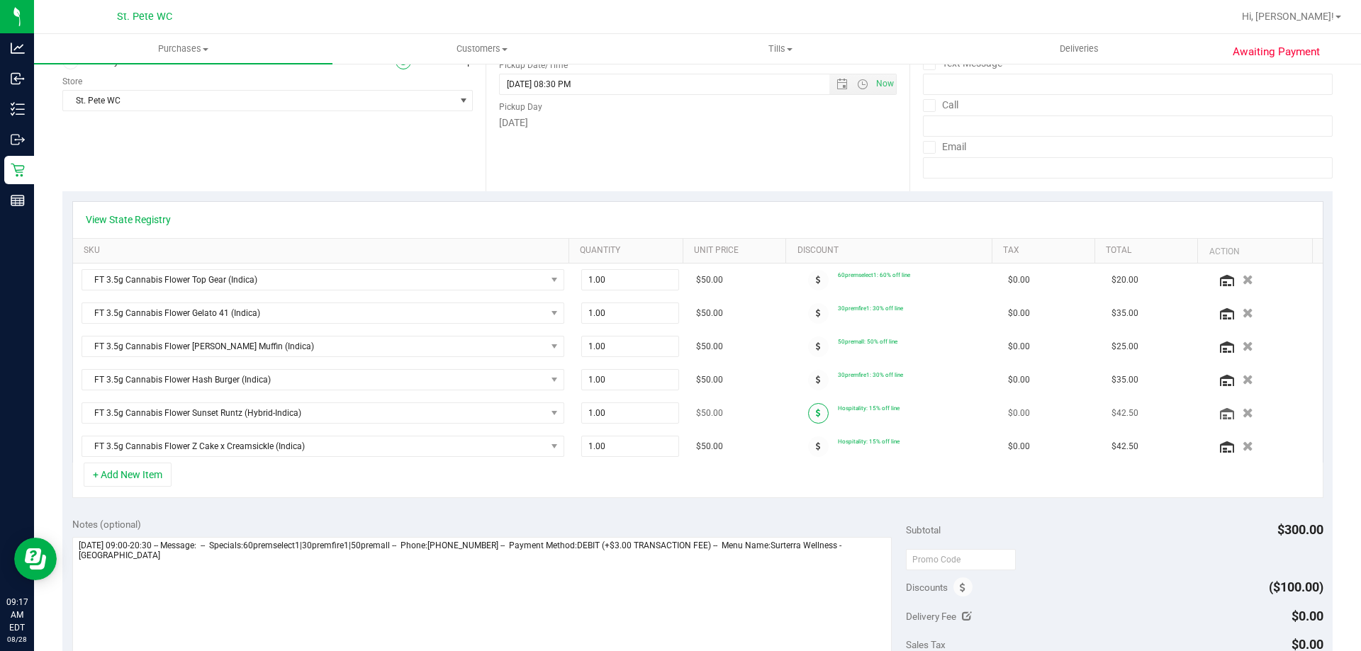
click at [808, 418] on span at bounding box center [818, 413] width 21 height 21
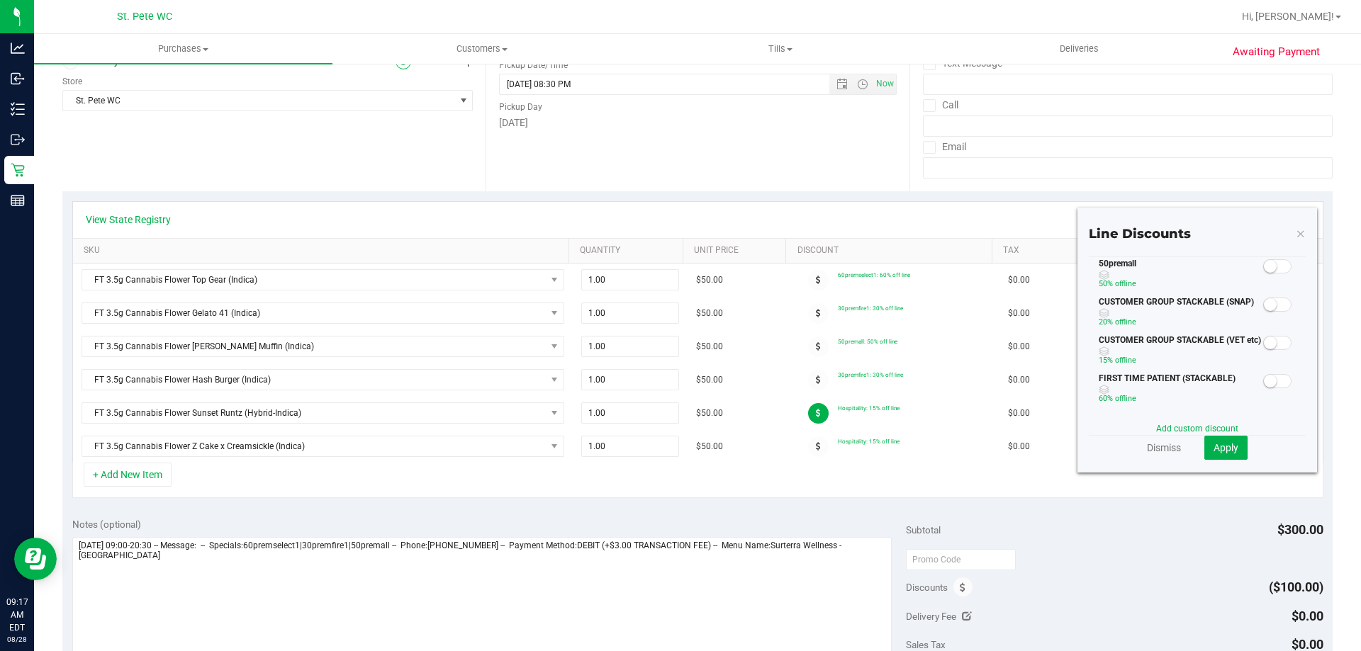
click at [1264, 269] on small at bounding box center [1270, 266] width 13 height 13
click at [1214, 452] on span "Apply" at bounding box center [1226, 447] width 25 height 11
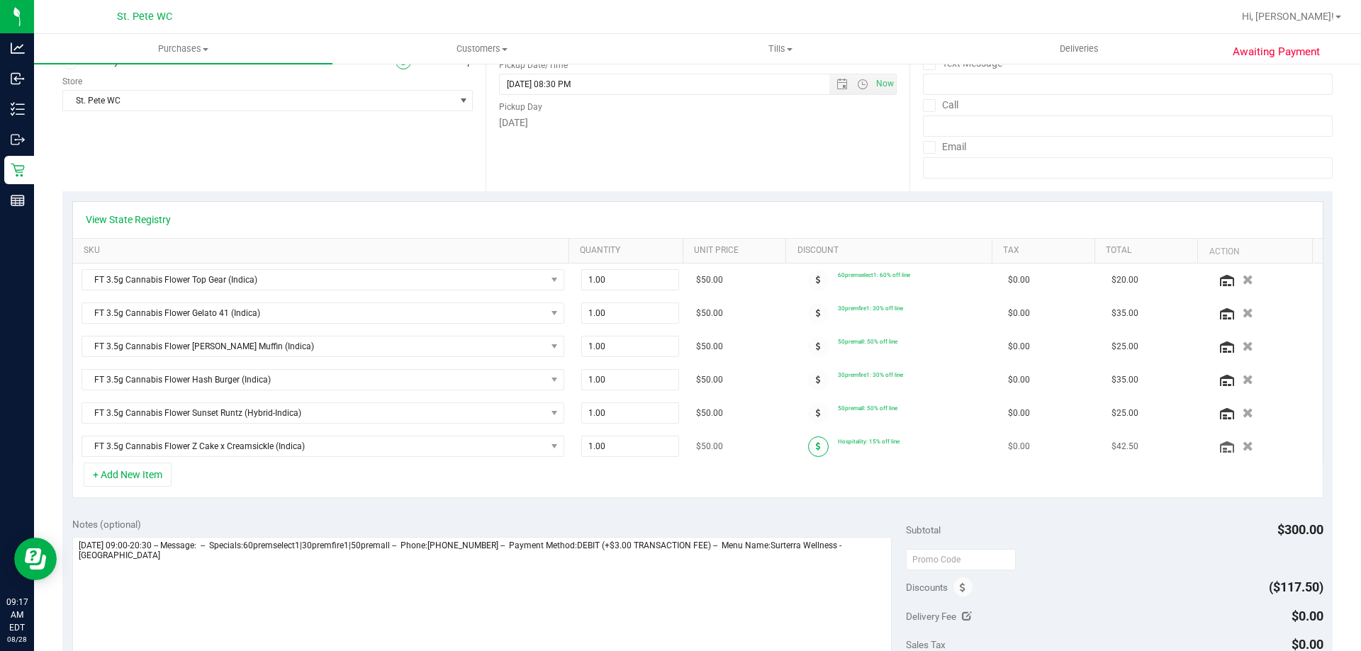
click at [808, 452] on span at bounding box center [818, 447] width 21 height 21
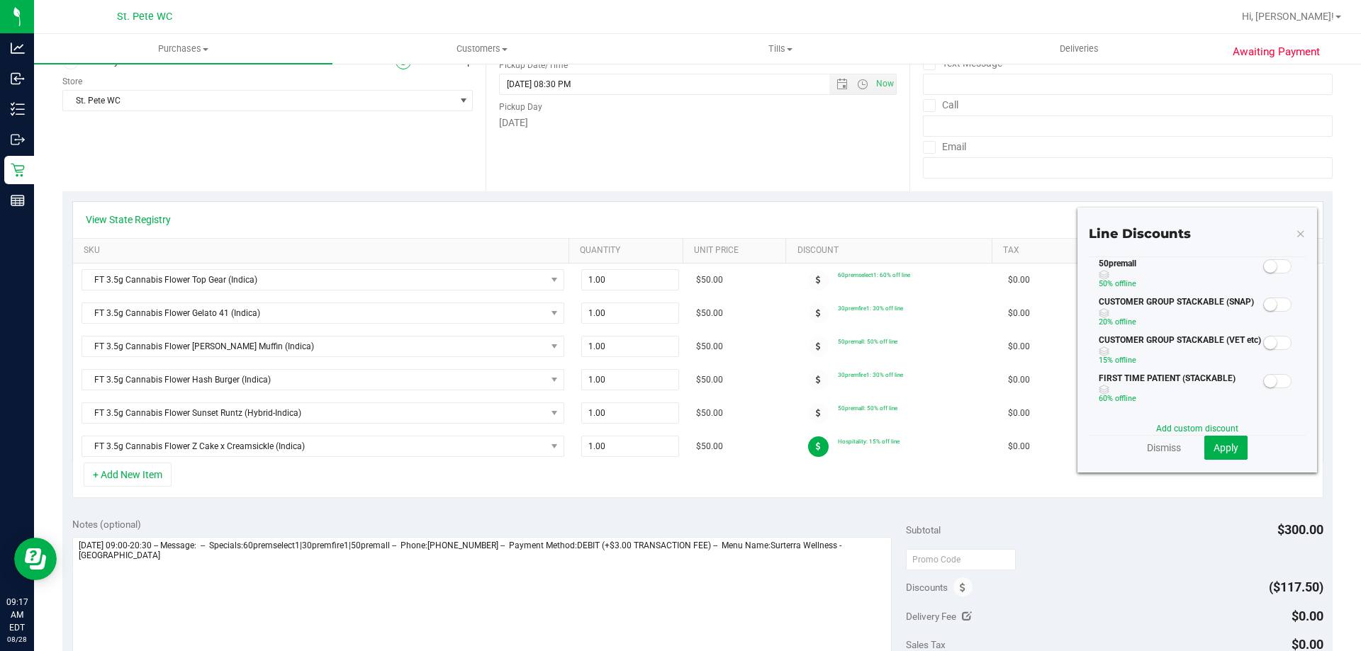
click at [1264, 267] on small at bounding box center [1270, 266] width 13 height 13
click at [1218, 449] on span "Apply" at bounding box center [1226, 447] width 25 height 11
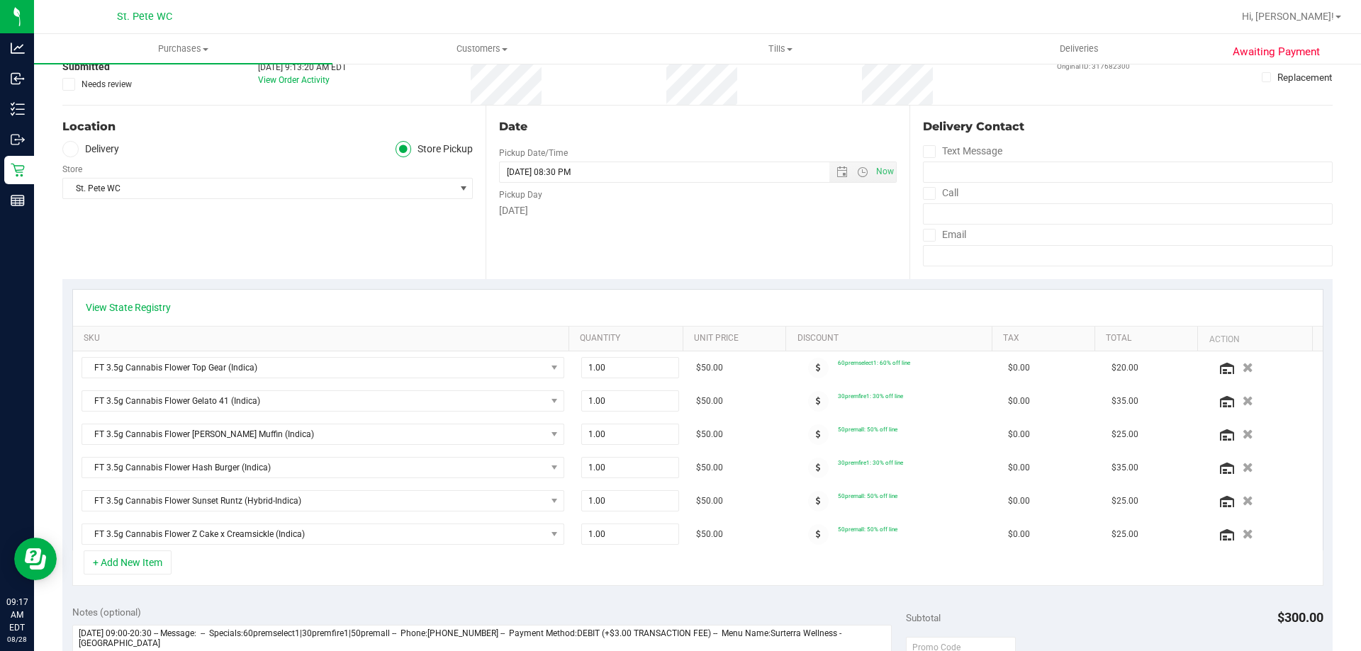
scroll to position [0, 0]
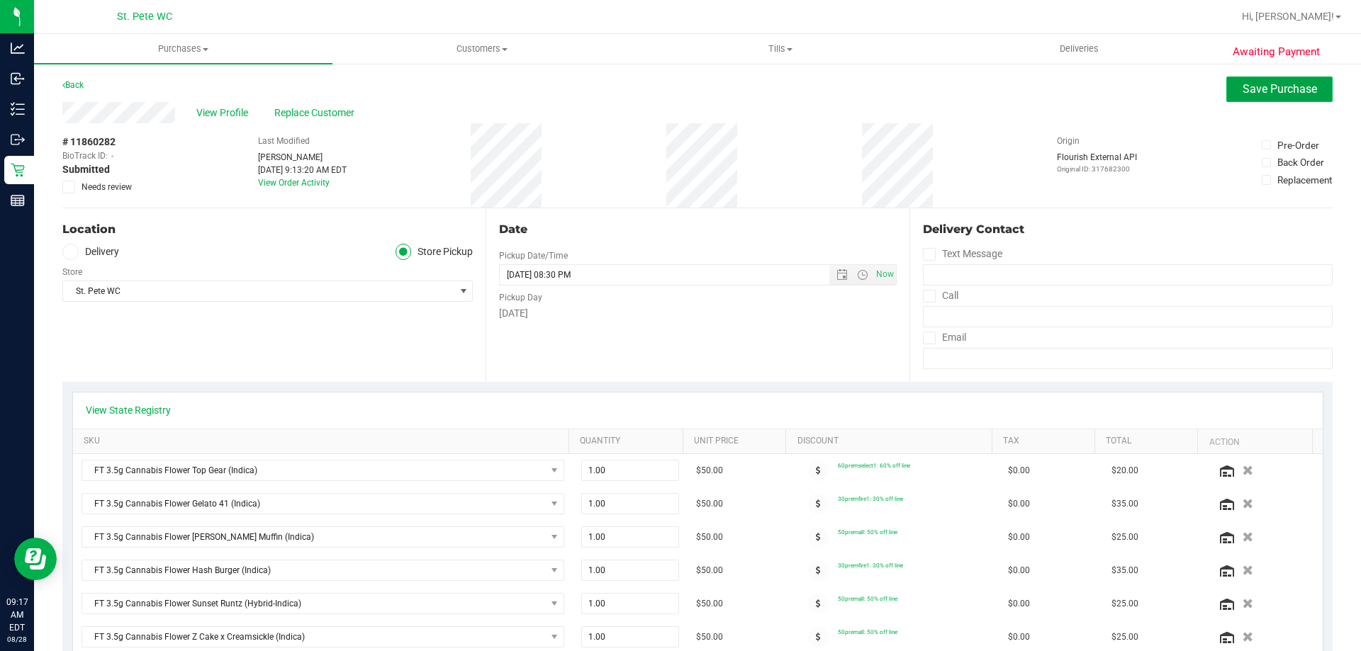
click at [1262, 88] on span "Save Purchase" at bounding box center [1280, 88] width 74 height 13
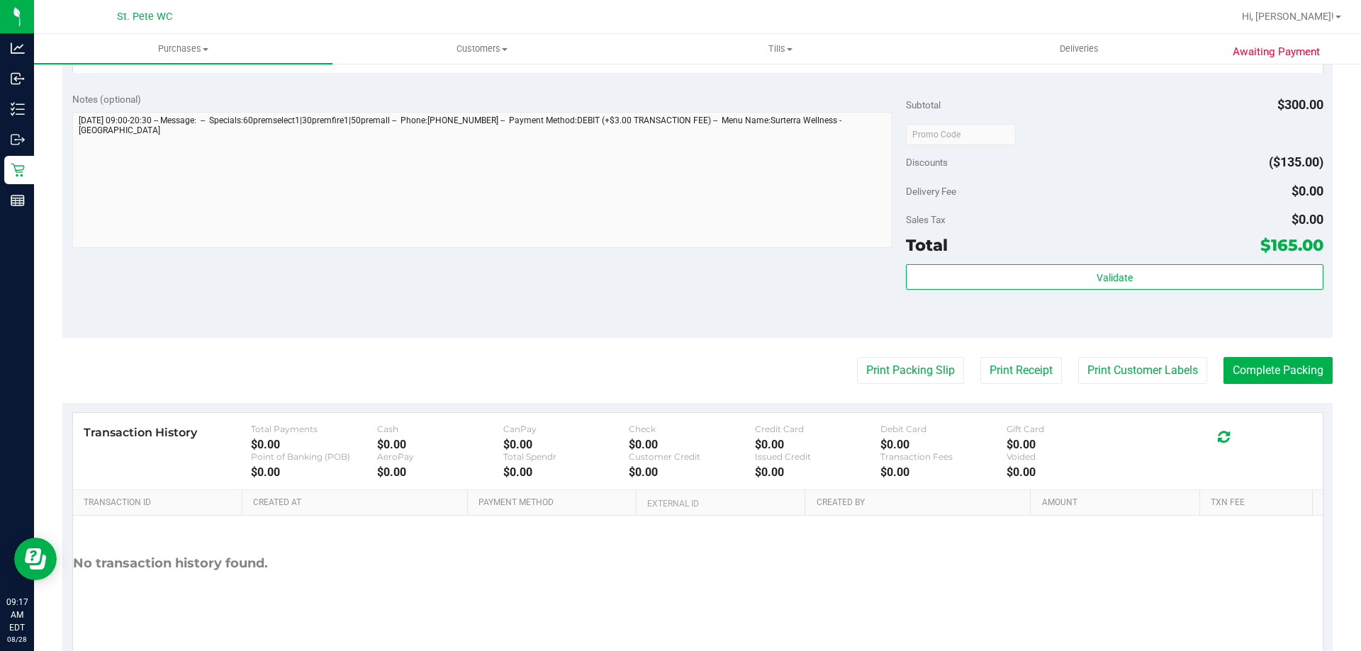
scroll to position [999, 0]
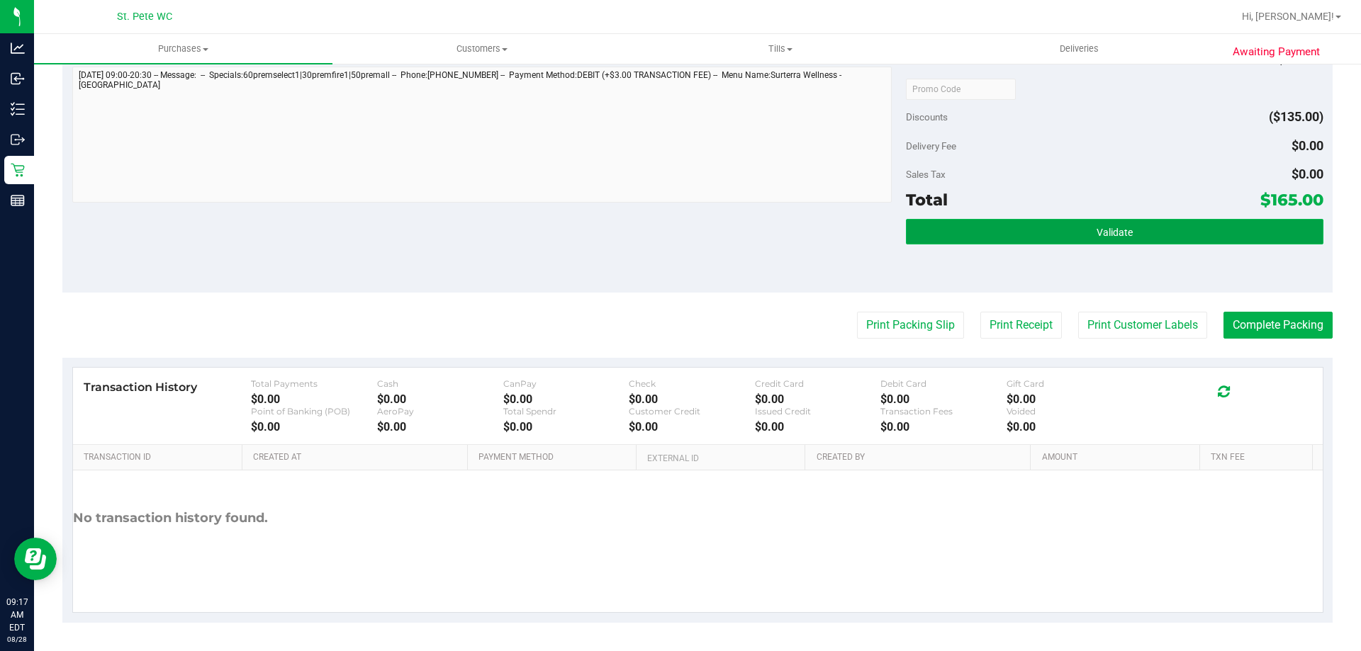
click at [1069, 225] on button "Validate" at bounding box center [1114, 232] width 417 height 26
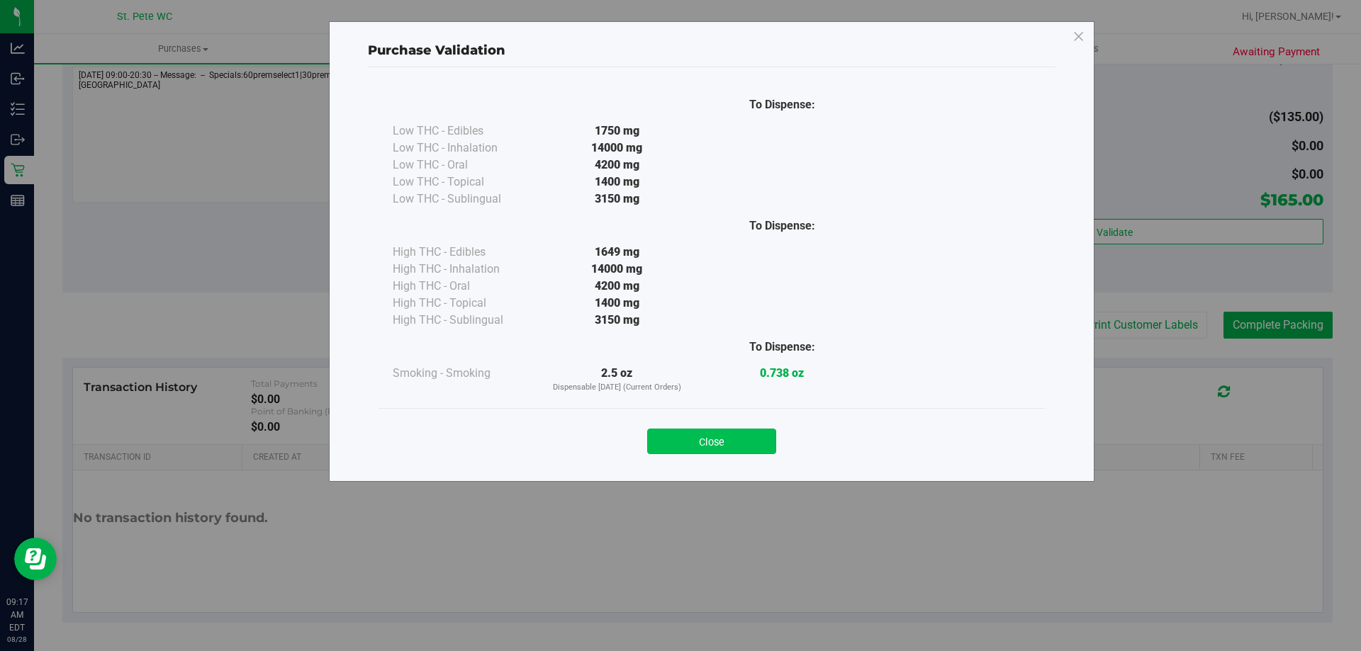
click at [741, 441] on button "Close" at bounding box center [711, 442] width 129 height 26
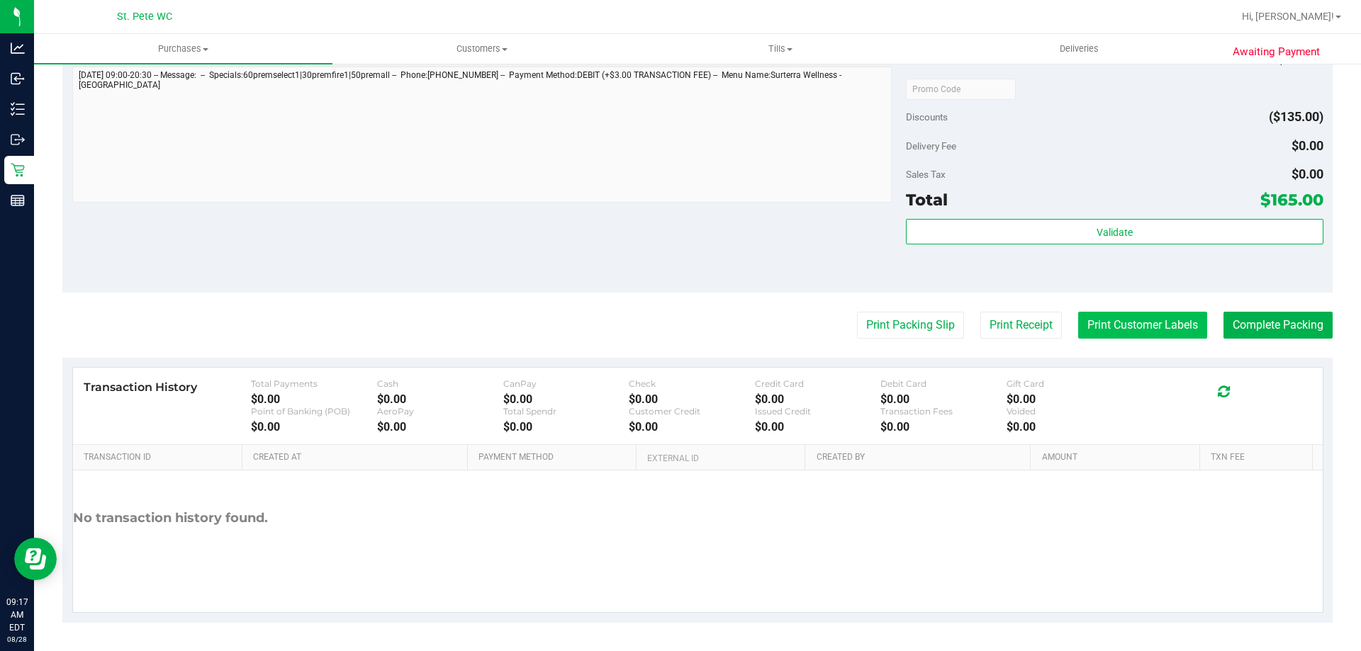
click at [1133, 325] on button "Print Customer Labels" at bounding box center [1142, 325] width 129 height 27
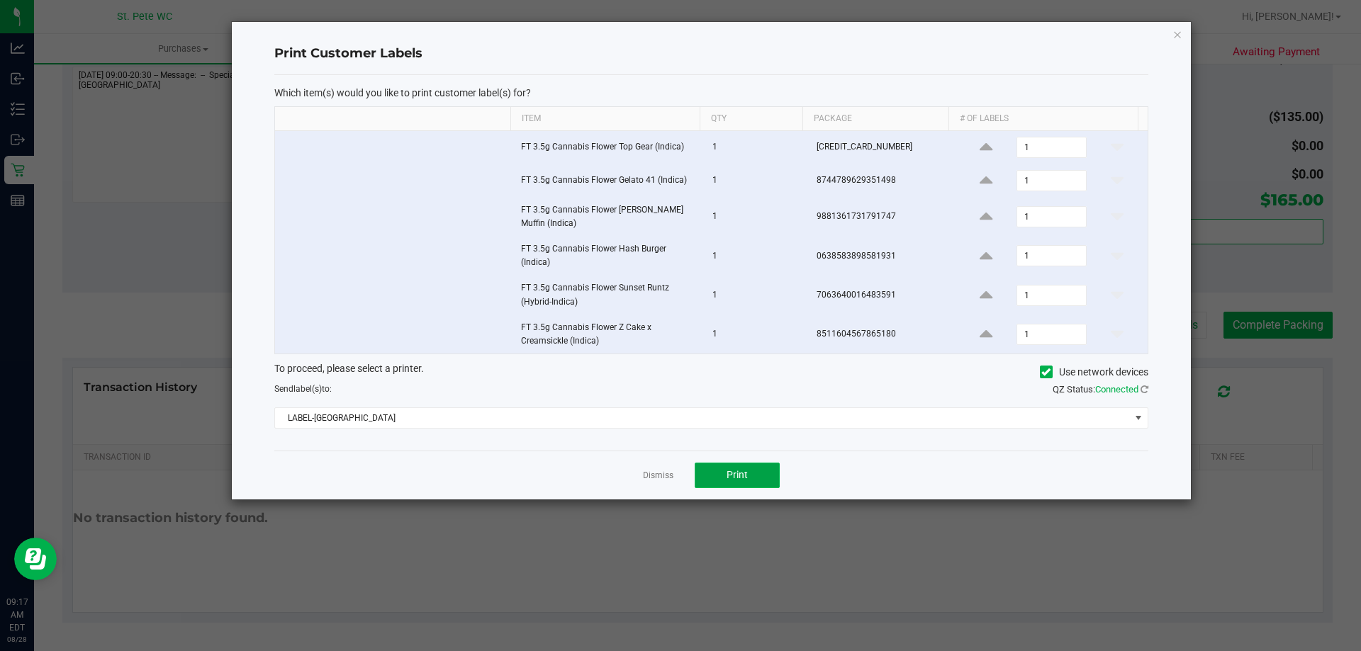
click at [750, 471] on button "Print" at bounding box center [737, 476] width 85 height 26
click at [654, 470] on link "Dismiss" at bounding box center [658, 476] width 30 height 12
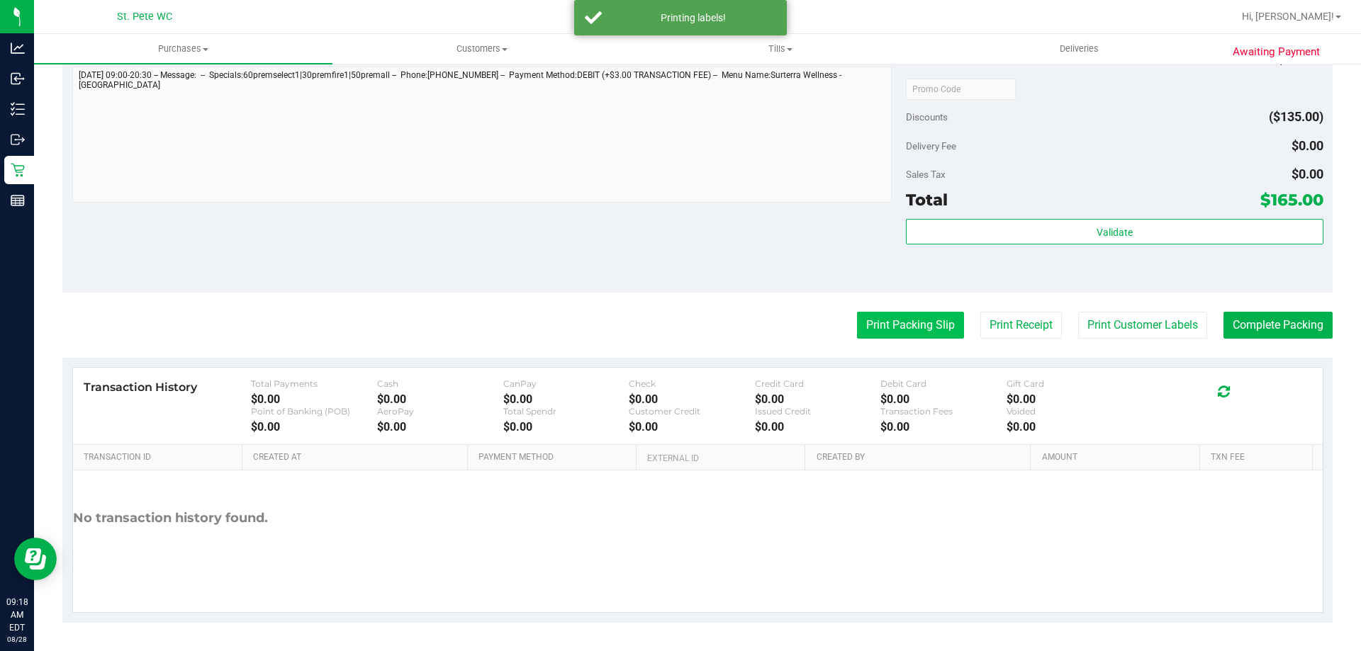
click at [880, 318] on button "Print Packing Slip" at bounding box center [910, 325] width 107 height 27
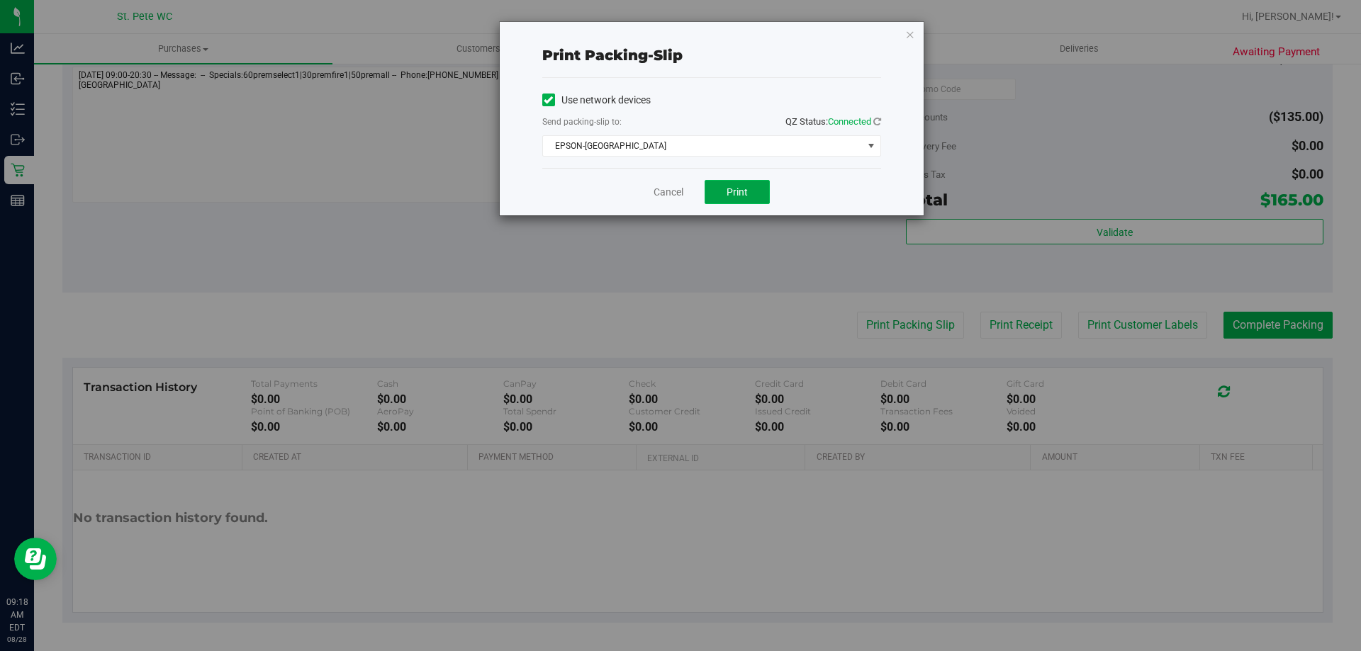
click at [724, 194] on button "Print" at bounding box center [737, 192] width 65 height 24
click at [668, 193] on link "Cancel" at bounding box center [669, 192] width 30 height 15
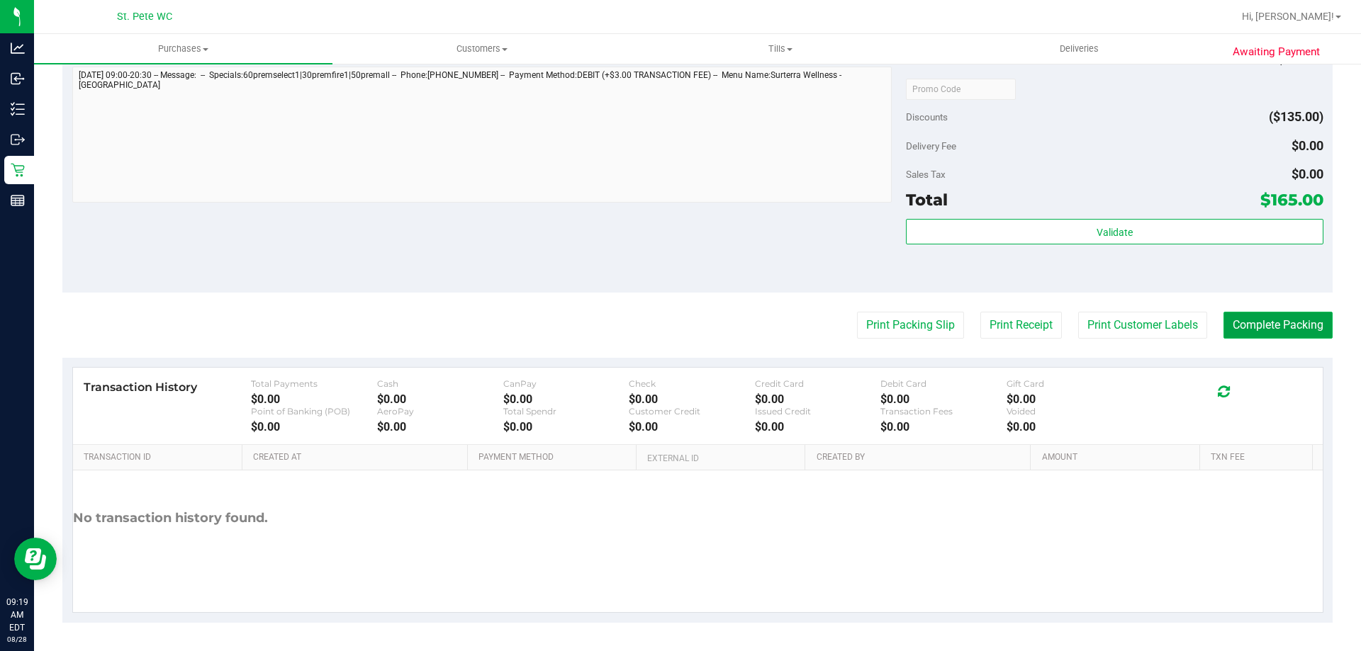
click at [1245, 328] on button "Complete Packing" at bounding box center [1277, 325] width 109 height 27
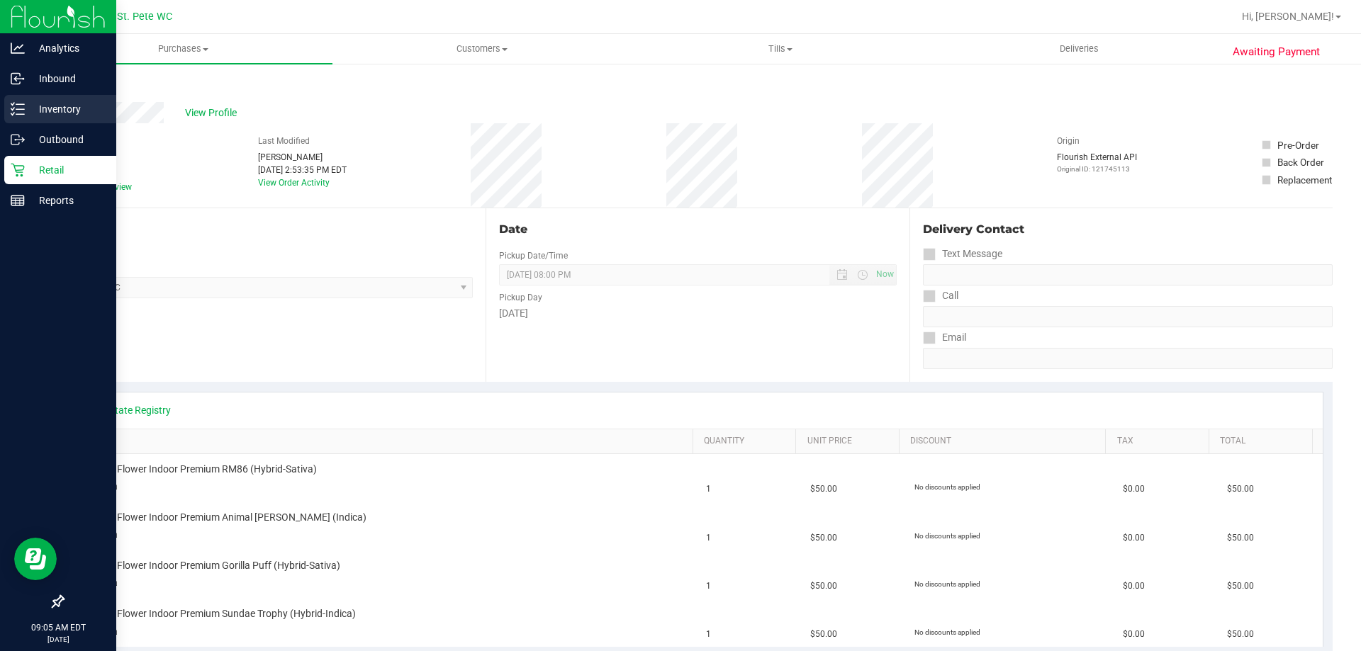
click at [45, 114] on p "Inventory" at bounding box center [67, 109] width 85 height 17
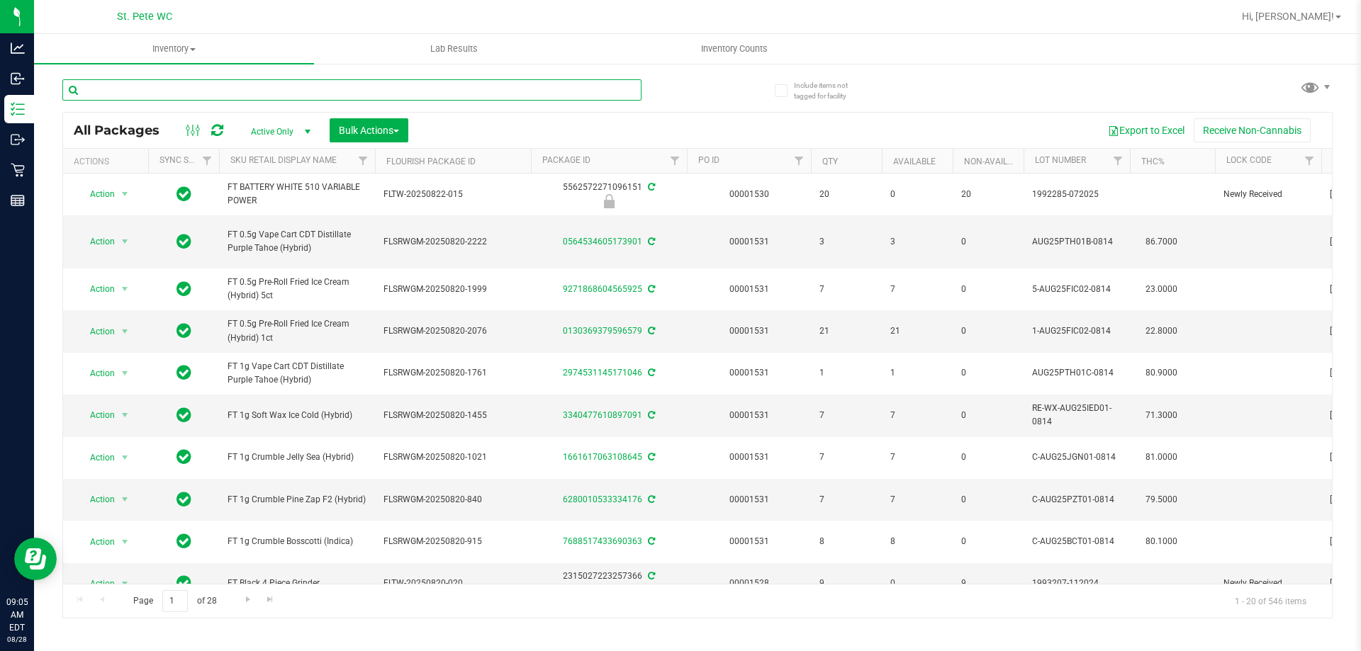
click at [265, 86] on input "text" at bounding box center [351, 89] width 579 height 21
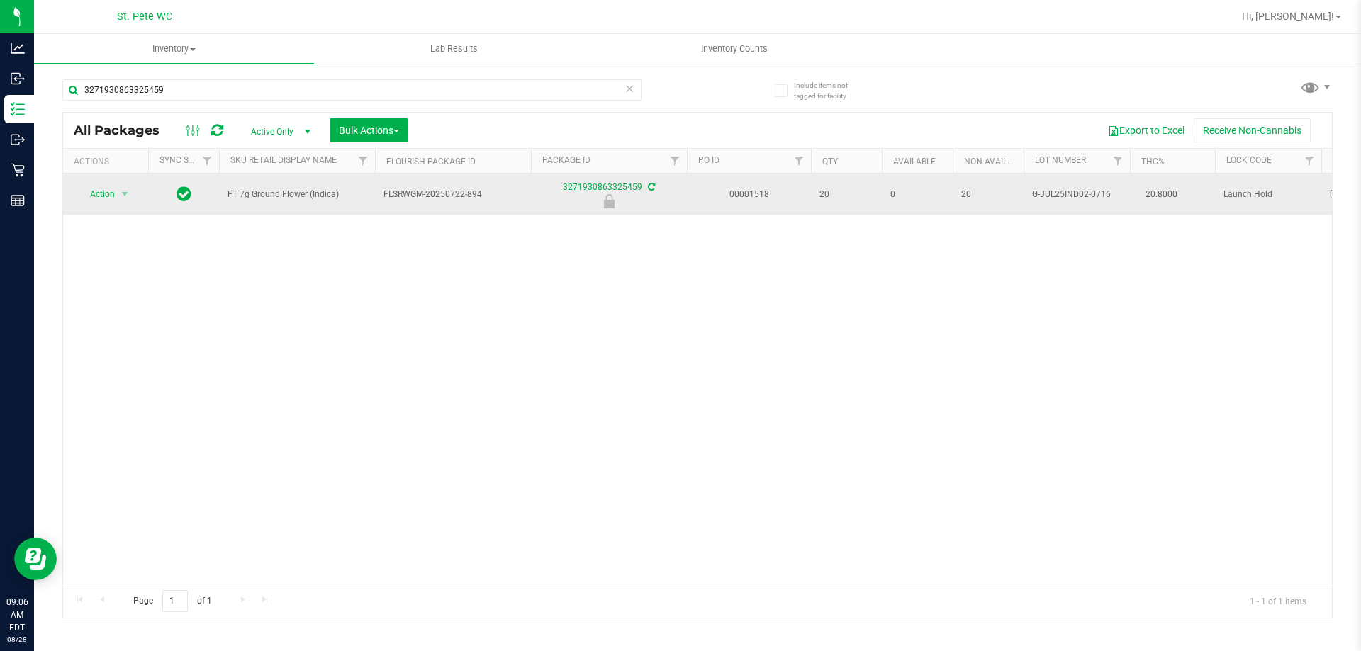
click at [289, 192] on span "FT 7g Ground Flower (Indica)" at bounding box center [297, 194] width 139 height 13
copy tr "FT 7g Ground Flower (Indica)"
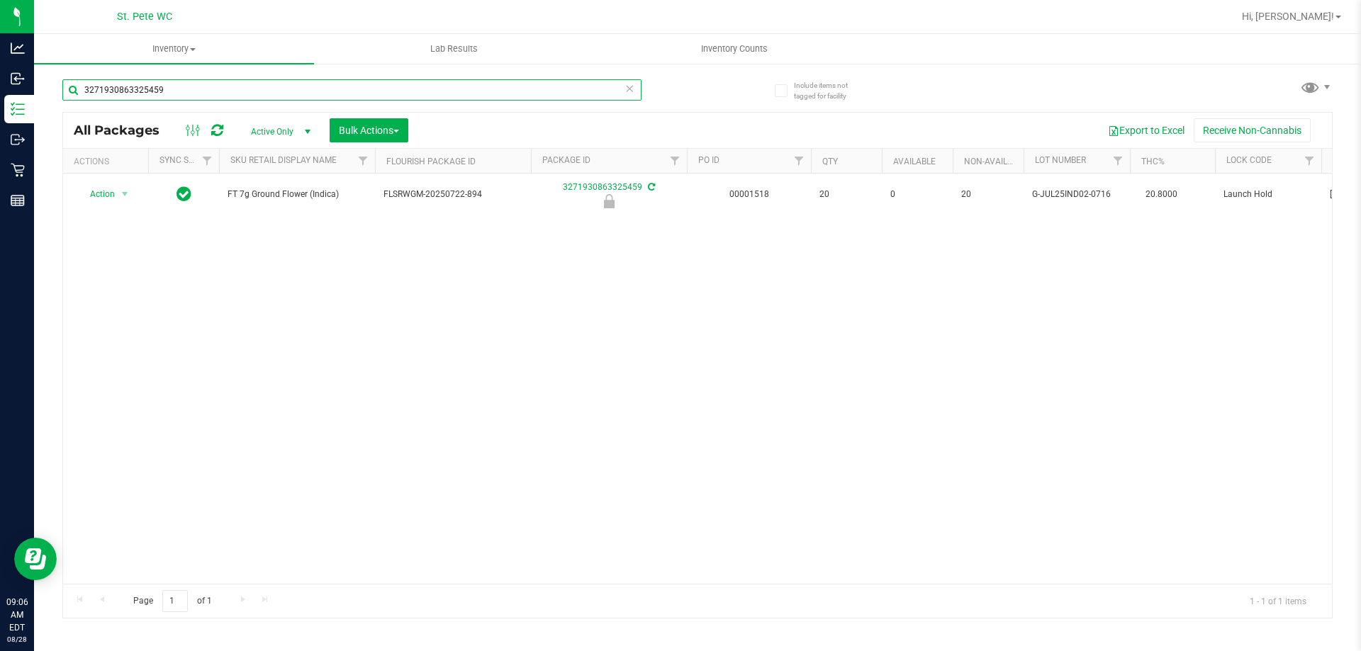
drag, startPoint x: 312, startPoint y: 85, endPoint x: 74, endPoint y: 104, distance: 238.2
click at [74, 104] on div "3271930863325459" at bounding box center [351, 95] width 579 height 33
paste input "FT 7g Ground Flower (Indica)"
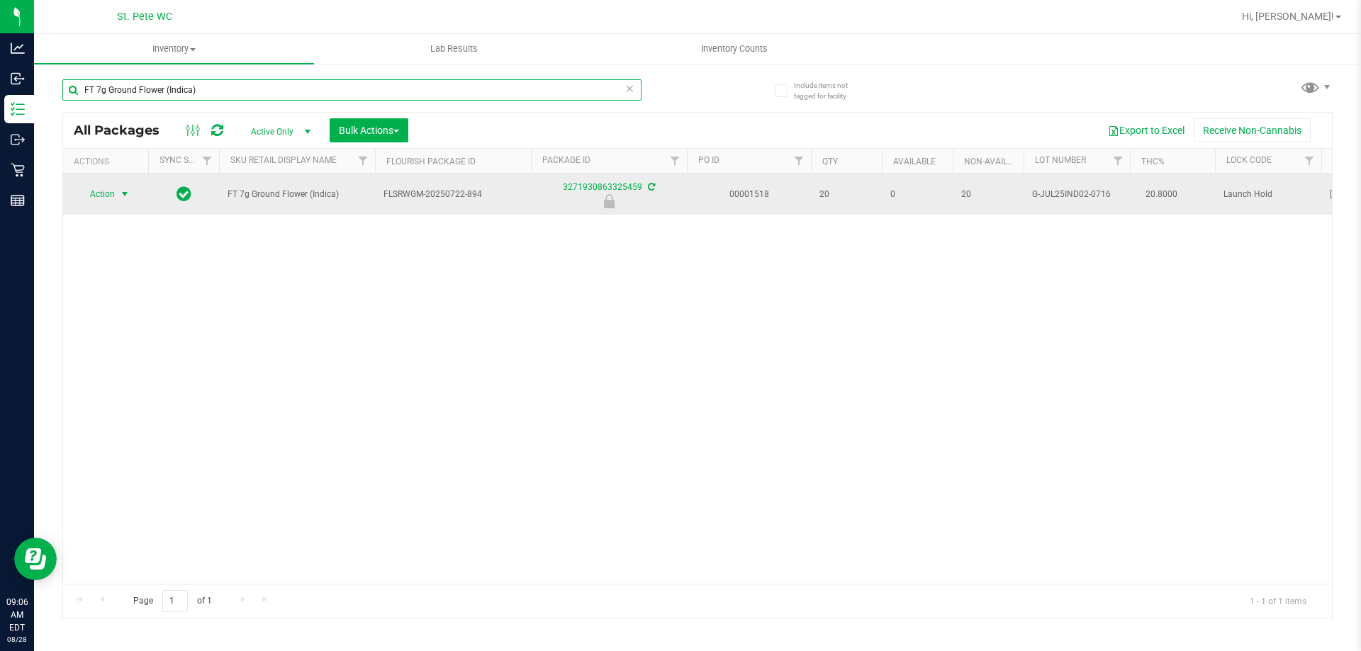
type input "FT 7g Ground Flower (Indica)"
click at [128, 198] on span "select" at bounding box center [124, 194] width 11 height 11
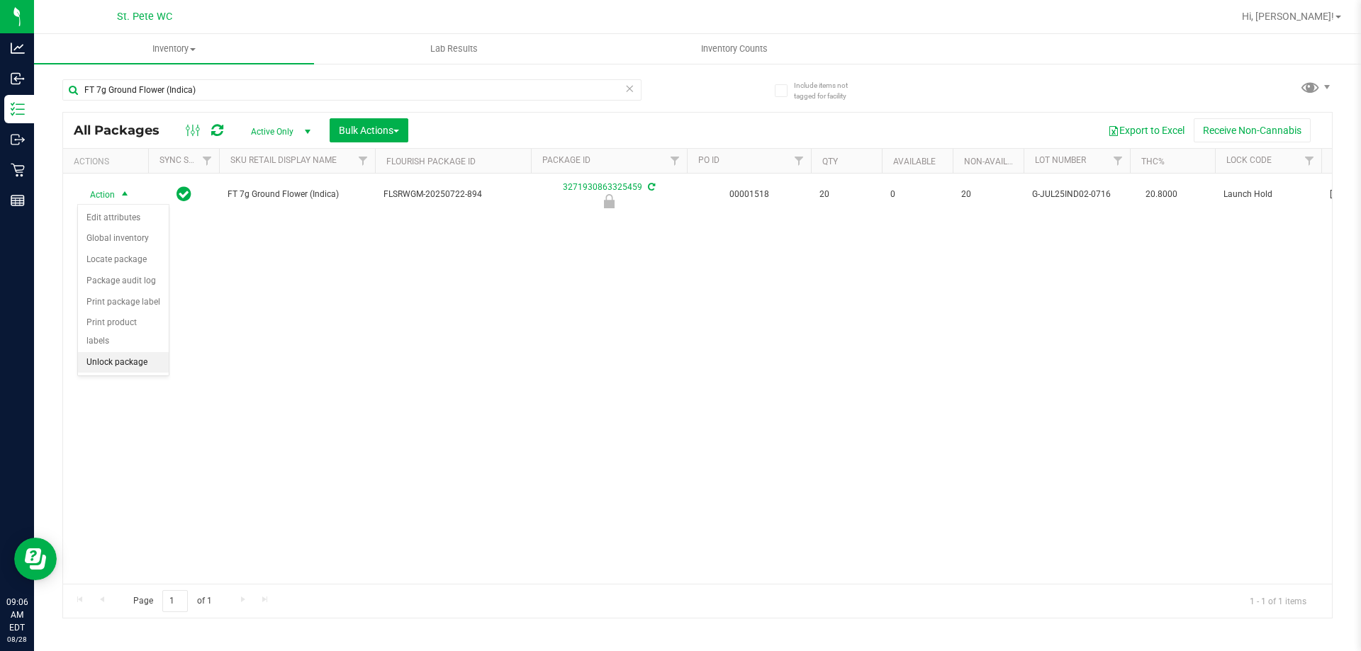
click at [147, 352] on li "Unlock package" at bounding box center [123, 362] width 91 height 21
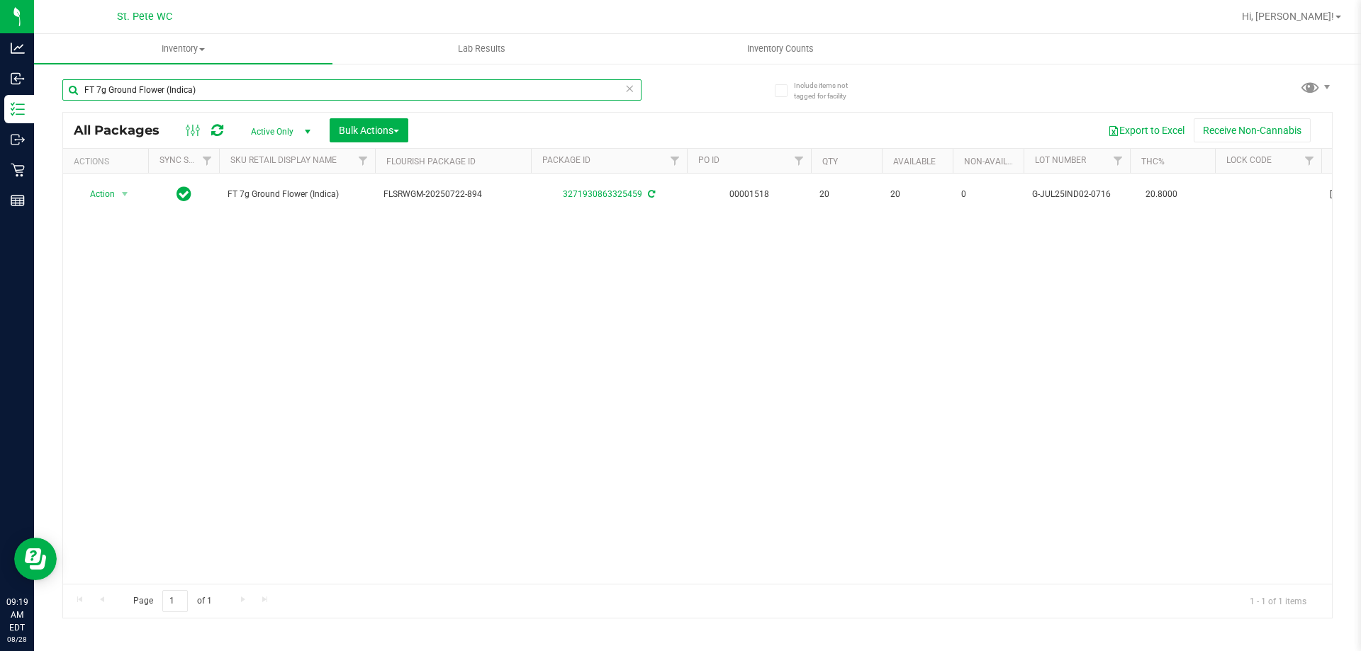
drag, startPoint x: 414, startPoint y: 82, endPoint x: 35, endPoint y: 81, distance: 379.2
click at [35, 81] on div "Include items not tagged for facility FT 7g Ground Flower (Indica) All Packages…" at bounding box center [697, 278] width 1327 height 432
type input "6275750773990982"
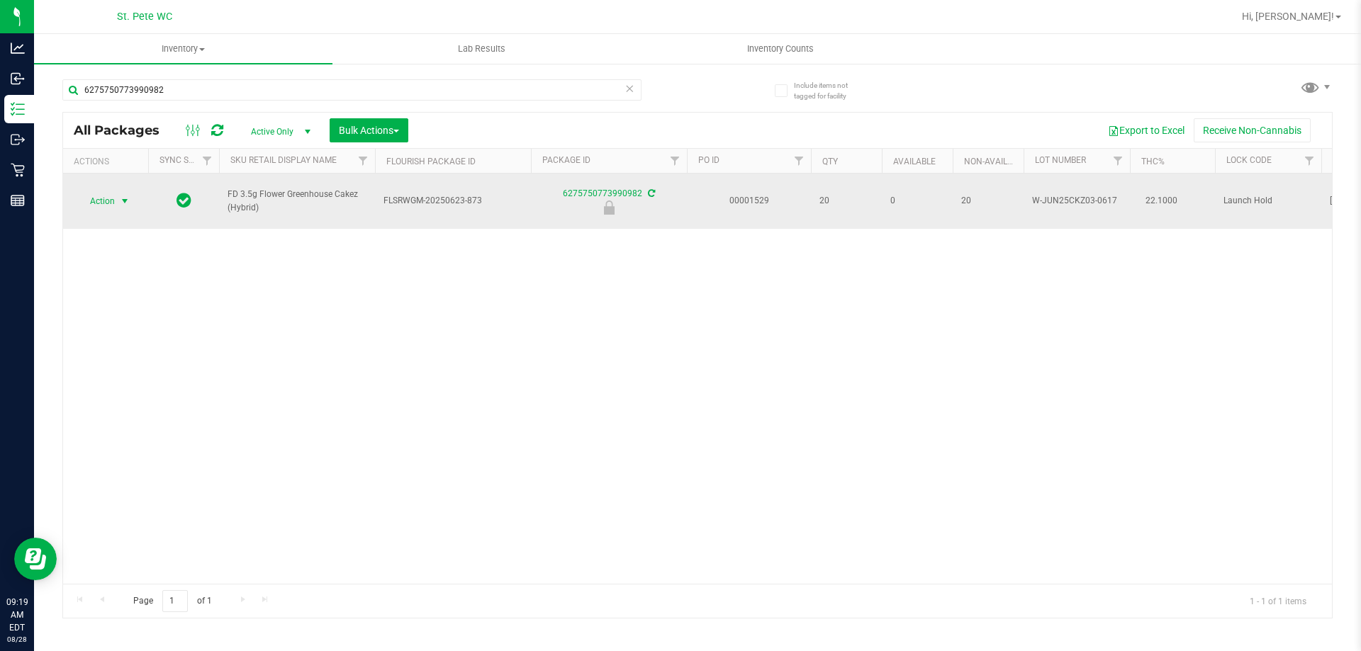
click at [123, 196] on span "select" at bounding box center [124, 201] width 11 height 11
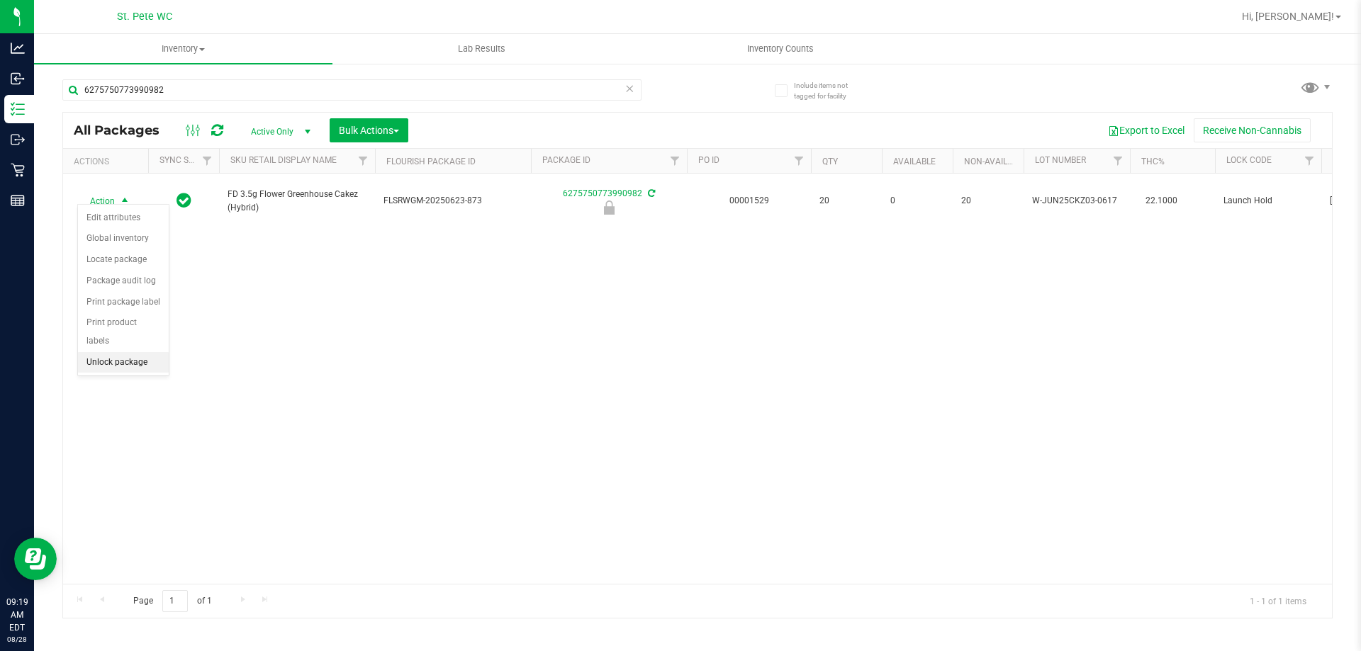
click at [141, 352] on li "Unlock package" at bounding box center [123, 362] width 91 height 21
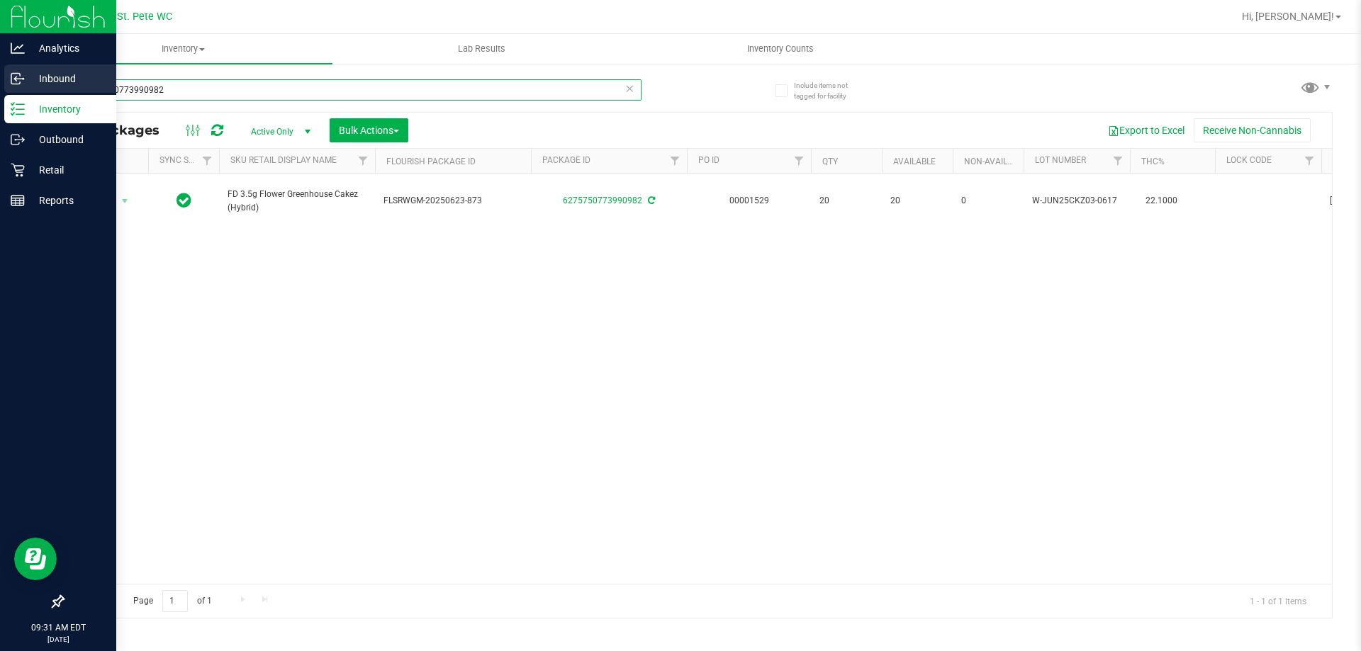
drag, startPoint x: 293, startPoint y: 89, endPoint x: 23, endPoint y: 84, distance: 269.4
click at [23, 84] on div "Analytics Inbound Inventory Outbound Retail Reports 09:31 AM EDT [DATE] 08/28 S…" at bounding box center [680, 325] width 1361 height 651
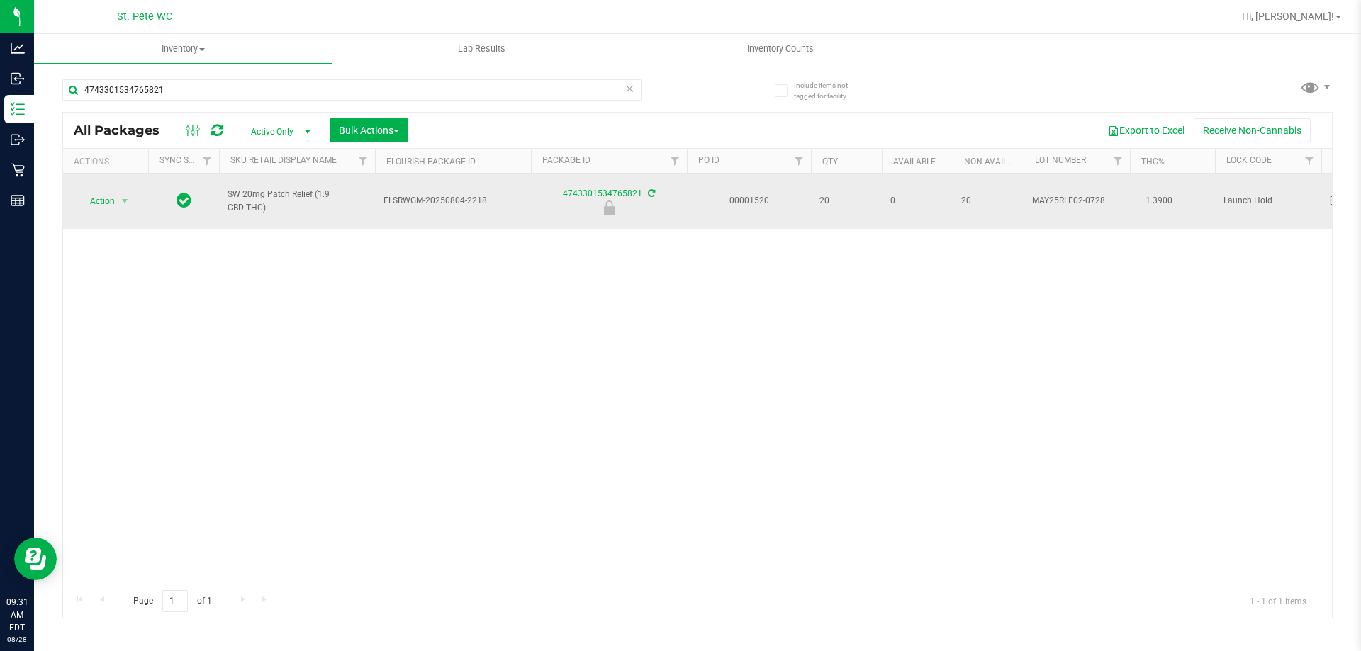
click at [247, 192] on span "SW 20mg Patch Relief (1:9 CBD:THC)" at bounding box center [297, 201] width 139 height 27
copy tr "SW 20mg Patch Relief (1:9 CBD:THC)"
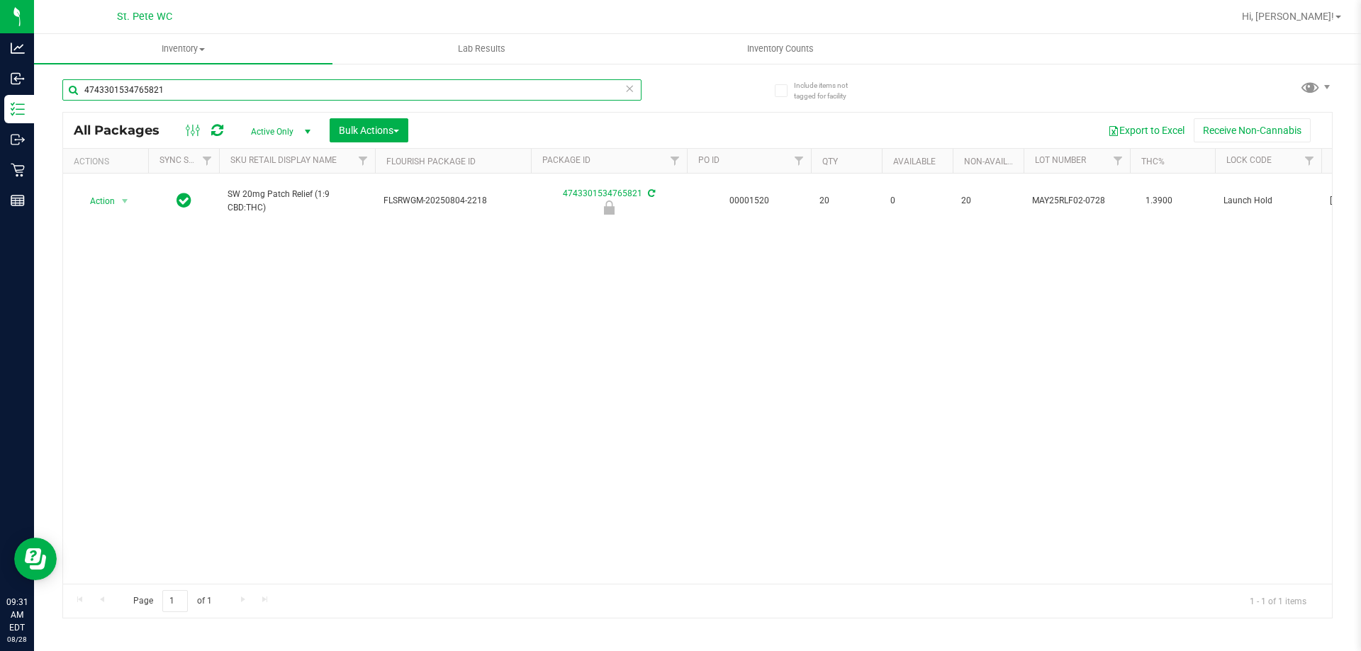
drag, startPoint x: 254, startPoint y: 95, endPoint x: 79, endPoint y: 91, distance: 175.8
click at [79, 91] on input "4743301534765821" at bounding box center [351, 89] width 579 height 21
paste input "SW 20mg Patch Relief (1:9 CBD:THC)"
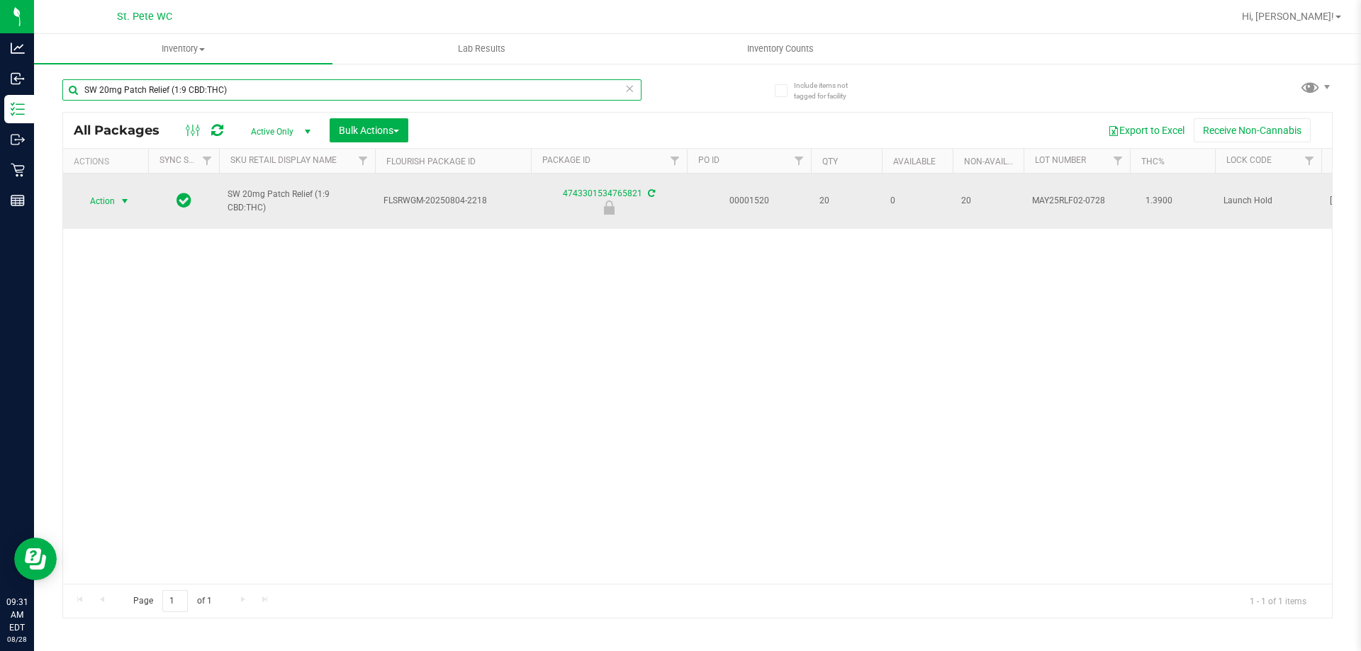
type input "SW 20mg Patch Relief (1:9 CBD:THC)"
click at [120, 196] on span "select" at bounding box center [124, 201] width 11 height 11
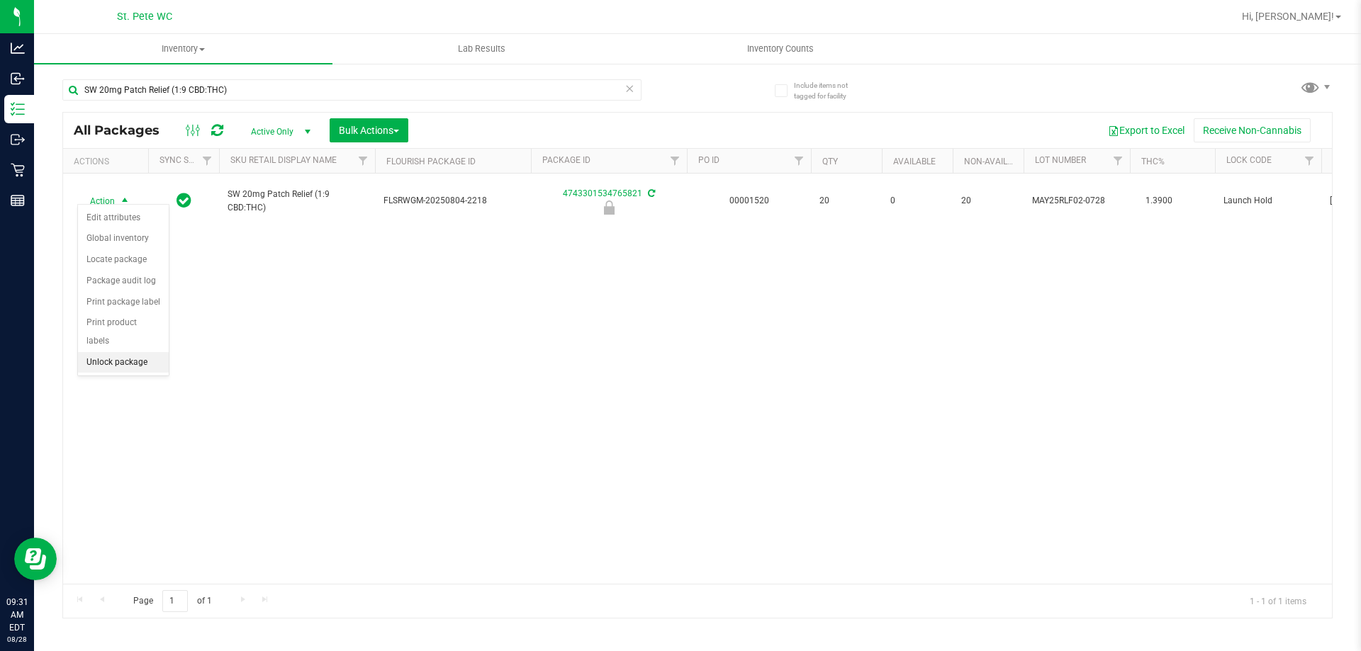
click at [130, 352] on li "Unlock package" at bounding box center [123, 362] width 91 height 21
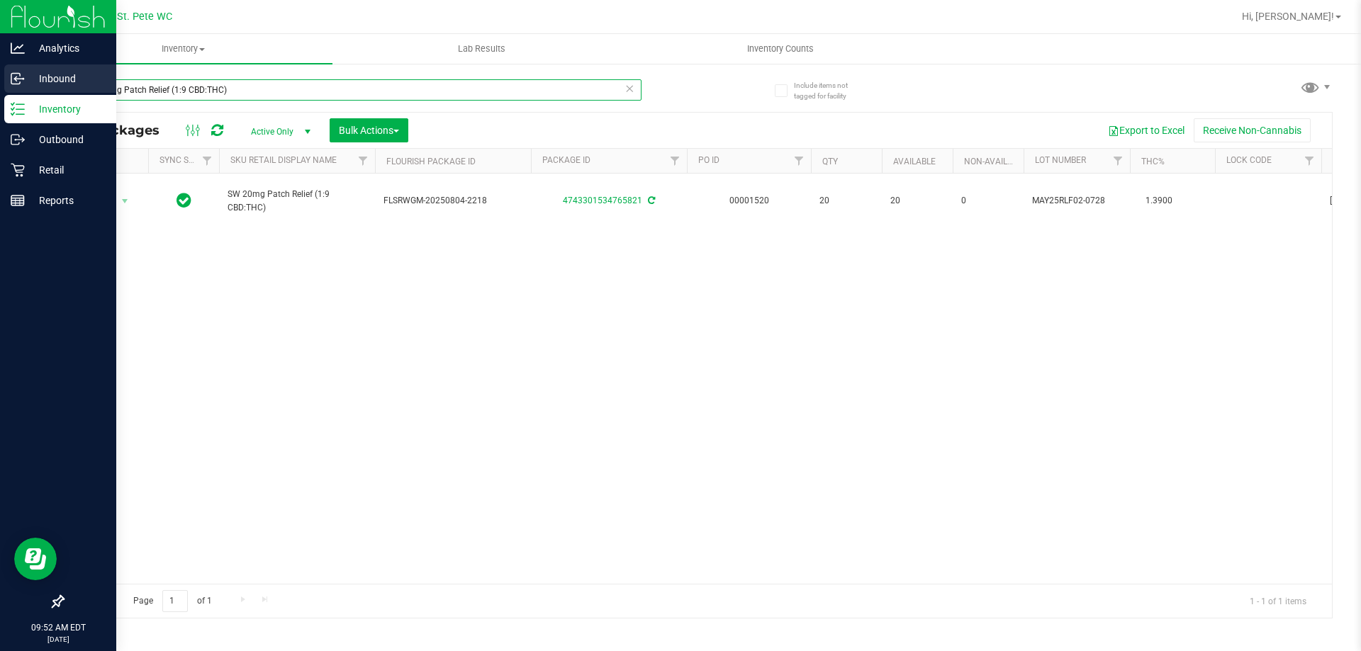
drag, startPoint x: 409, startPoint y: 87, endPoint x: 0, endPoint y: 82, distance: 409.0
click at [0, 82] on div "Analytics Inbound Inventory Outbound Retail Reports 09:52 AM EDT [DATE] 08/28 S…" at bounding box center [680, 325] width 1361 height 651
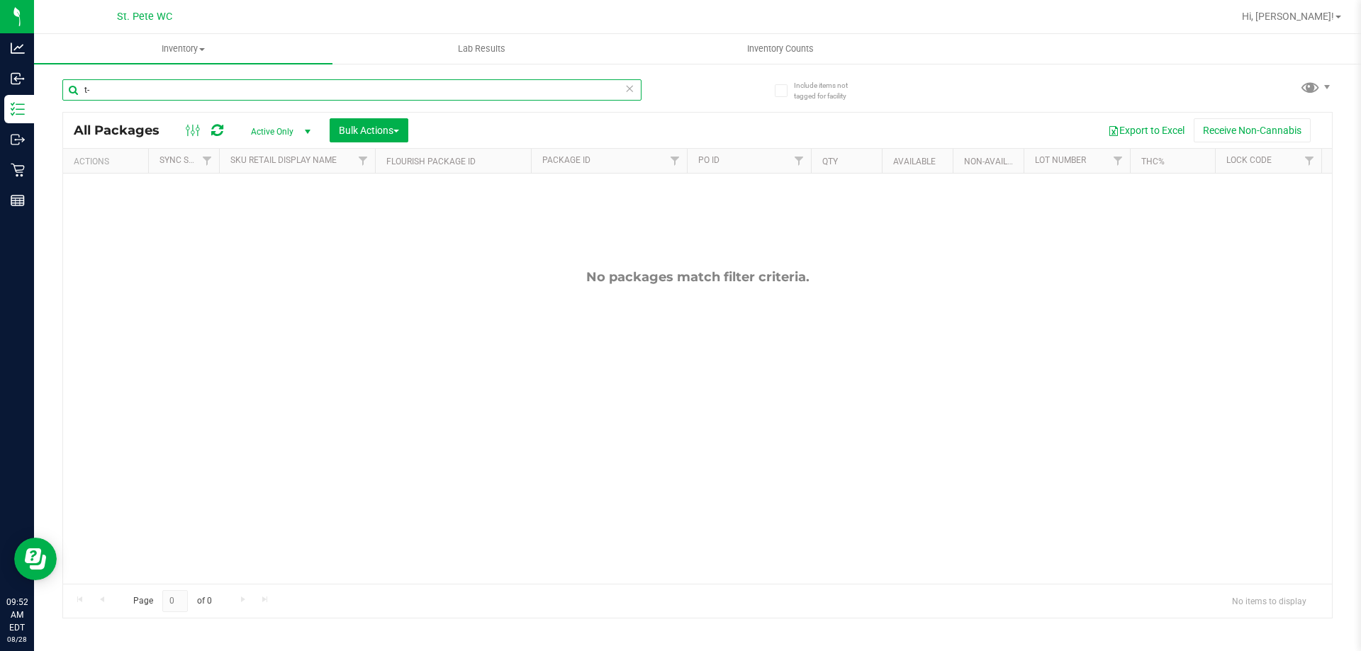
type input "t"
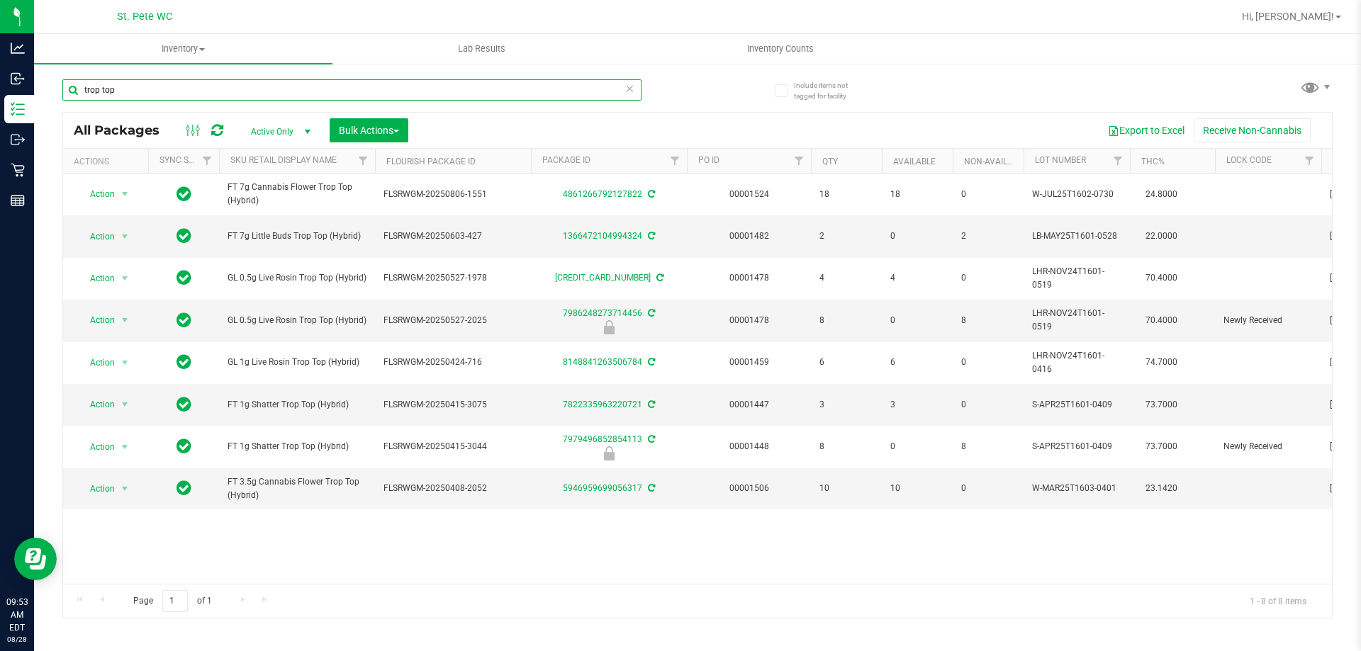
drag, startPoint x: 245, startPoint y: 93, endPoint x: 45, endPoint y: 93, distance: 199.2
click at [45, 93] on div "Include items not tagged for facility trop top All Packages Active Only Active …" at bounding box center [697, 278] width 1327 height 432
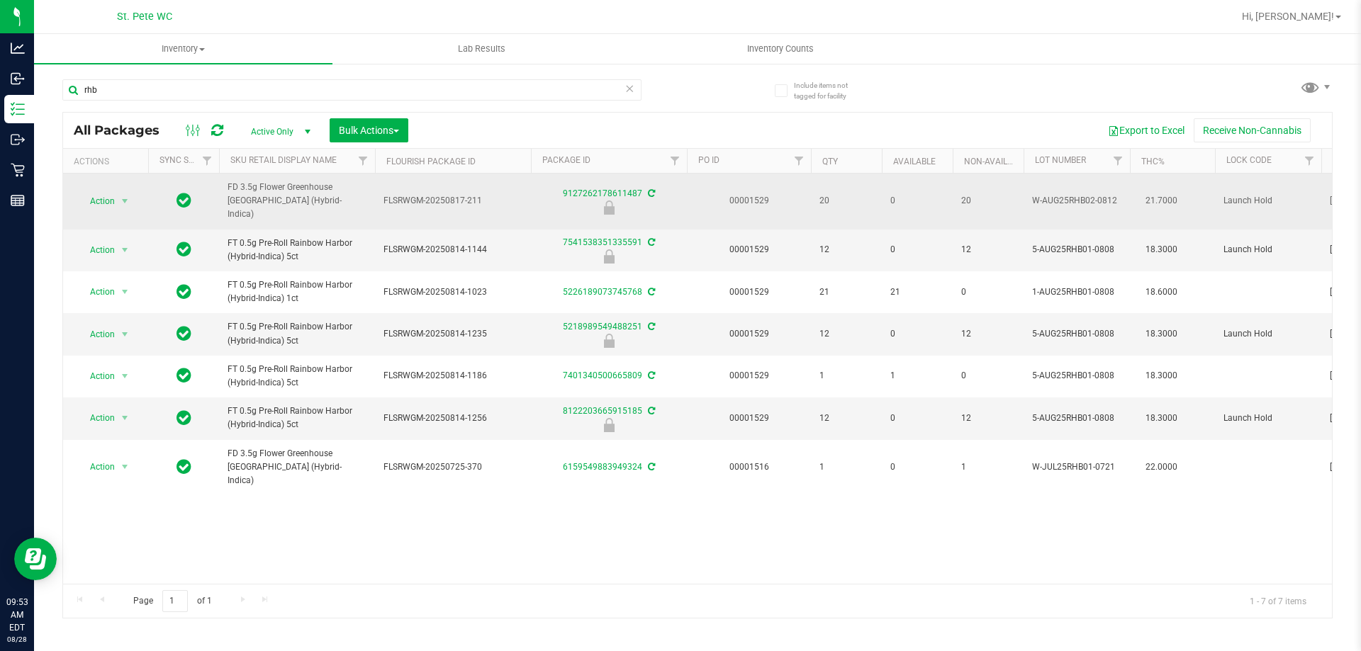
click at [287, 186] on span "FD 3.5g Flower Greenhouse [GEOGRAPHIC_DATA] (Hybrid-Indica)" at bounding box center [297, 201] width 139 height 41
copy tr "FD 3.5g Flower Greenhouse [GEOGRAPHIC_DATA] (Hybrid-Indica)"
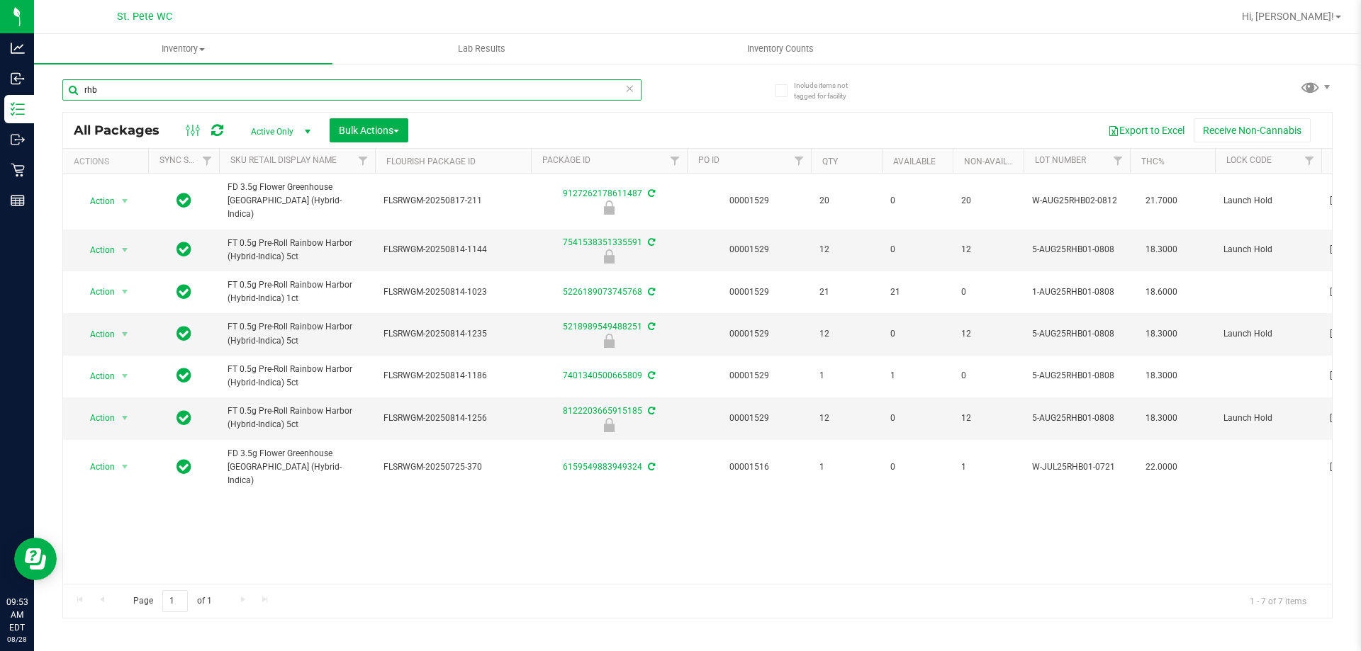
drag, startPoint x: 282, startPoint y: 87, endPoint x: 62, endPoint y: 86, distance: 219.7
click at [62, 86] on input "rhb" at bounding box center [351, 89] width 579 height 21
paste input "FD 3.5g Flower Greenhouse [GEOGRAPHIC_DATA] (Hybrid-Indica)"
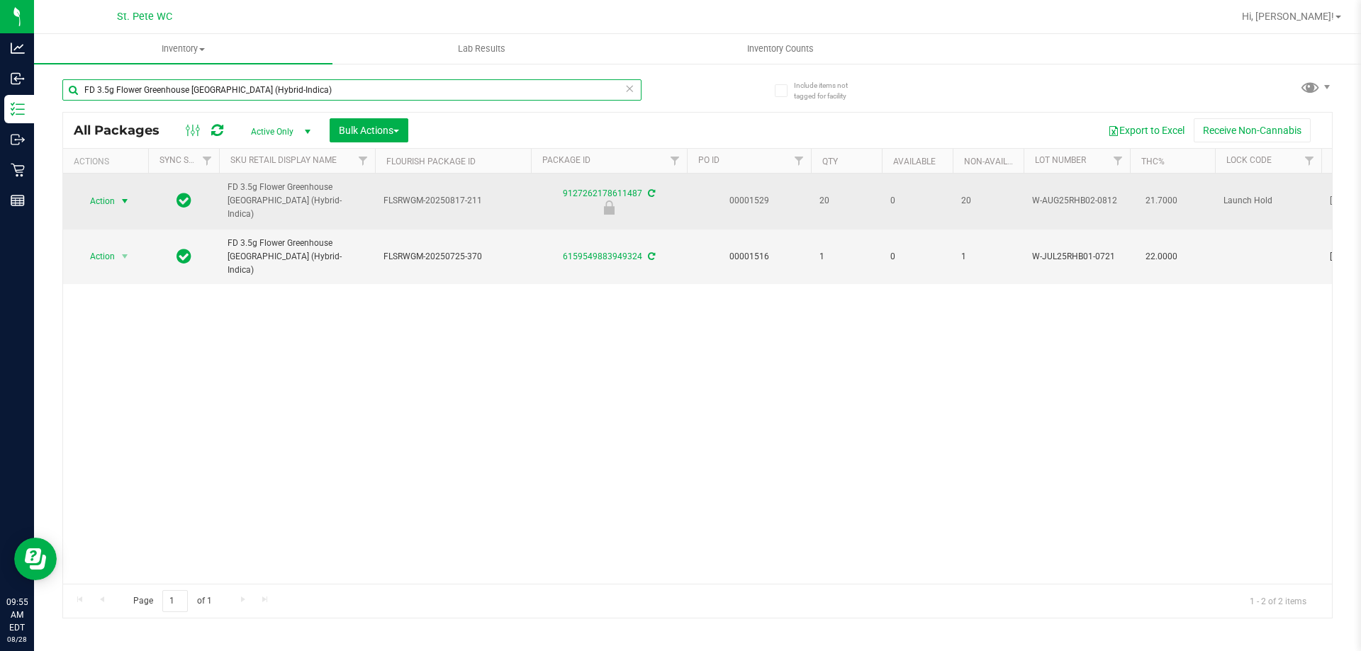
type input "FD 3.5g Flower Greenhouse [GEOGRAPHIC_DATA] (Hybrid-Indica)"
click at [108, 198] on span "Action" at bounding box center [96, 201] width 38 height 20
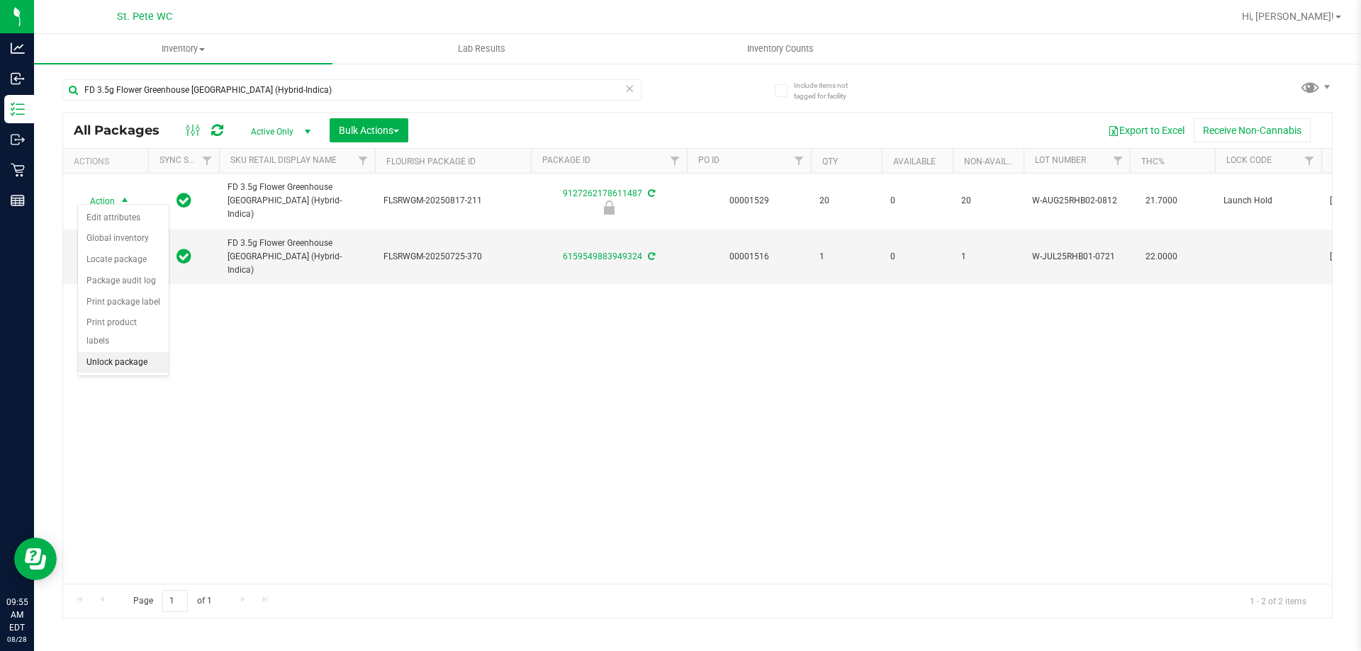
click at [118, 352] on li "Unlock package" at bounding box center [123, 362] width 91 height 21
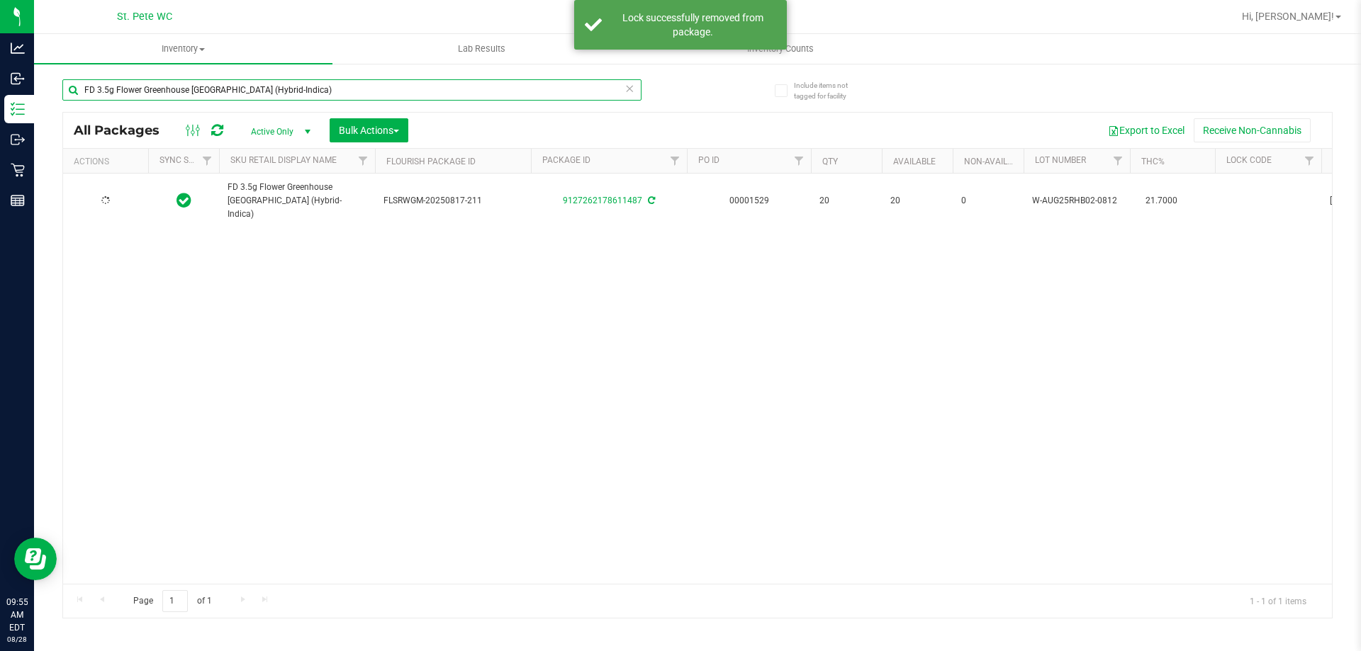
drag, startPoint x: 344, startPoint y: 89, endPoint x: 56, endPoint y: 90, distance: 287.8
click at [45, 90] on div "Include items not tagged for facility FD 3.5g Flower Greenhouse [GEOGRAPHIC_DAT…" at bounding box center [697, 278] width 1327 height 432
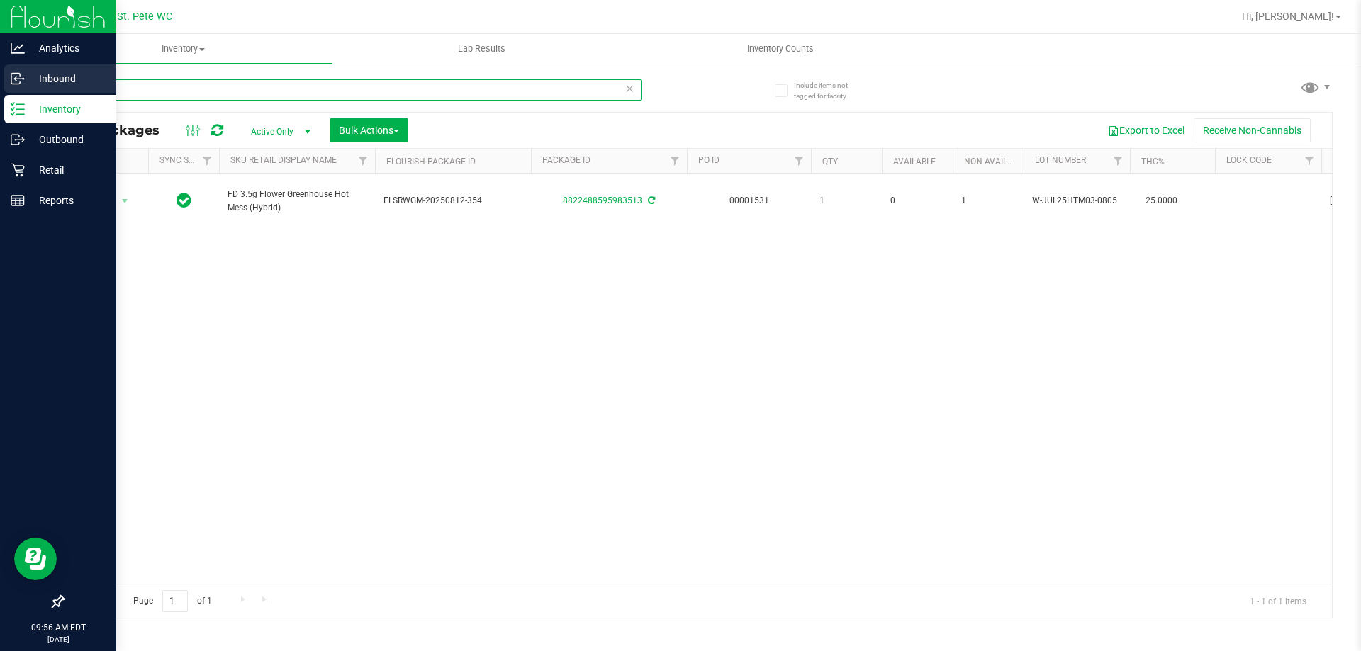
drag, startPoint x: 136, startPoint y: 93, endPoint x: 0, endPoint y: 89, distance: 136.1
click at [0, 89] on div "Analytics Inbound Inventory Outbound Retail Reports 09:56 AM EDT [DATE] 08/28 S…" at bounding box center [680, 325] width 1361 height 651
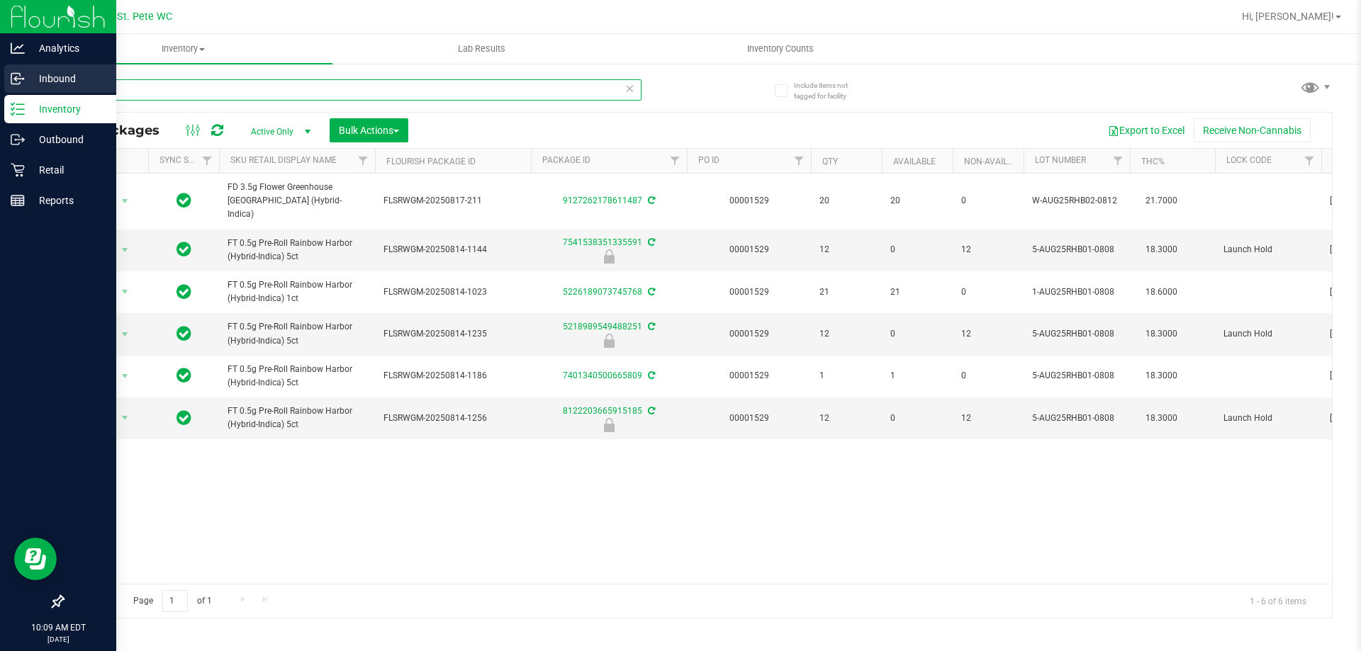
drag, startPoint x: 152, startPoint y: 85, endPoint x: 0, endPoint y: 84, distance: 152.4
click at [0, 84] on div "Analytics Inbound Inventory Outbound Retail Reports 10:09 AM EDT [DATE] 08/28 S…" at bounding box center [680, 325] width 1361 height 651
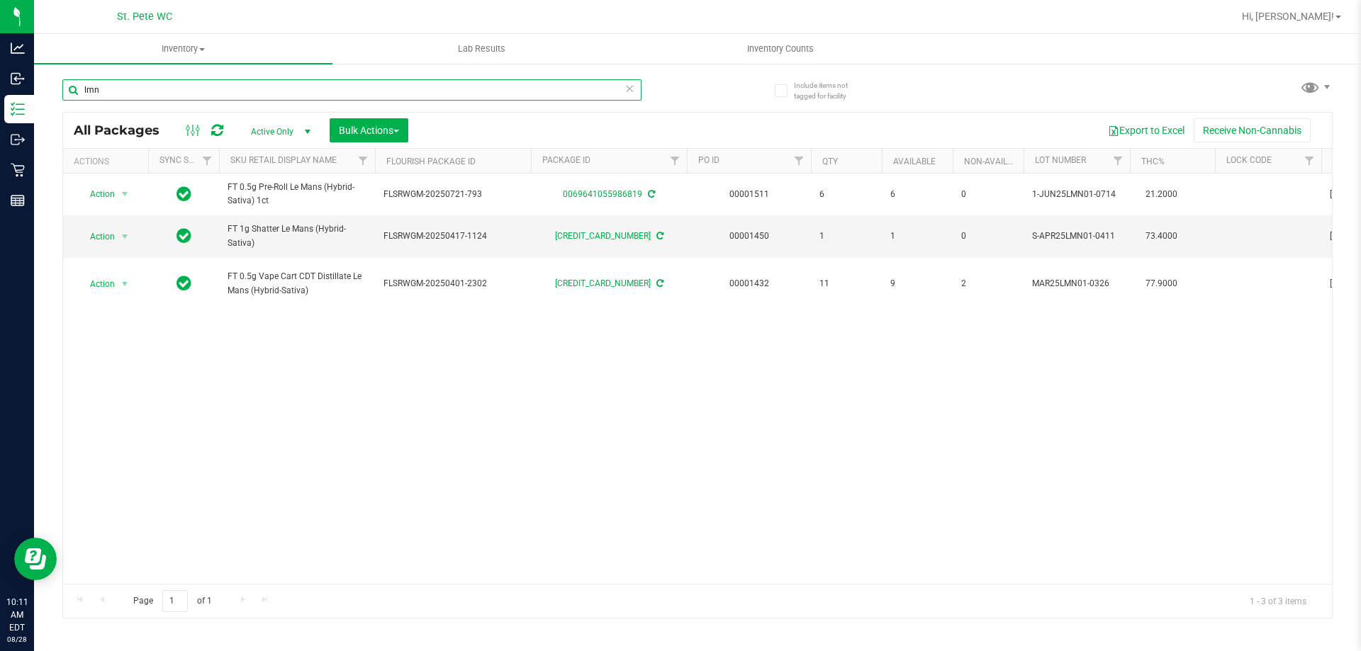
drag, startPoint x: 300, startPoint y: 94, endPoint x: 47, endPoint y: 79, distance: 253.5
click at [47, 79] on div "Include items not tagged for facility lmn All Packages Active Only Active Only …" at bounding box center [697, 278] width 1327 height 432
type input "5-AUG25RHB01-0808"
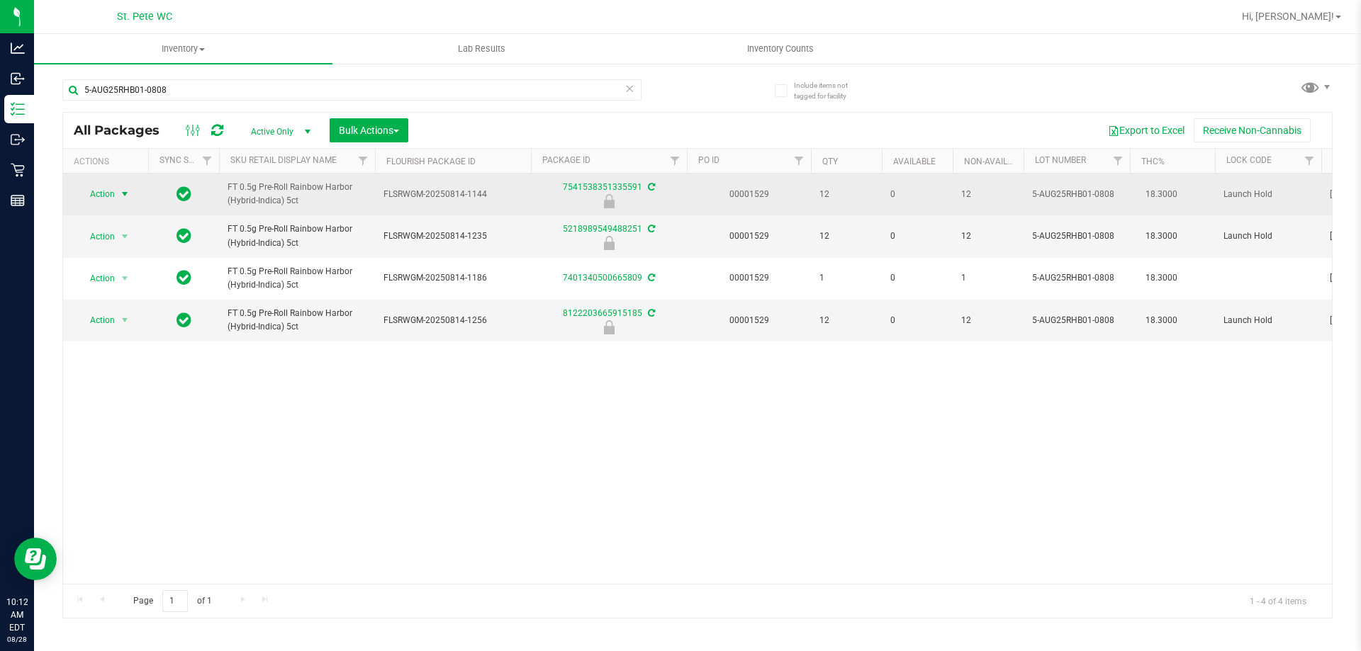
click at [107, 195] on span "Action" at bounding box center [96, 194] width 38 height 20
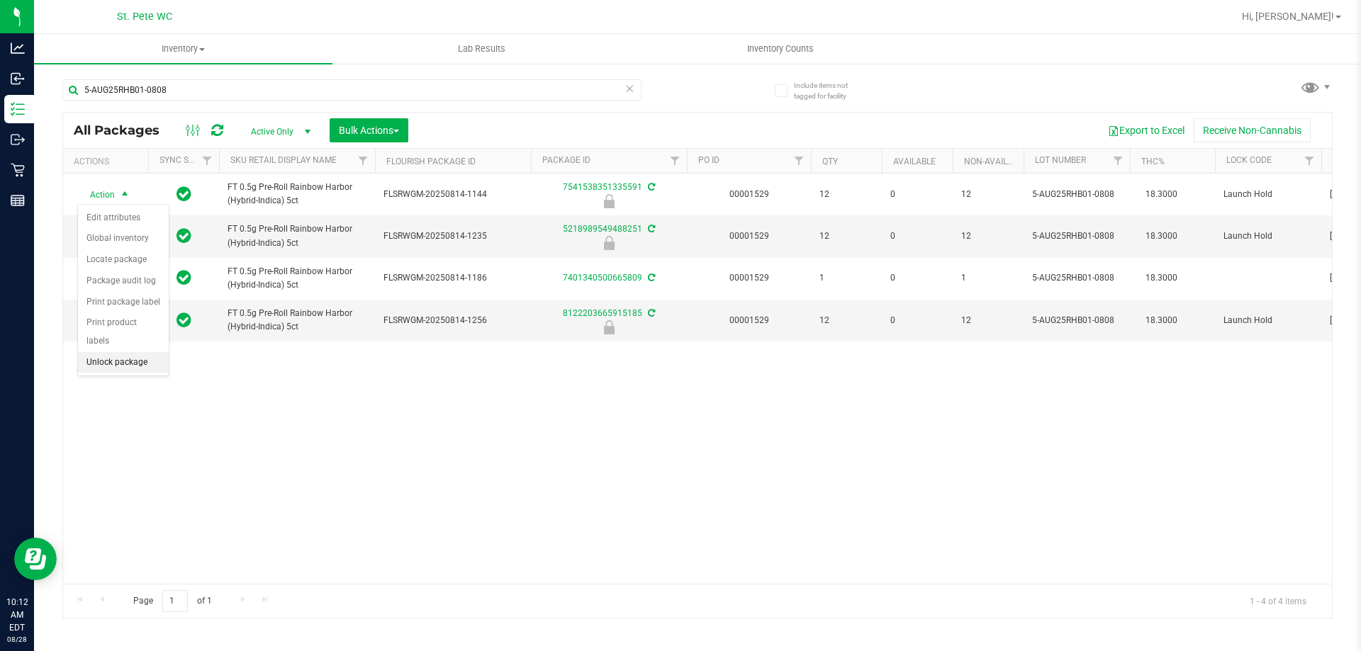
click at [106, 352] on li "Unlock package" at bounding box center [123, 362] width 91 height 21
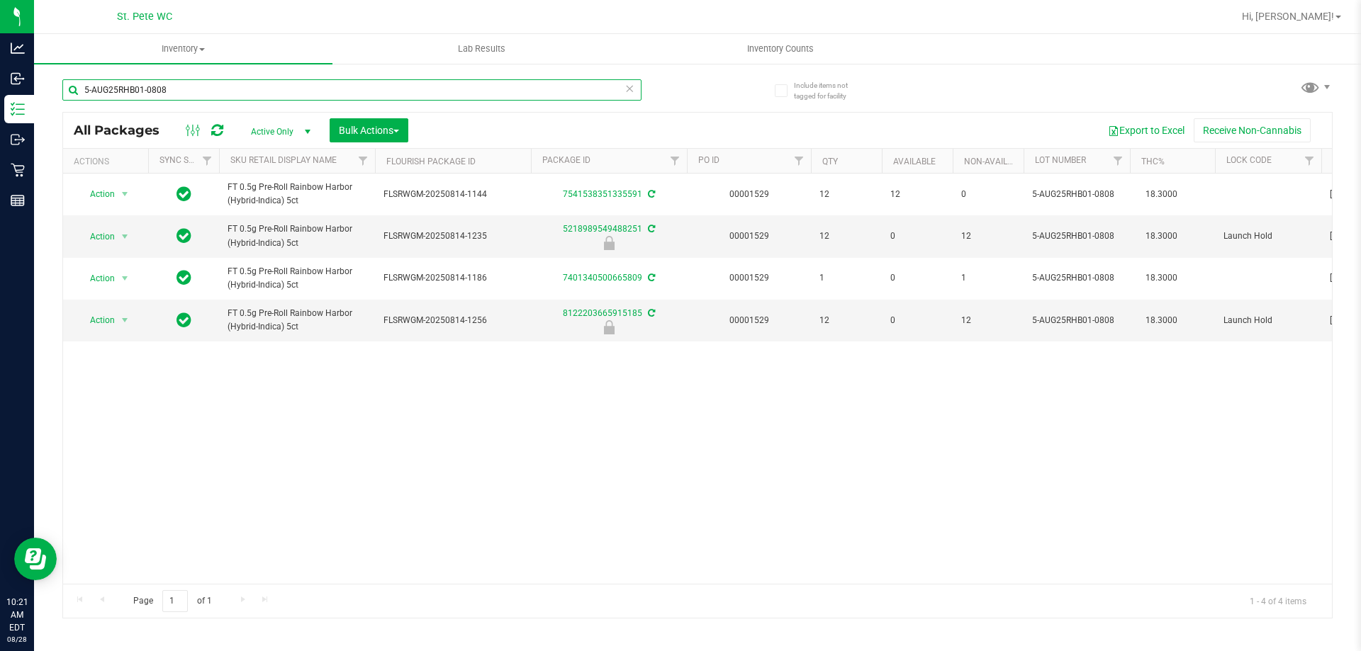
drag, startPoint x: 232, startPoint y: 88, endPoint x: 66, endPoint y: 91, distance: 165.9
click at [66, 91] on input "5-AUG25RHB01-0808" at bounding box center [351, 89] width 579 height 21
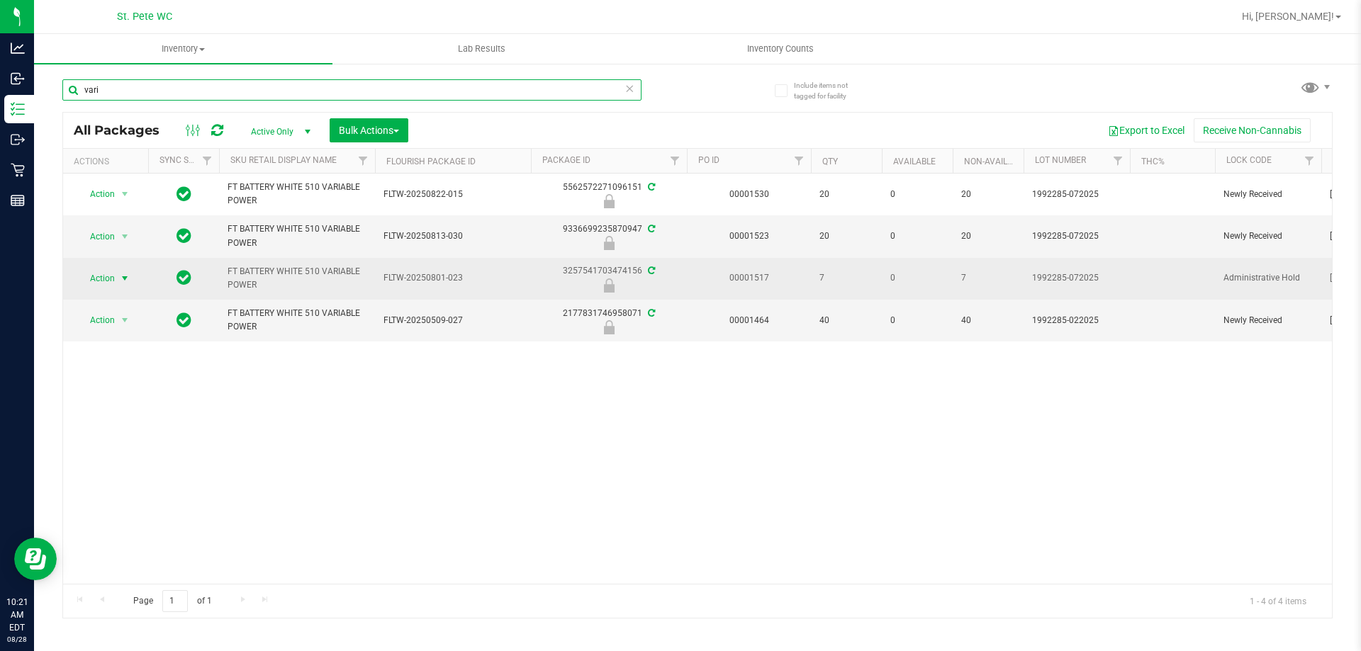
type input "vari"
click at [131, 278] on span "select" at bounding box center [125, 279] width 18 height 20
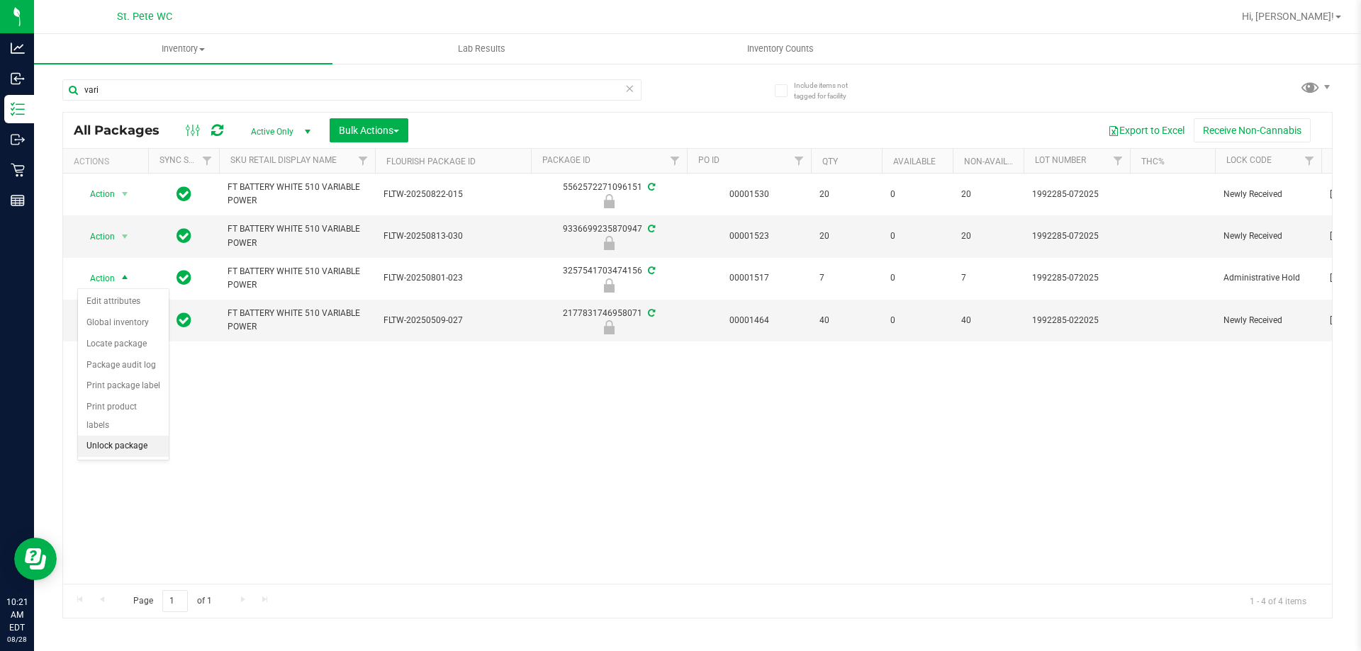
click at [120, 436] on li "Unlock package" at bounding box center [123, 446] width 91 height 21
